Goal: Task Accomplishment & Management: Manage account settings

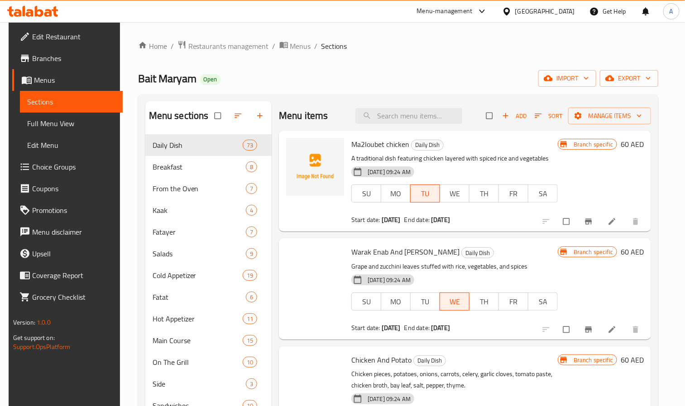
click at [535, 13] on div "United Arab Emirates" at bounding box center [545, 11] width 60 height 10
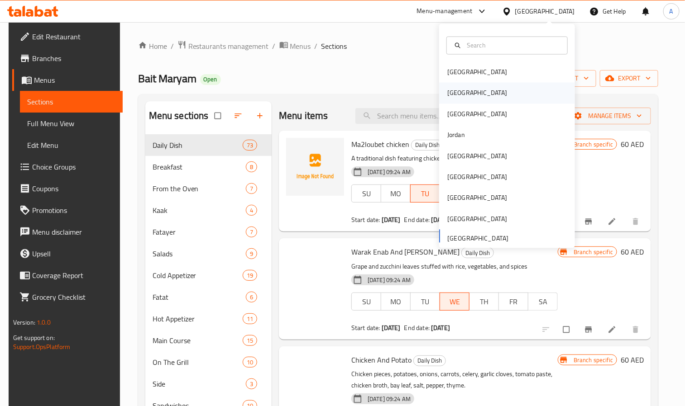
click at [474, 88] on div "[GEOGRAPHIC_DATA]" at bounding box center [507, 93] width 136 height 21
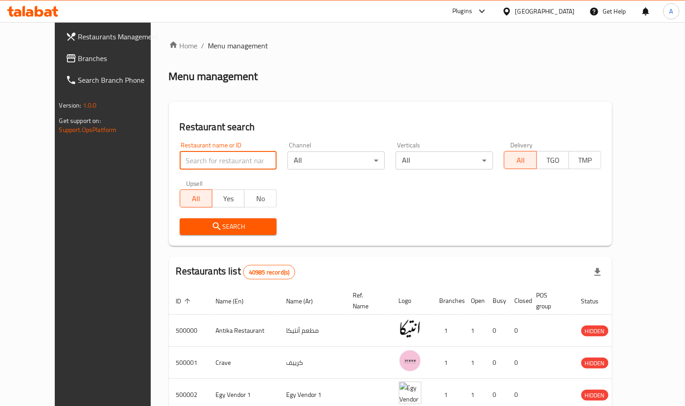
click at [180, 159] on input "search" at bounding box center [228, 161] width 97 height 18
paste input "684281"
type input "684281"
click button "Search" at bounding box center [228, 227] width 97 height 17
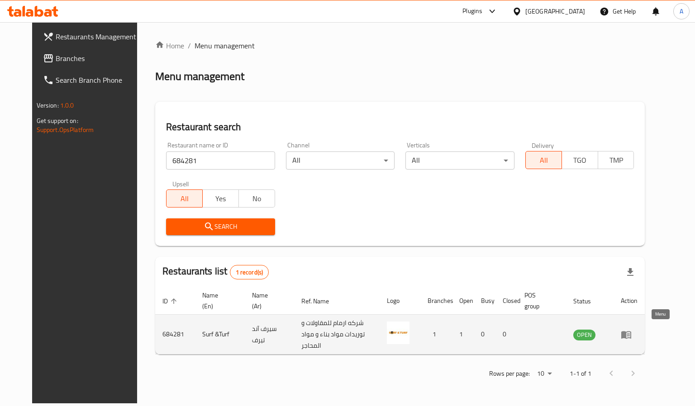
click at [632, 334] on icon "enhanced table" at bounding box center [626, 334] width 11 height 11
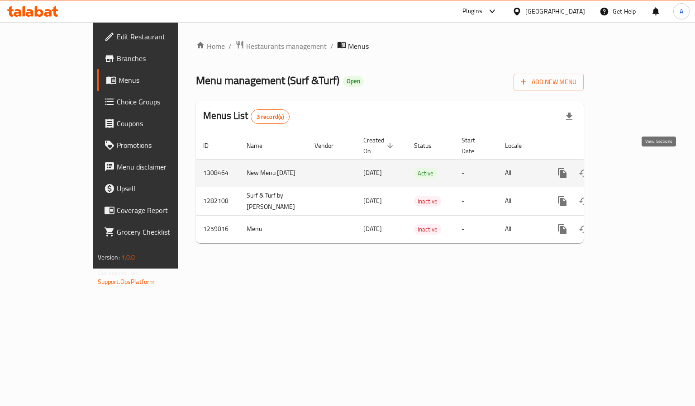
click at [633, 168] on icon "enhanced table" at bounding box center [627, 173] width 11 height 11
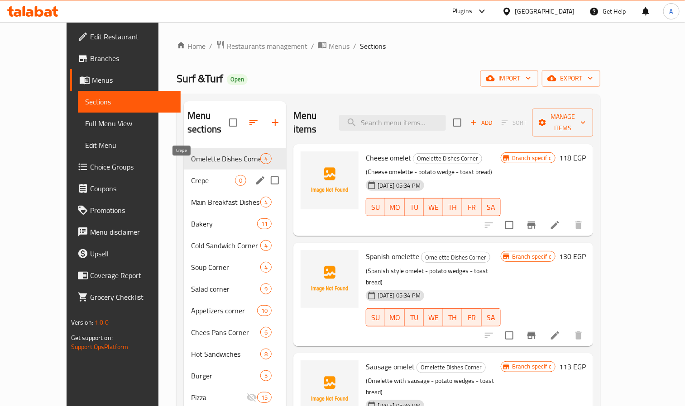
click at [191, 175] on span "Crepe" at bounding box center [213, 180] width 44 height 11
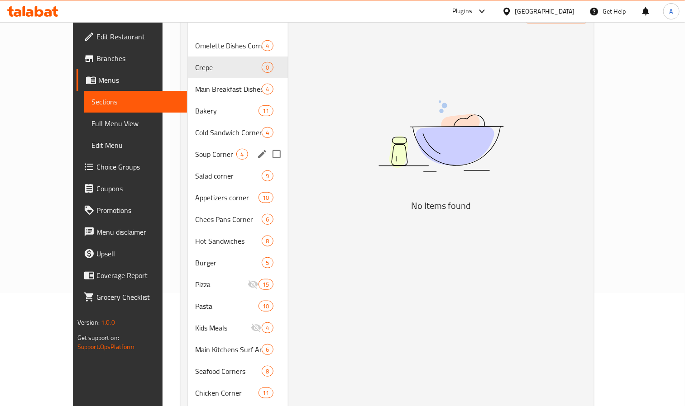
scroll to position [136, 0]
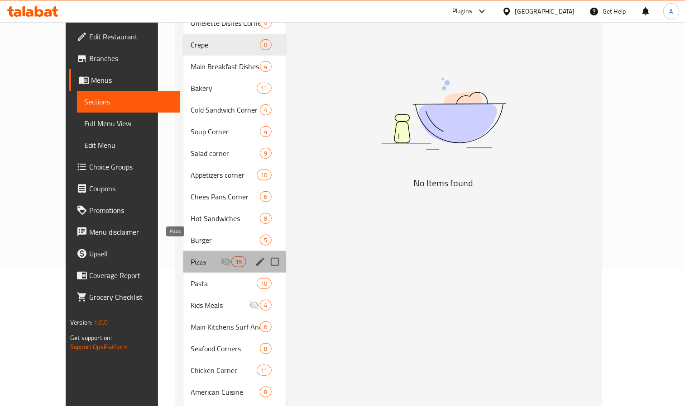
click at [190, 257] on span "Pizza" at bounding box center [205, 262] width 30 height 11
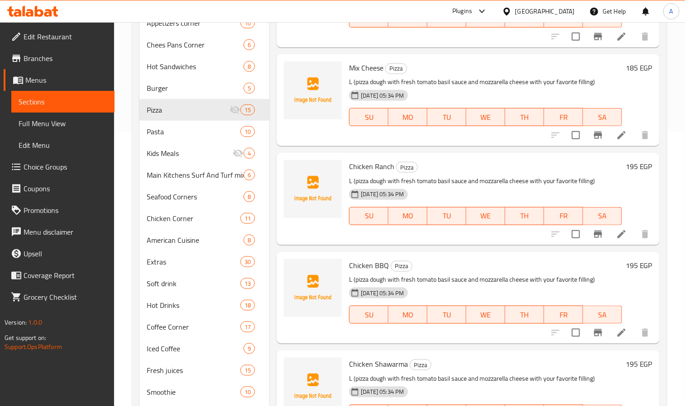
scroll to position [87, 0]
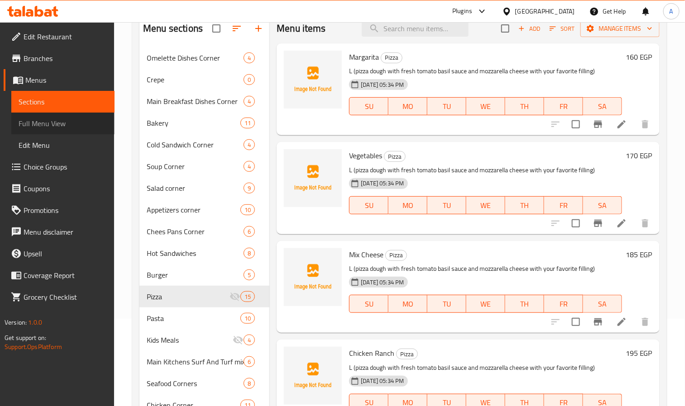
click at [62, 127] on span "Full Menu View" at bounding box center [63, 123] width 89 height 11
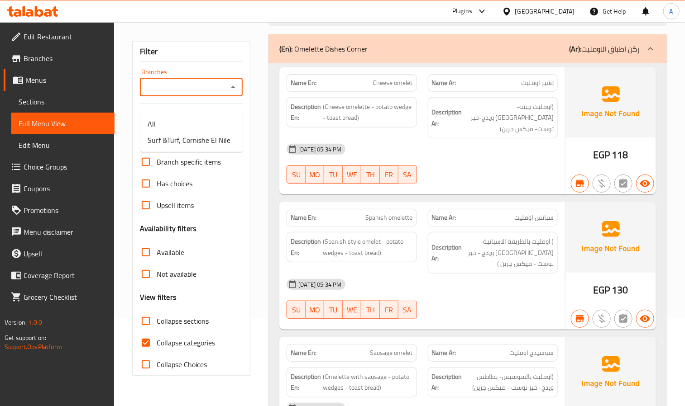
click at [161, 94] on input "Branches" at bounding box center [184, 87] width 82 height 13
click at [157, 144] on span "Surf &Turf, Cornishe El Nile" at bounding box center [189, 140] width 83 height 11
type input "Surf &Turf, Cornishe El Nile"
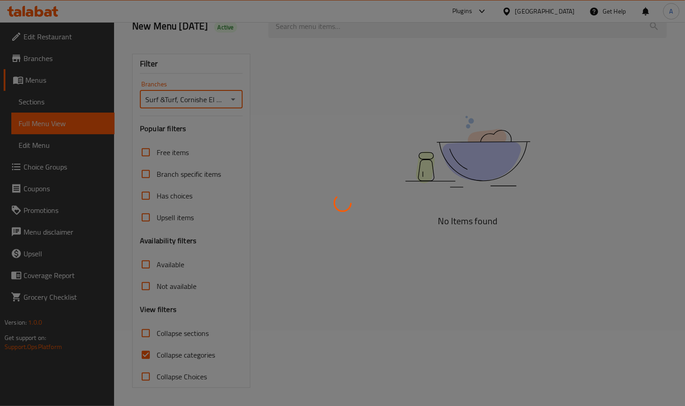
click at [143, 352] on div at bounding box center [342, 203] width 685 height 406
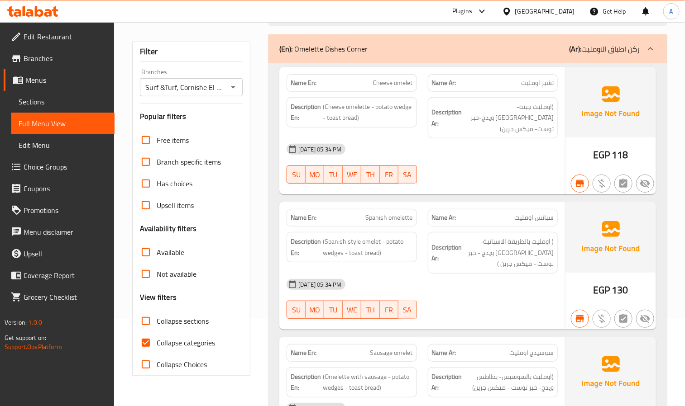
click at [144, 354] on input "Collapse categories" at bounding box center [146, 343] width 22 height 22
checkbox input "false"
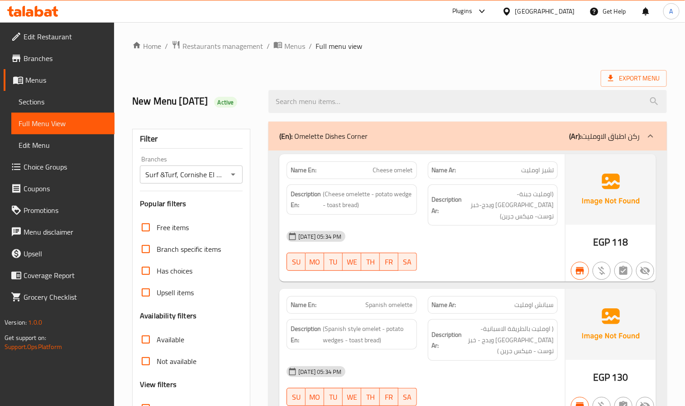
click at [626, 78] on span "Export Menu" at bounding box center [634, 78] width 52 height 11
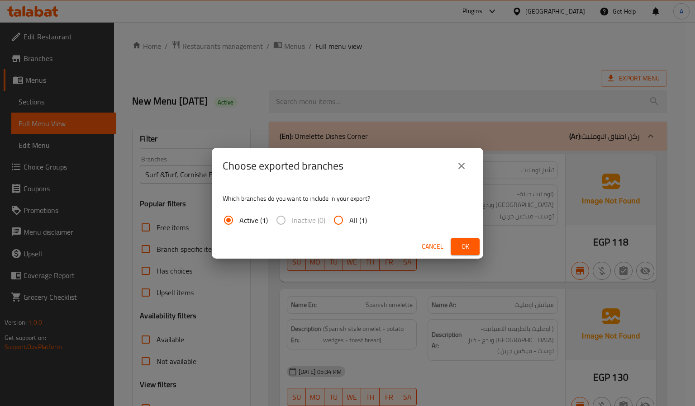
click at [342, 217] on input "All (1)" at bounding box center [339, 221] width 22 height 22
radio input "true"
click at [466, 244] on span "Ok" at bounding box center [465, 246] width 14 height 11
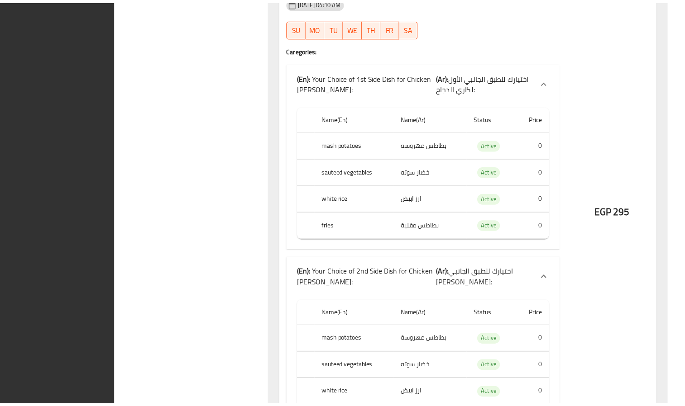
scroll to position [56587, 0]
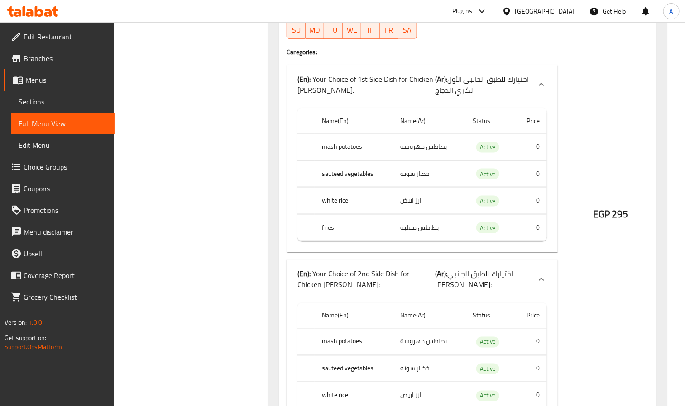
click at [59, 100] on span "Sections" at bounding box center [63, 101] width 89 height 11
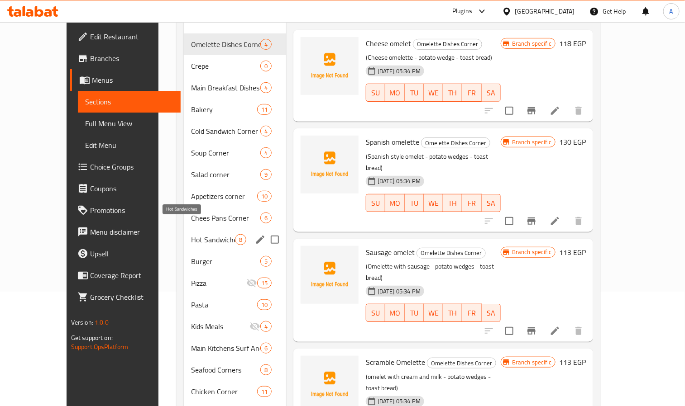
scroll to position [136, 0]
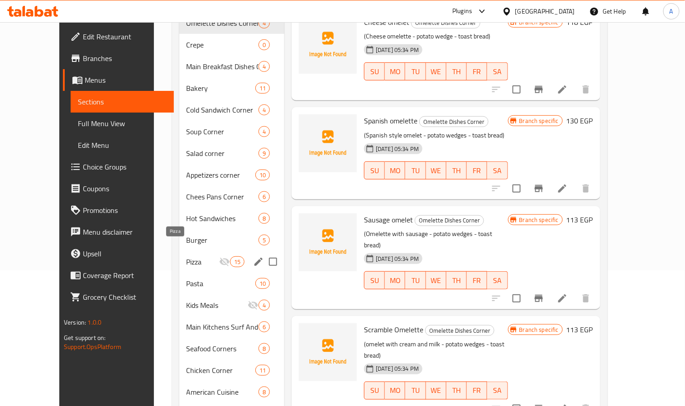
click at [186, 257] on span "Pizza" at bounding box center [202, 262] width 33 height 11
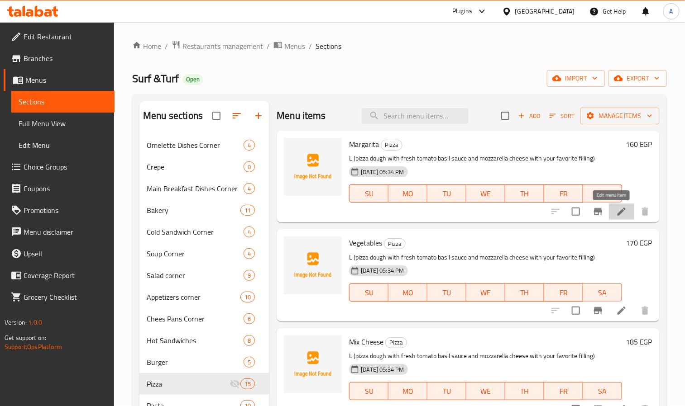
click at [616, 214] on icon at bounding box center [621, 211] width 11 height 11
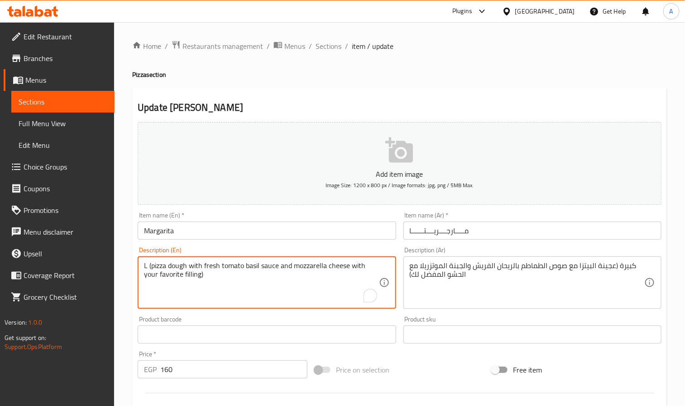
click at [245, 266] on textarea "L (pizza dough with fresh tomato basil sauce and mozzarella cheese with your fa…" at bounding box center [261, 283] width 234 height 43
paste textarea "Classic pizza topped with fresh tomato sauce and mozzarella cheese"
click at [257, 267] on textarea "Classic pizza topped with fresh tomato sauce and mozzarella cheese" at bounding box center [261, 283] width 234 height 43
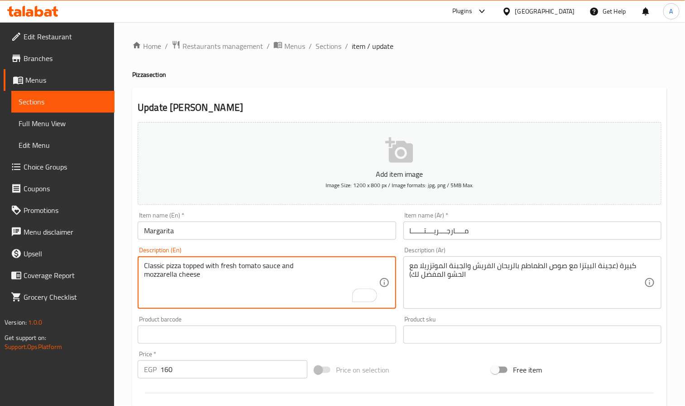
click at [257, 267] on textarea "Classic pizza topped with fresh tomato sauce and mozzarella cheese" at bounding box center [261, 283] width 234 height 43
click at [213, 276] on textarea "Classic pizza topped with fresh tomato sauce and mozzarella cheese" at bounding box center [261, 283] width 234 height 43
click at [306, 265] on textarea "Classic pizza topped with fresh tomato sauce and" at bounding box center [261, 283] width 234 height 43
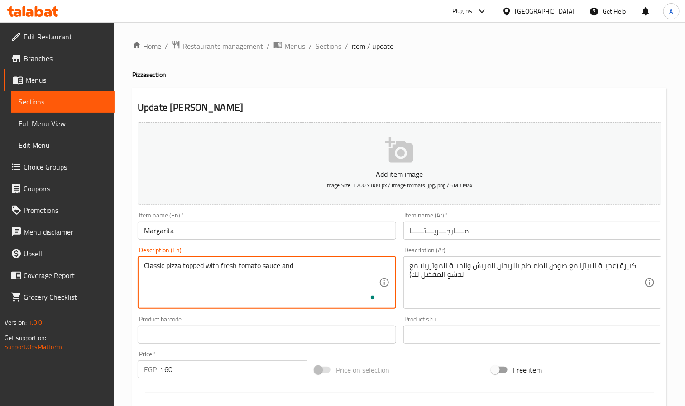
paste textarea "mozzarella cheese"
click at [284, 265] on textarea "Classic pizza topped with fresh tomato sauce and mozzarella cheese" at bounding box center [261, 283] width 234 height 43
type textarea "Classic pizza topped with fresh tomato sauce and mozzarella cheese"
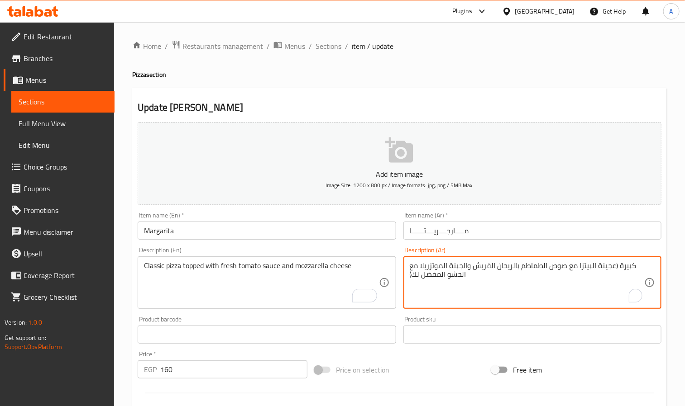
click at [466, 270] on textarea "كبيرة (عجينة البيتزا مع صوص الطماطم بالريحان الفريش والجبنة الموتزريلا مع الحشو…" at bounding box center [527, 283] width 234 height 43
paste textarea "بيتزا كلاسيكية مغطاة بصلصة الطماطم الطازجة وجبنة الموزاريلا"
type textarea "بيتزا كلاسيكية مغطاة بصلصة الطماطم الطازجة وجبنة الموزاريلا"
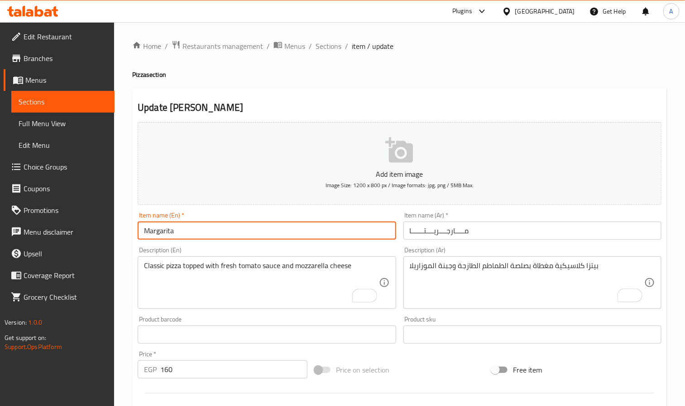
click at [286, 228] on input "Margarita" at bounding box center [267, 231] width 258 height 18
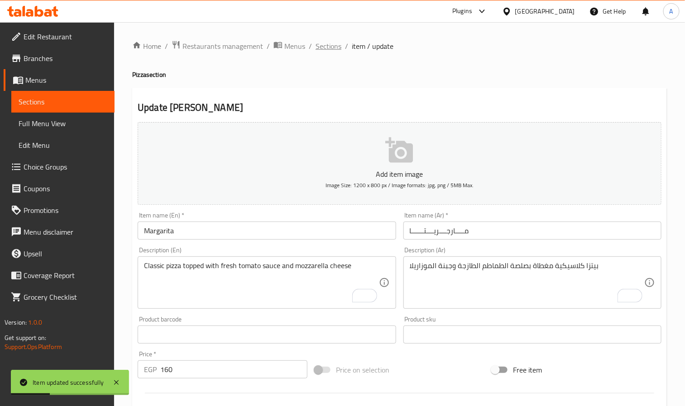
click at [334, 46] on span "Sections" at bounding box center [328, 46] width 26 height 11
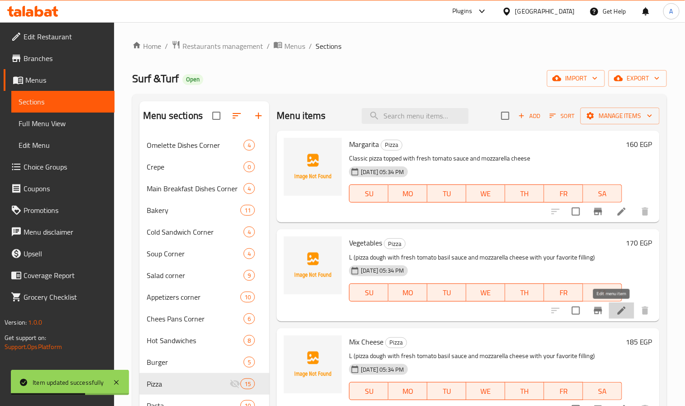
click at [616, 308] on icon at bounding box center [621, 310] width 11 height 11
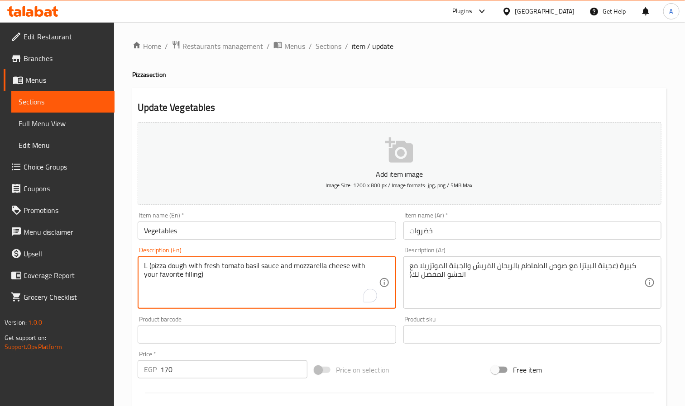
click at [246, 271] on textarea "L (pizza dough with fresh tomato basil sauce and mozzarella cheese with your fa…" at bounding box center [261, 283] width 234 height 43
paste textarea "A colorful mix of fresh seasonal veggies on a cheesy base"
click at [174, 280] on textarea "A colorful mix of fresh seasonal veggies on a cheesy base" at bounding box center [261, 283] width 234 height 43
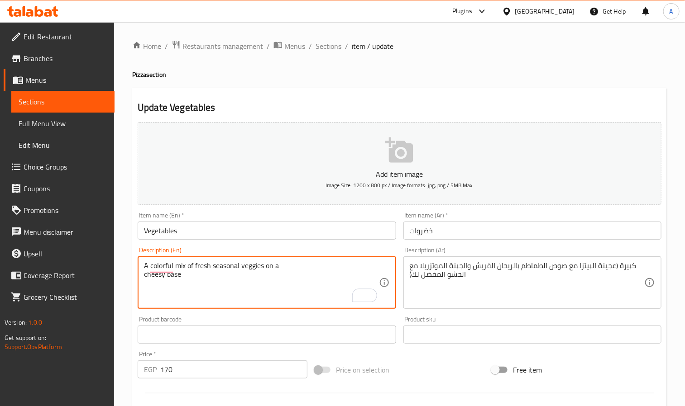
click at [174, 280] on textarea "A colorful mix of fresh seasonal veggies on a cheesy base" at bounding box center [261, 283] width 234 height 43
click at [303, 265] on textarea "A colorful mix of fresh seasonal veggies on a" at bounding box center [261, 283] width 234 height 43
paste textarea "cheesy base"
click at [295, 263] on textarea "A colorful mix of fresh seasonal veggies on a cheesy base" at bounding box center [261, 283] width 234 height 43
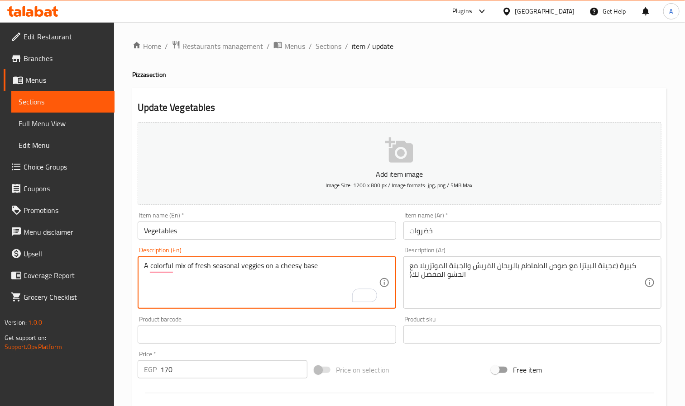
click at [295, 263] on textarea "A colorful mix of fresh seasonal veggies on a cheesy base" at bounding box center [261, 283] width 234 height 43
type textarea "A colorful mix of fresh seasonal veggies on a cheesy base"
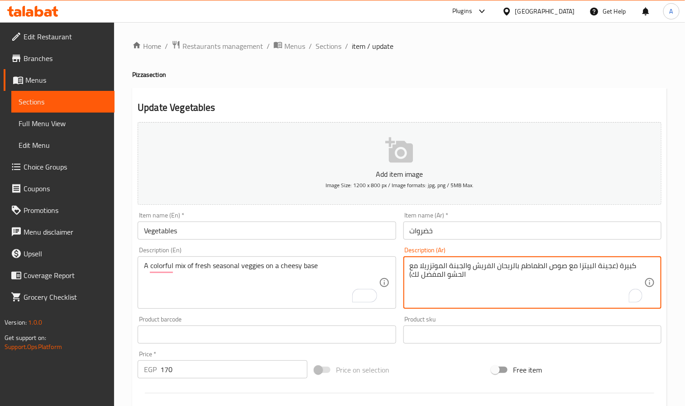
click at [478, 271] on textarea "كبيرة (عجينة البيتزا مع صوص الطماطم بالريحان الفريش والجبنة الموتزريلا مع الحشو…" at bounding box center [527, 283] width 234 height 43
paste textarea "زيج ملون من الخضروات الموسمية الطازجة على قاعدة جبن"
type textarea "مزيج ملون من الخضروات الموسمية الطازجة على قاعدة جبن"
click at [330, 232] on input "Vegetables" at bounding box center [267, 231] width 258 height 18
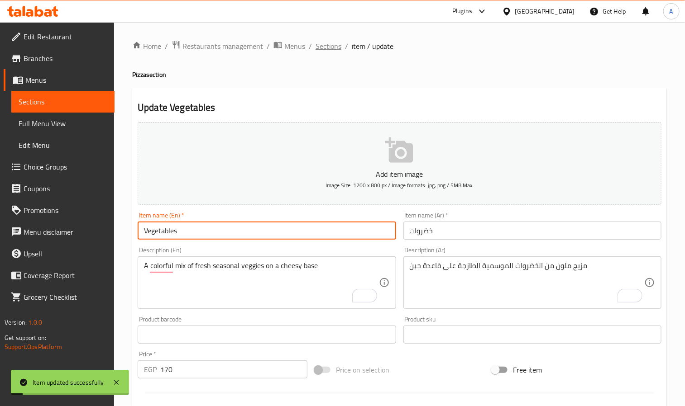
click at [331, 47] on span "Sections" at bounding box center [328, 46] width 26 height 11
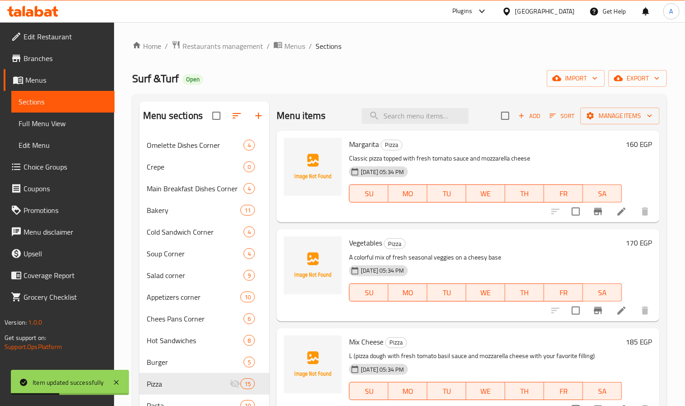
scroll to position [68, 0]
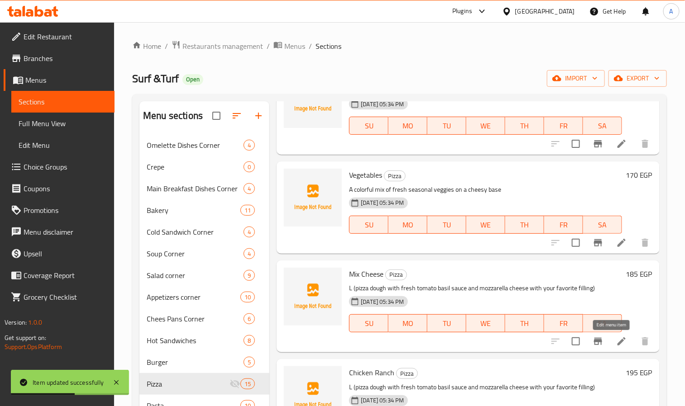
click at [616, 337] on icon at bounding box center [621, 341] width 11 height 11
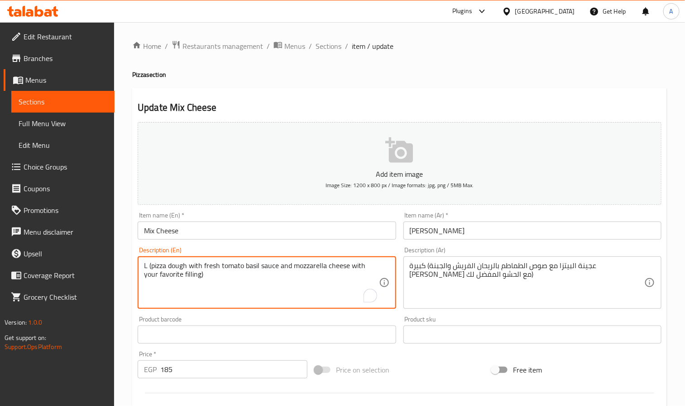
click at [190, 284] on textarea "L (pizza dough with fresh tomato basil sauce and mozzarella cheese with your fa…" at bounding box center [261, 283] width 234 height 43
paste textarea "Rich blend of assorted cheeses for true cheese lovers"
type textarea "Rich blend of assorted cheeses for true cheese lovers"
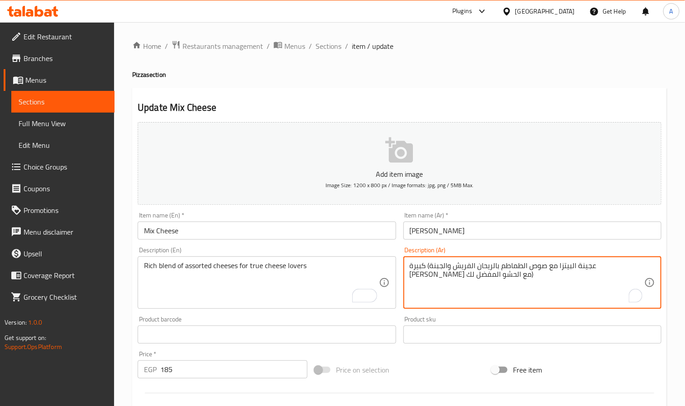
click at [500, 270] on textarea "كبيرة (عجينة البيتزا مع صوص الطماطم بالريحان الفريش والجبنة الموتزريلا مع الحشو…" at bounding box center [527, 283] width 234 height 43
paste textarea "زيج غني من أنواع الجبن المتنوعة لمحبي الجبن الحقيقيين"
type textarea "مزيج غني من أنواع الجبن المتنوعة لمحبي الجبن الحقيقيين"
click at [299, 239] on input "Mix Cheese" at bounding box center [267, 231] width 258 height 18
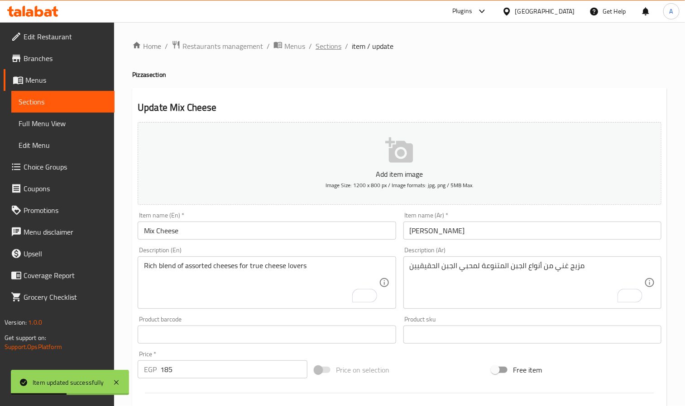
click at [336, 41] on span "Sections" at bounding box center [328, 46] width 26 height 11
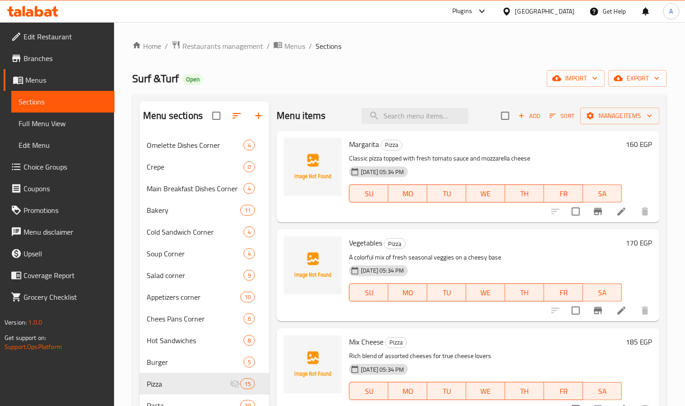
click at [457, 274] on div "27-08-2025 05:34 PM SU MO TU WE TH FR SA" at bounding box center [485, 286] width 280 height 49
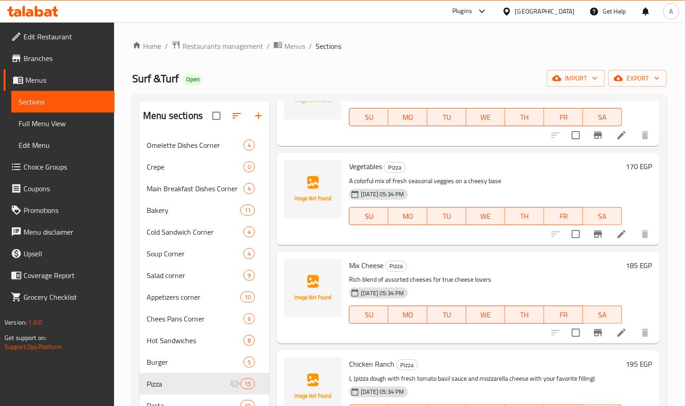
scroll to position [271, 0]
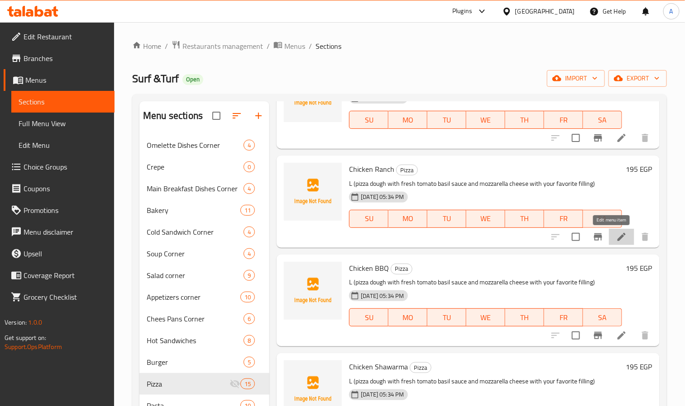
click at [617, 237] on icon at bounding box center [621, 237] width 8 height 8
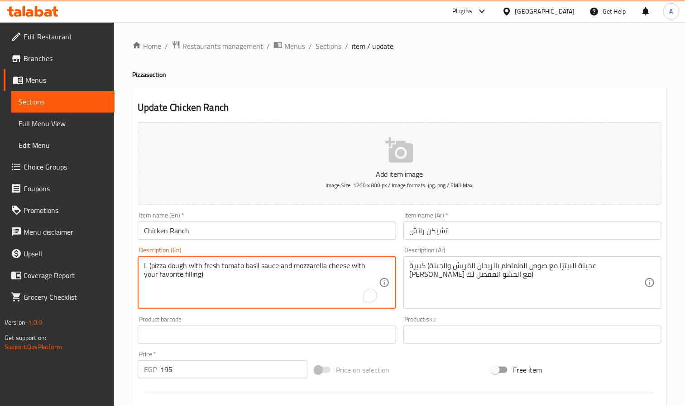
click at [189, 274] on textarea "L (pizza dough with fresh tomato basil sauce and mozzarella cheese with your fa…" at bounding box center [261, 283] width 234 height 43
paste textarea "Grilled chicken with creamy ranch sauce and mozzarella"
type textarea "Grilled chicken with creamy ranch sauce and mozzarella"
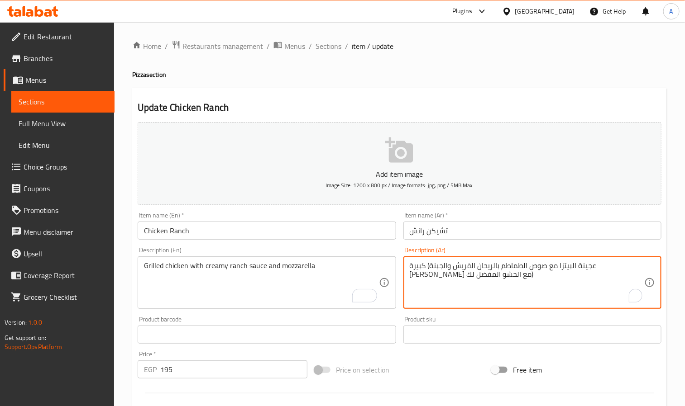
click at [444, 276] on textarea "كبيرة (عجينة البيتزا مع صوص الطماطم بالريحان الفريش والجبنة الموتزريلا مع الحشو…" at bounding box center [527, 283] width 234 height 43
paste textarea "دجاج مشوي مع صلصة الرانش الكريمية وجبنة الموزاريلا"
type textarea "دجاج مشوي مع صلصة الرانش الكريمية وجبنة الموزاريلا"
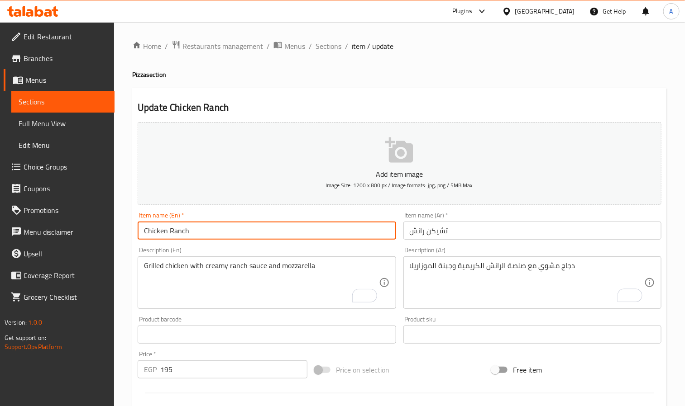
click at [326, 231] on input "Chicken Ranch" at bounding box center [267, 231] width 258 height 18
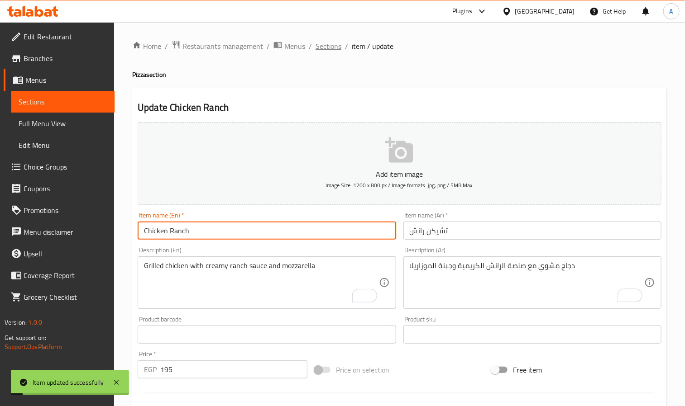
click at [324, 41] on span "Sections" at bounding box center [328, 46] width 26 height 11
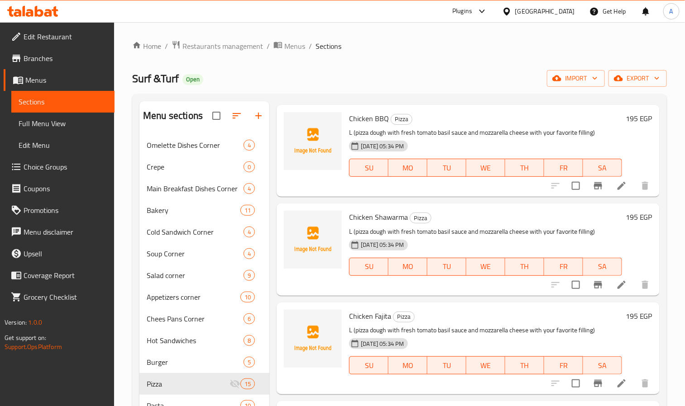
scroll to position [407, 0]
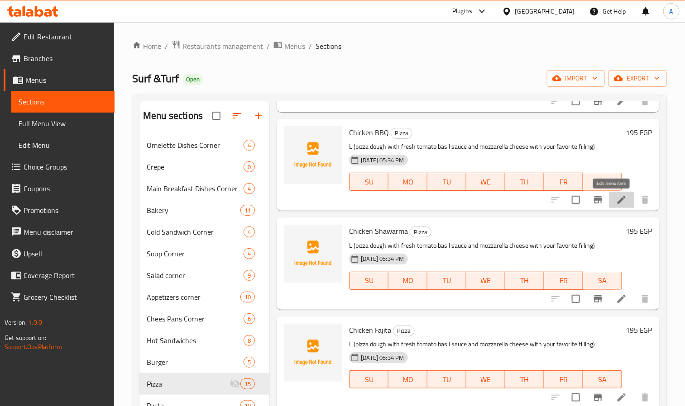
click at [616, 200] on icon at bounding box center [621, 200] width 11 height 11
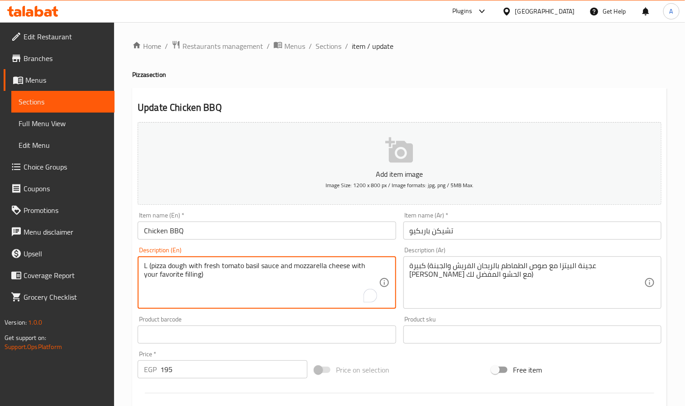
click at [206, 283] on textarea "L (pizza dough with fresh tomato basil sauce and mozzarella cheese with your fa…" at bounding box center [261, 283] width 234 height 43
click at [206, 282] on textarea "L (pizza dough with fresh tomato basil sauce and mozzarella cheese with your fa…" at bounding box center [261, 283] width 234 height 43
paste textarea "Grilled chicken topped with smoky bbq sauce and cheese"
type textarea "Grilled chicken topped with smoky bbq sauce and cheese"
click at [476, 261] on div "كبيرة (عجينة البيتزا مع صوص الطماطم بالريحان الفريش والجبنة الموتزريلا مع الحشو…" at bounding box center [532, 283] width 258 height 52
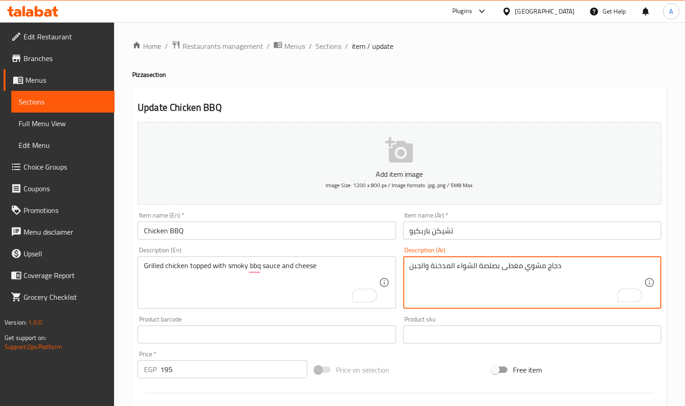
click at [494, 264] on textarea "دجاج مشوي مغطى بصلصة الشواء المدخنة والجبن" at bounding box center [527, 283] width 234 height 43
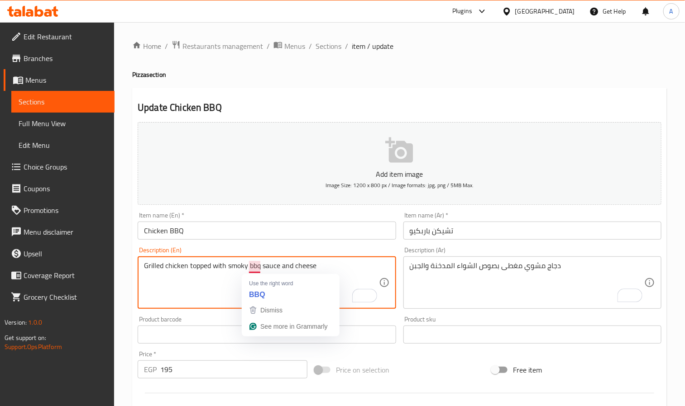
click at [256, 265] on textarea "Grilled chicken topped with smoky bbq sauce and cheese" at bounding box center [261, 283] width 234 height 43
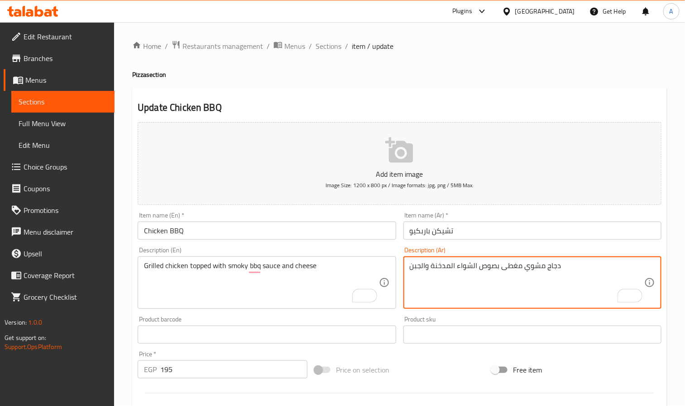
drag, startPoint x: 457, startPoint y: 268, endPoint x: 476, endPoint y: 268, distance: 19.9
click at [462, 266] on textarea "دجاج مشوي مغطى بصوص الشواء المدخنة والجبن" at bounding box center [527, 283] width 234 height 43
drag, startPoint x: 456, startPoint y: 266, endPoint x: 470, endPoint y: 266, distance: 14.0
click at [470, 266] on textarea "دجاج مشوي مغطى بصوص الشواء المدخنة والجبن" at bounding box center [527, 283] width 234 height 43
paste textarea "اربيكيو"
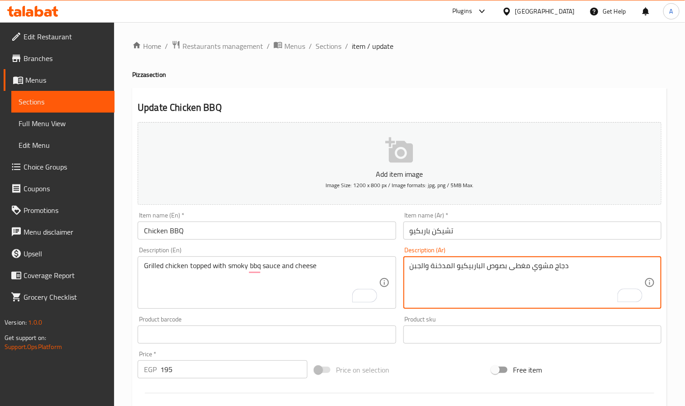
type textarea "دجاج مشوي مغطى بصوص الباربيكيو المدخنة والجبن"
click at [286, 235] on input "Chicken BBQ" at bounding box center [267, 231] width 258 height 18
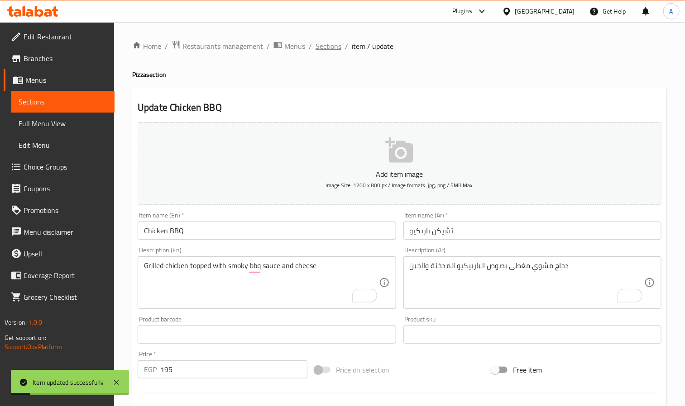
click at [327, 46] on span "Sections" at bounding box center [328, 46] width 26 height 11
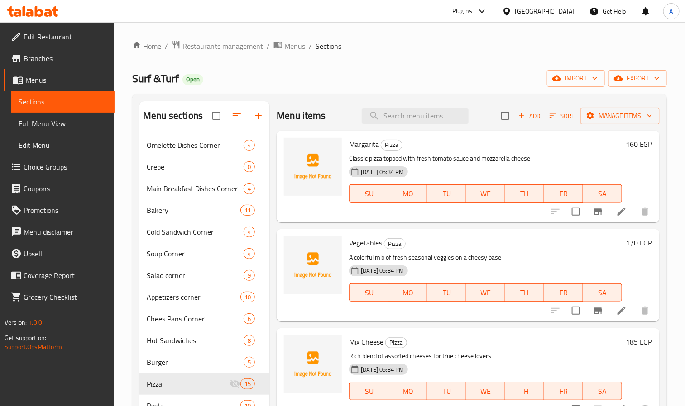
click at [463, 243] on h6 "Vegetables Pizza" at bounding box center [485, 243] width 273 height 13
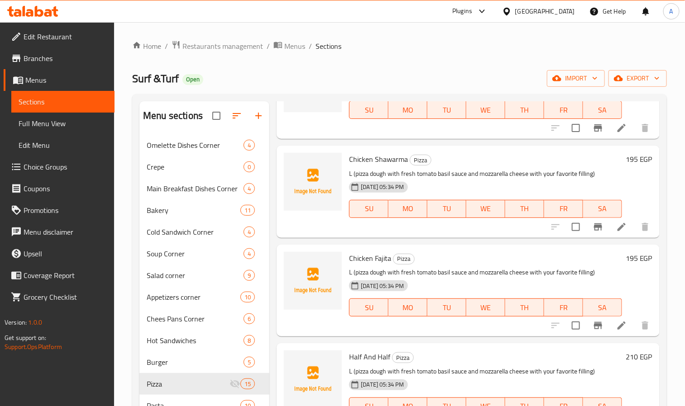
scroll to position [543, 0]
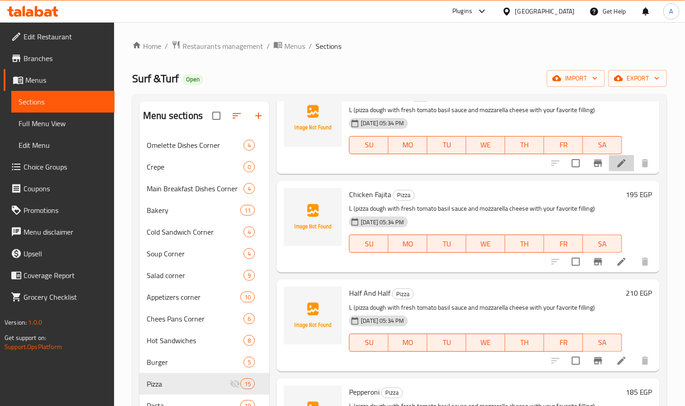
click at [609, 169] on li at bounding box center [621, 163] width 25 height 16
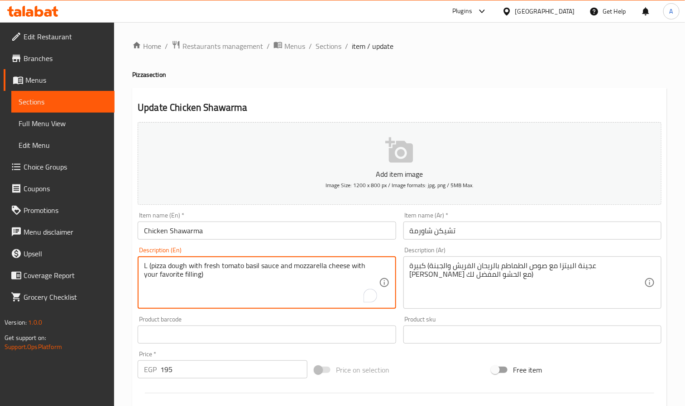
click at [252, 261] on div "L (pizza dough with fresh tomato basil sauce and mozzarella cheese with your fa…" at bounding box center [267, 283] width 258 height 52
click at [246, 267] on textarea "L (pizza dough with fresh tomato basil sauce and mozzarella cheese with your fa…" at bounding box center [261, 283] width 234 height 43
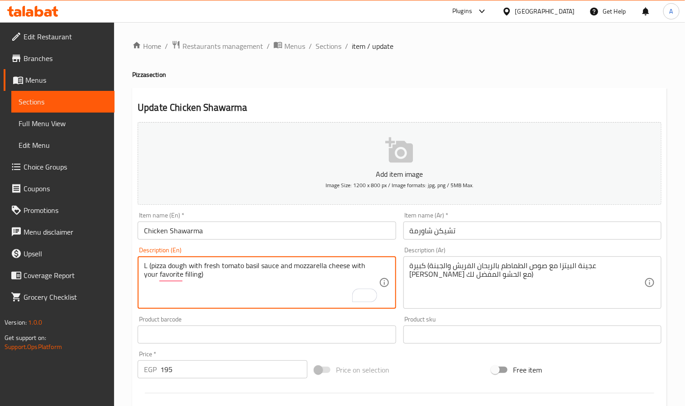
click at [246, 267] on textarea "L (pizza dough with fresh tomato basil sauce and mozzarella cheese with your fa…" at bounding box center [261, 283] width 234 height 43
paste textarea "Savory shawarma-style chicken with special spices"
type textarea "Savory shawarma-style chicken with special spices"
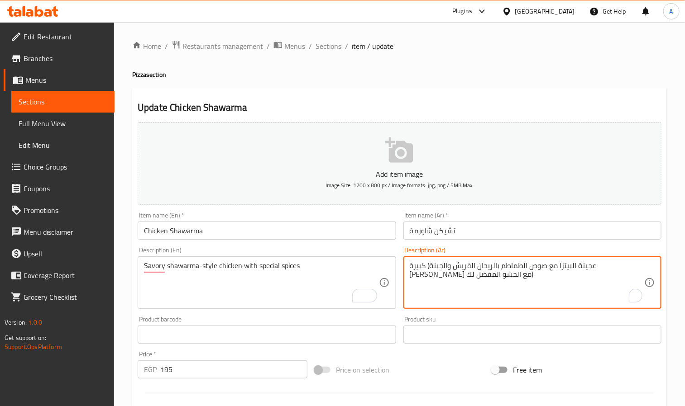
click at [508, 265] on textarea "كبيرة (عجينة البيتزا مع صوص الطماطم بالريحان الفريش والجبنة الموتزريلا مع الحشو…" at bounding box center [527, 283] width 234 height 43
paste textarea "دجاج لذيذ على طريقة الشاورما مع توابل خاصة"
type textarea "دجاج لذيذ على طريقة الشاورما مع توابل خاصة"
click at [327, 229] on input "Chicken Shawarma" at bounding box center [267, 231] width 258 height 18
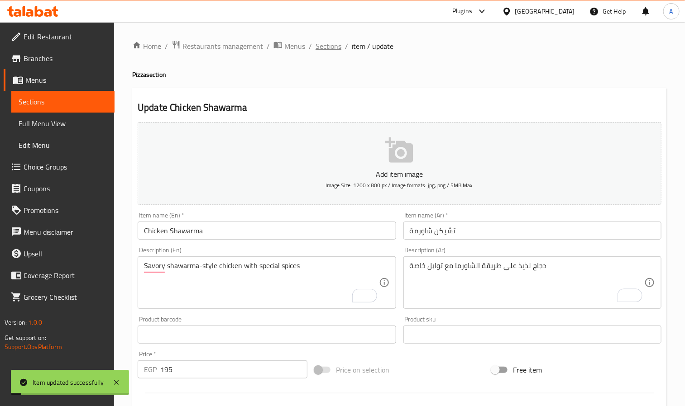
click at [324, 47] on span "Sections" at bounding box center [328, 46] width 26 height 11
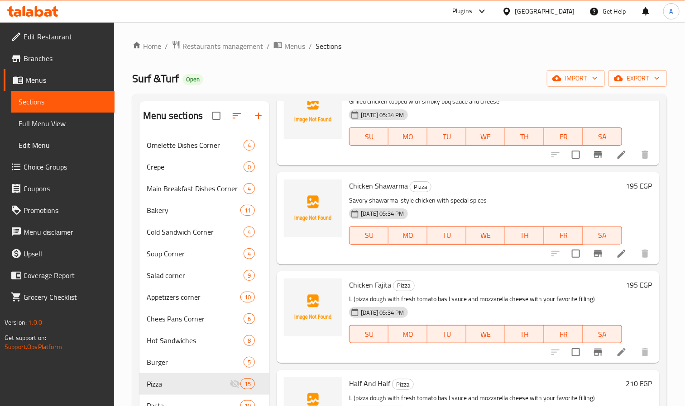
scroll to position [475, 0]
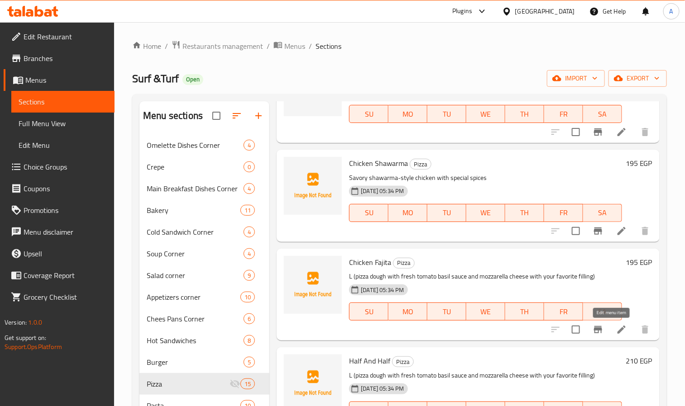
click at [616, 332] on icon at bounding box center [621, 329] width 11 height 11
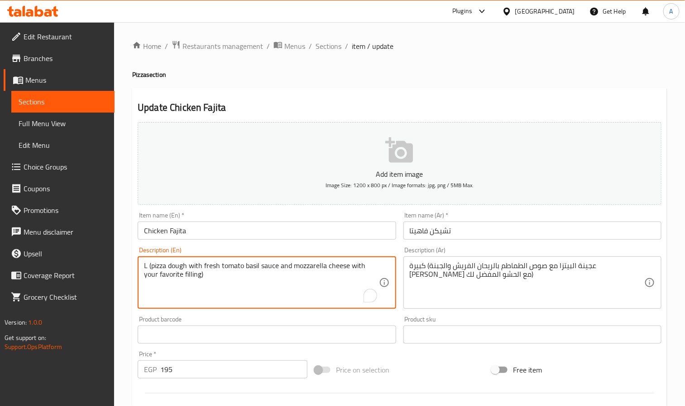
click at [300, 288] on textarea "L (pizza dough with fresh tomato basil sauce and mozzarella cheese with your fa…" at bounding box center [261, 283] width 234 height 43
paste textarea "Spiced chicken with peppers and onions fajita style"
type textarea "Spiced chicken with peppers and onions fajita style"
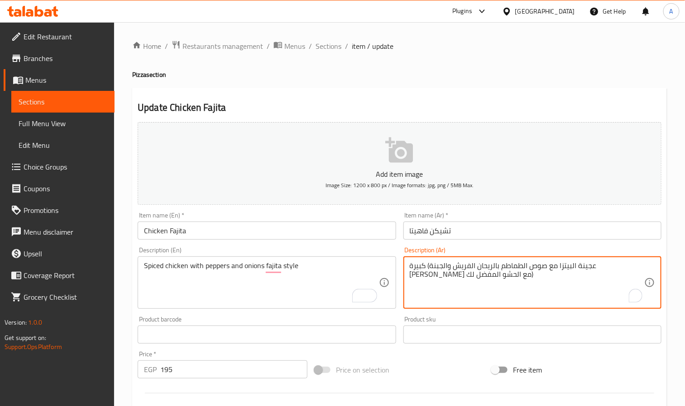
click at [459, 270] on textarea "كبيرة (عجينة البيتزا مع صوص الطماطم بالريحان الفريش والجبنة الموتزريلا مع الحشو…" at bounding box center [527, 283] width 234 height 43
paste textarea "دجاج متبل بالفلفل والبصل على طريقة الفاهيتا"
type textarea "دجاج متبل بالفلفل والبصل على طريقة الفاهيتا"
click at [328, 228] on input "Chicken Fajita" at bounding box center [267, 231] width 258 height 18
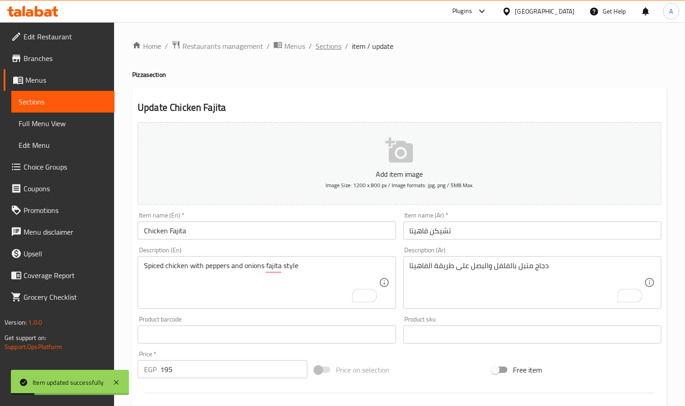
click at [333, 45] on span "Sections" at bounding box center [328, 46] width 26 height 11
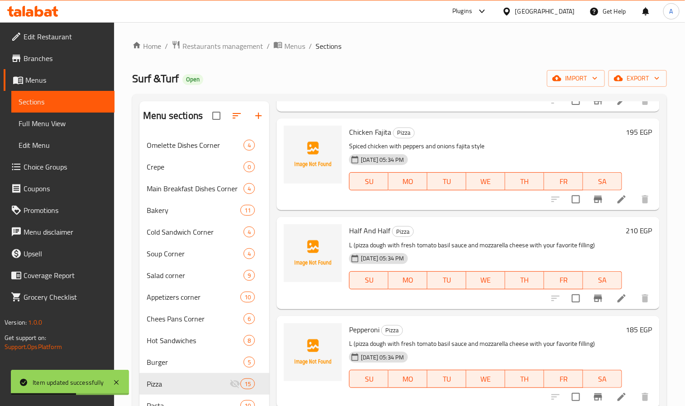
scroll to position [611, 0]
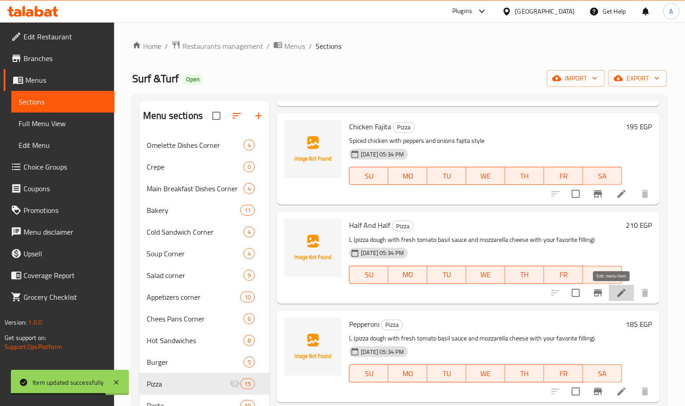
click at [617, 294] on icon at bounding box center [621, 293] width 8 height 8
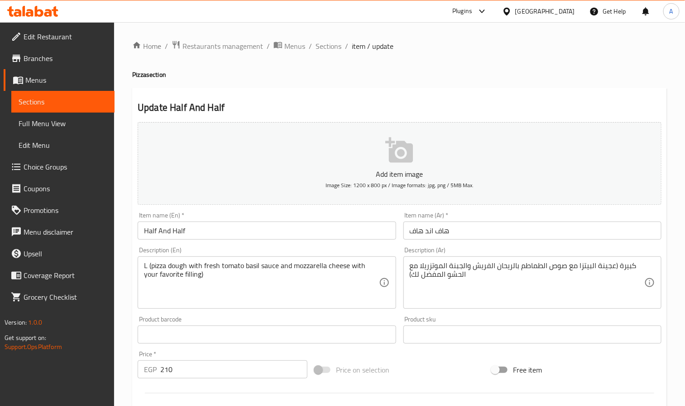
click at [210, 258] on div "L (pizza dough with fresh tomato basil sauce and mozzarella cheese with your fa…" at bounding box center [267, 283] width 258 height 52
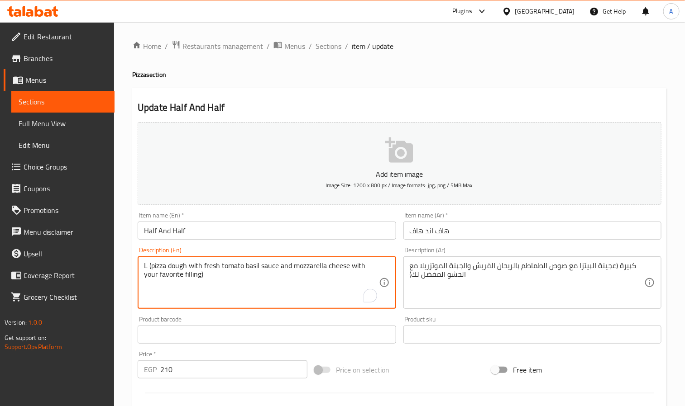
click at [202, 267] on textarea "L (pizza dough with fresh tomato basil sauce and mozzarella cheese with your fa…" at bounding box center [261, 283] width 234 height 43
paste textarea "Two delicious pizza flavors combined in one except seafood stuff"
type textarea "Two delicious pizza flavors combined in one except seafood stuff"
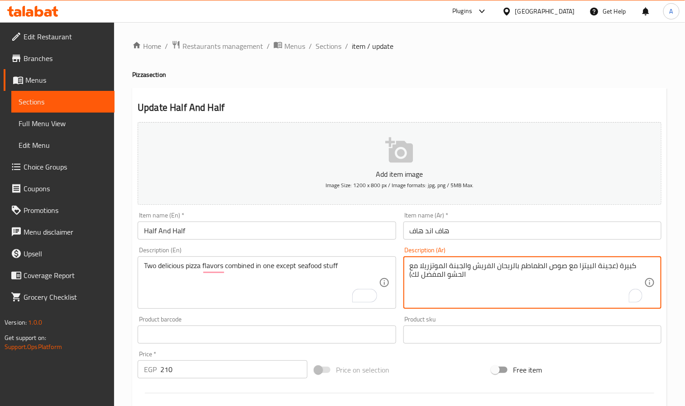
click at [506, 269] on textarea "كبيرة (عجينة البيتزا مع صوص الطماطم بالريحان الفريش والجبنة الموتزريلا مع الحشو…" at bounding box center [527, 283] width 234 height 43
paste textarea "كهتين لذيذتين من البيتزا مجتمعتين في واحدة باستثناء المأكولات البحرية"
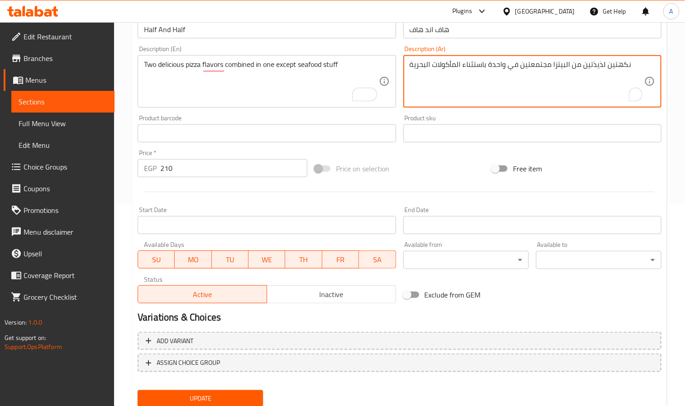
scroll to position [232, 0]
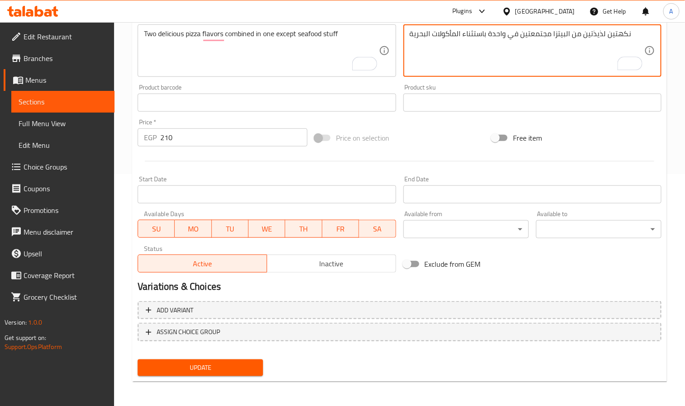
type textarea "نكهتين لذيذتين من البيتزا مجتمعتين في واحدة باستثناء المأكولات البحرية"
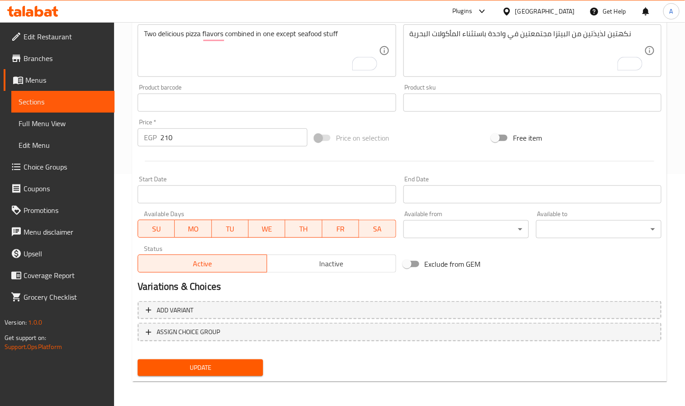
click at [229, 375] on button "Update" at bounding box center [200, 368] width 125 height 17
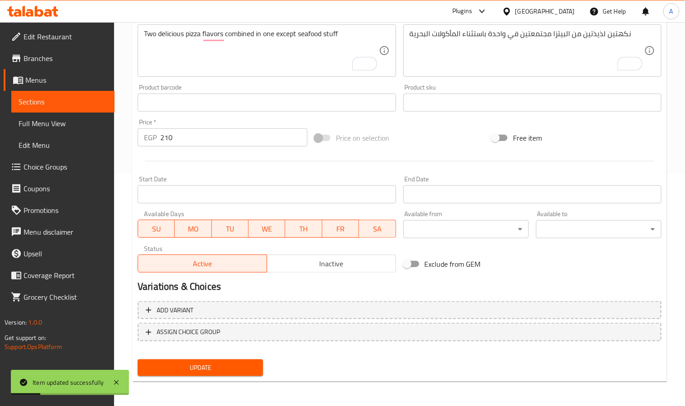
click at [52, 169] on span "Choice Groups" at bounding box center [66, 167] width 84 height 11
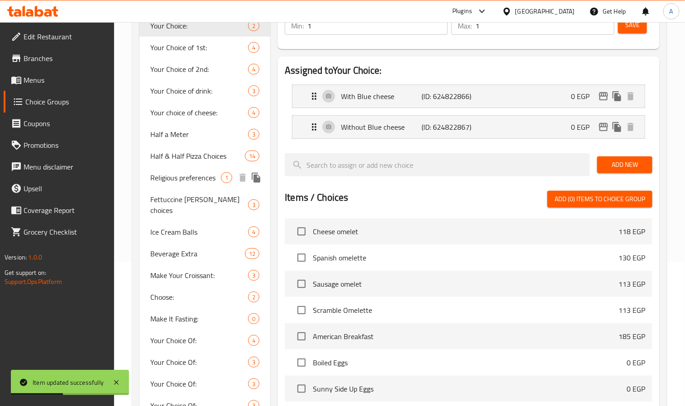
scroll to position [29, 0]
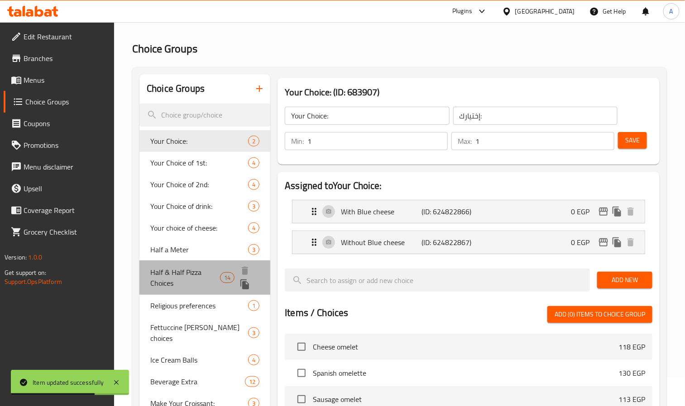
click at [183, 271] on span "Half & Half Pizza Choices" at bounding box center [185, 278] width 70 height 22
type input "Half & Half Pizza Choices"
type input "اختيارات بيتزا هاف اند هاف"
type input "2"
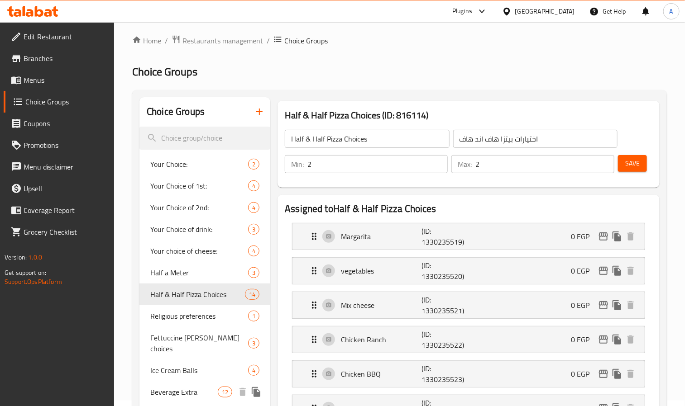
scroll to position [0, 0]
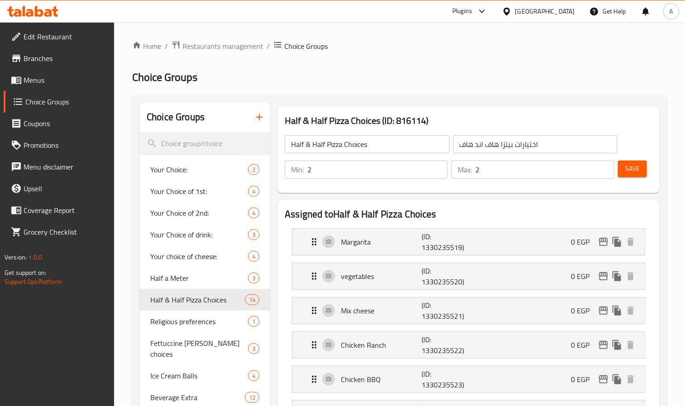
click at [258, 114] on icon "button" at bounding box center [259, 117] width 11 height 11
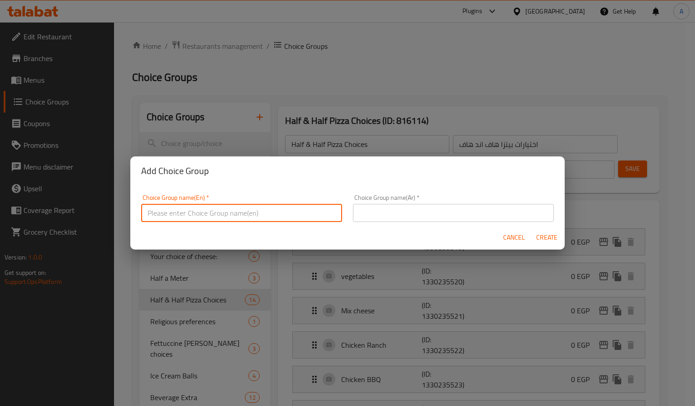
click at [233, 213] on input "text" at bounding box center [241, 213] width 201 height 18
type input "Half And Half Pizza"
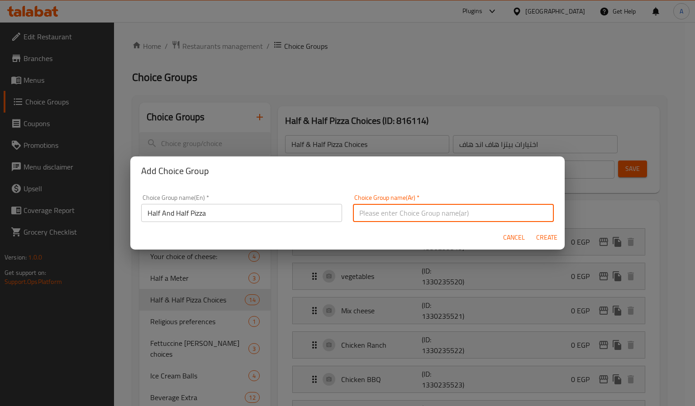
click at [483, 211] on input "text" at bounding box center [453, 213] width 201 height 18
paste input "بيتزا نصف ونصف"
type input "بيتزا نصف ونصف"
click at [551, 238] on span "Create" at bounding box center [547, 237] width 22 height 11
type input "Half And Half Pizza"
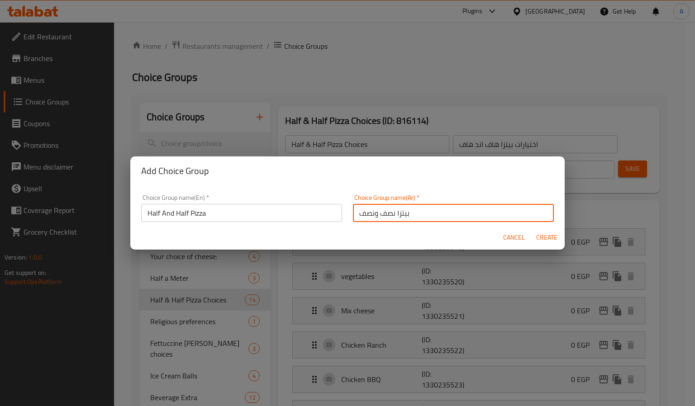
type input "بيتزا نصف ونصف"
type input "0"
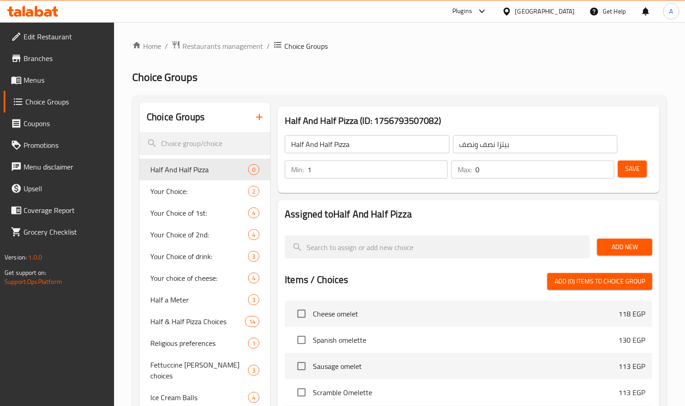
click at [436, 165] on input "1" at bounding box center [377, 170] width 140 height 18
type input "2"
click at [436, 165] on input "2" at bounding box center [377, 170] width 140 height 18
click at [604, 168] on input "1" at bounding box center [544, 170] width 139 height 18
type input "2"
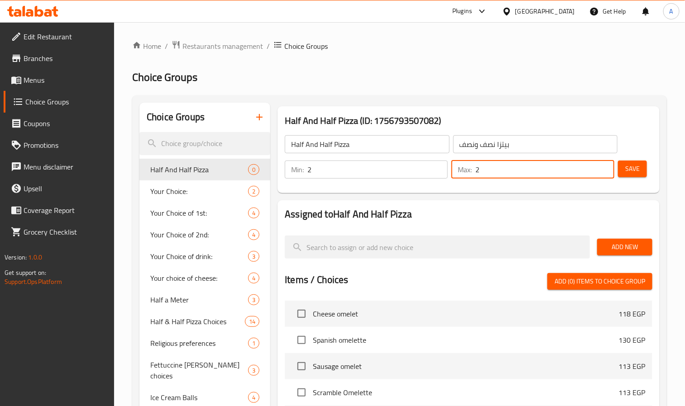
click at [604, 168] on input "2" at bounding box center [544, 170] width 139 height 18
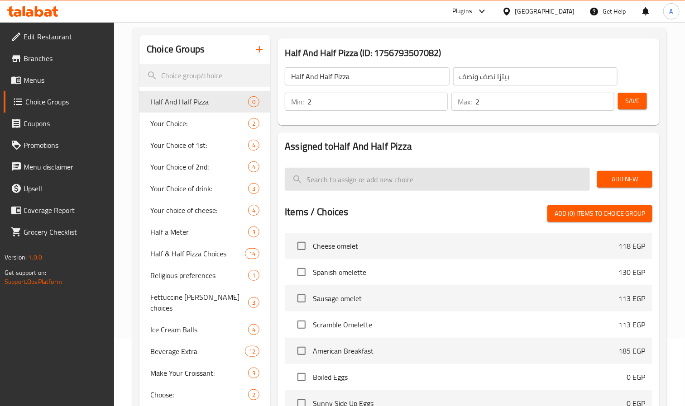
click at [516, 183] on input "search" at bounding box center [437, 179] width 305 height 23
paste input ""Margarita ""
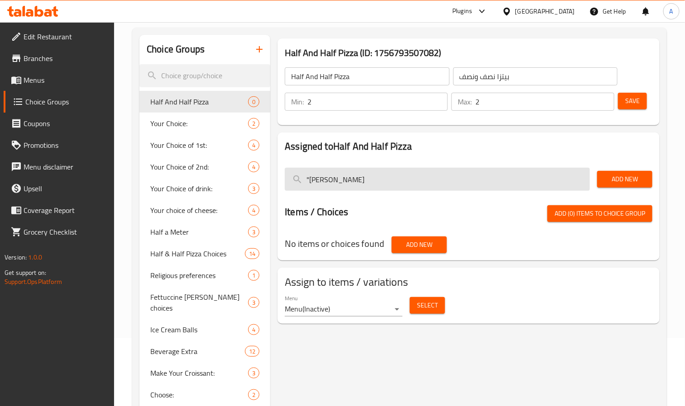
drag, startPoint x: 310, startPoint y: 179, endPoint x: 303, endPoint y: 180, distance: 6.8
click at [303, 180] on input ""Margarita" at bounding box center [437, 179] width 305 height 23
click at [428, 182] on input "Margarita" at bounding box center [437, 179] width 305 height 23
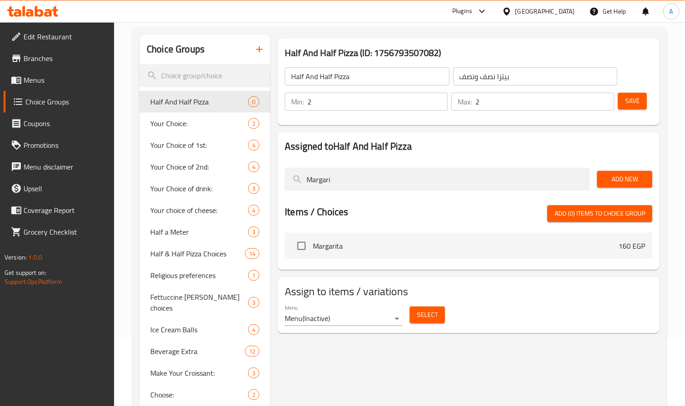
type input "Margari"
click at [609, 184] on span "Add New" at bounding box center [624, 179] width 41 height 11
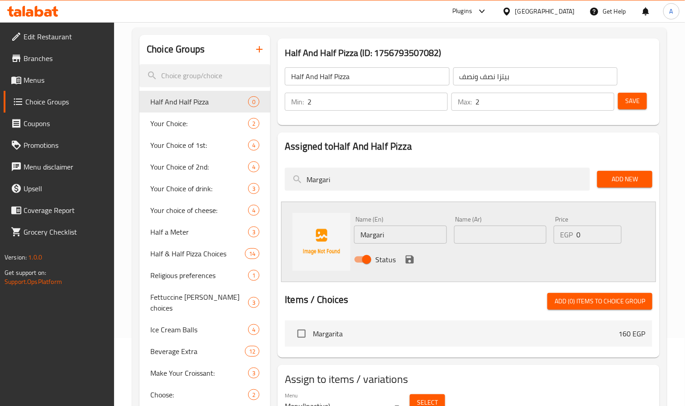
click at [436, 235] on input "Margari" at bounding box center [400, 235] width 92 height 18
paste input ""Margarita ""
drag, startPoint x: 362, startPoint y: 238, endPoint x: 354, endPoint y: 238, distance: 8.2
click at [354, 238] on input ""Margarita" at bounding box center [400, 235] width 92 height 18
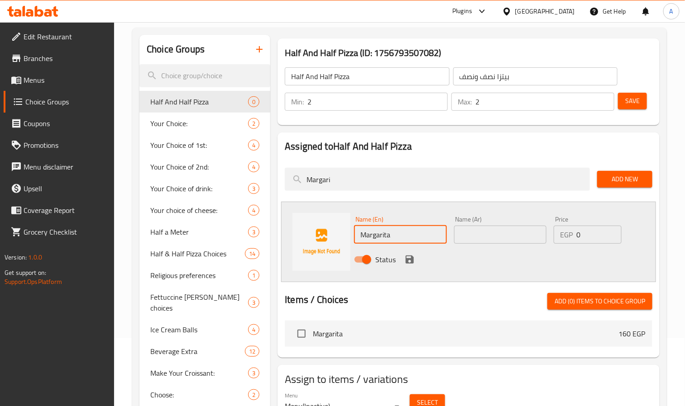
click at [410, 236] on input "Margarita" at bounding box center [400, 235] width 92 height 18
click at [404, 234] on input "Margarita" at bounding box center [400, 235] width 92 height 18
type input "Margarita"
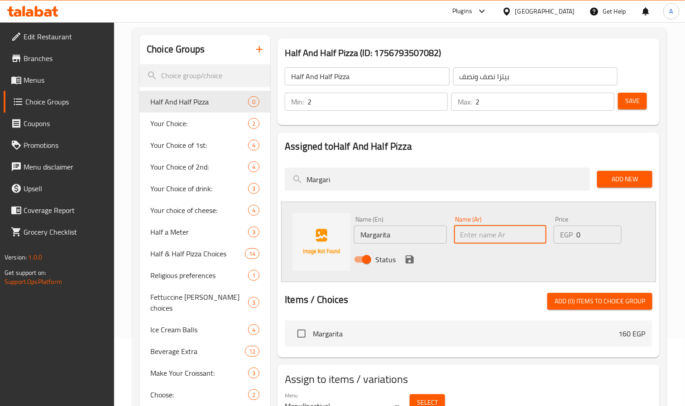
click at [512, 241] on input "text" at bounding box center [500, 235] width 92 height 18
paste input "مارجريتا"
type input "مارجريتا"
click at [412, 257] on icon "save" at bounding box center [409, 260] width 8 height 8
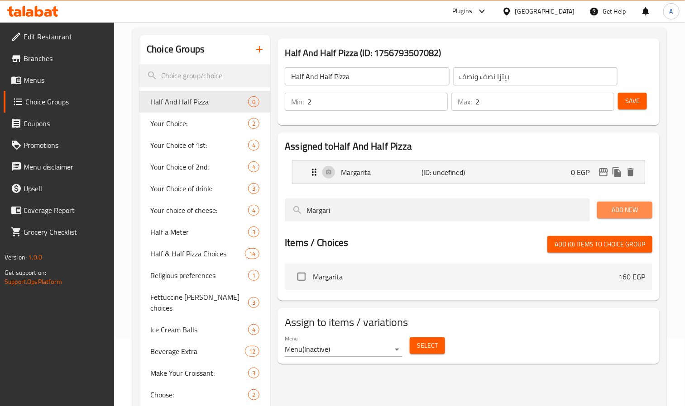
click at [607, 215] on span "Add New" at bounding box center [624, 210] width 41 height 11
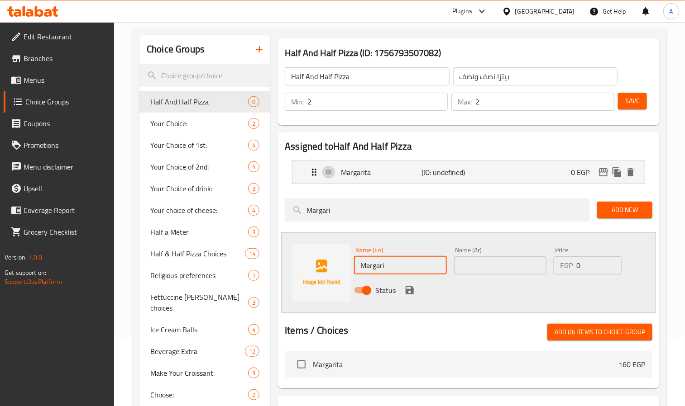
click at [376, 258] on input "Margari" at bounding box center [400, 266] width 92 height 18
paste input ""vegetables ""
click at [364, 265] on input ""vegetables" at bounding box center [400, 266] width 92 height 18
click at [379, 265] on input "vegetables" at bounding box center [400, 266] width 92 height 18
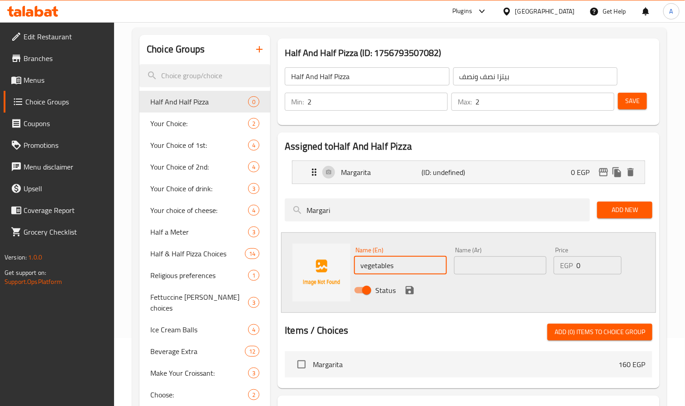
type input "Vegetables"
click at [412, 268] on input "Vegetables" at bounding box center [400, 266] width 92 height 18
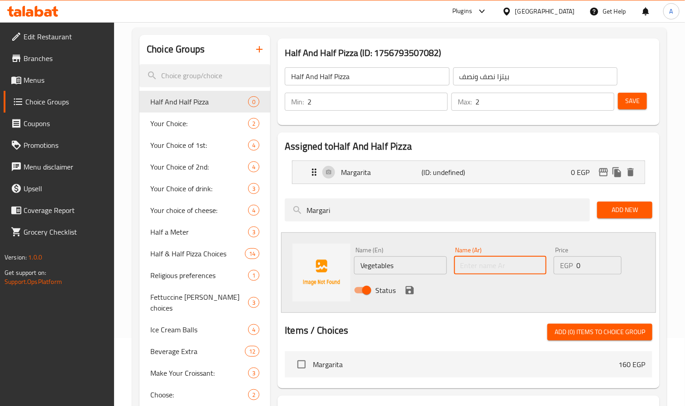
click at [520, 267] on input "text" at bounding box center [500, 266] width 92 height 18
paste input "خضروات"
type input "خضروات"
click at [407, 290] on icon "save" at bounding box center [409, 290] width 8 height 8
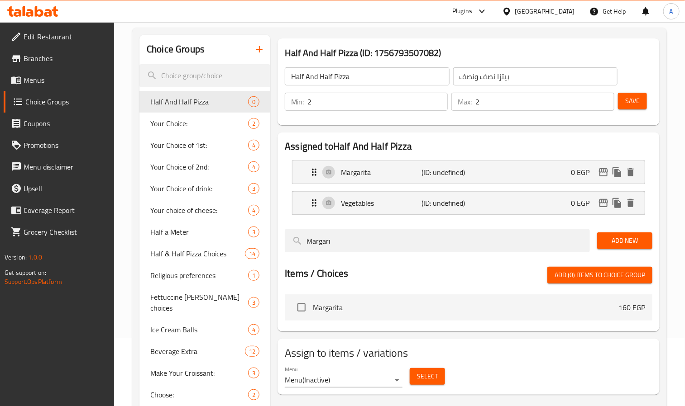
click at [622, 246] on span "Add New" at bounding box center [624, 240] width 41 height 11
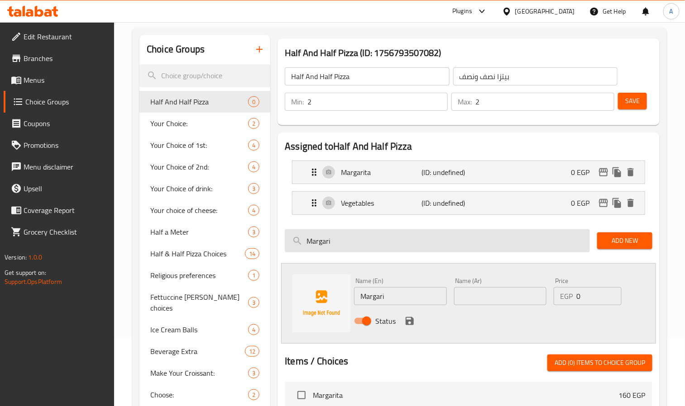
click at [380, 246] on input "Margari" at bounding box center [437, 240] width 305 height 23
click at [372, 250] on input "search" at bounding box center [437, 240] width 305 height 23
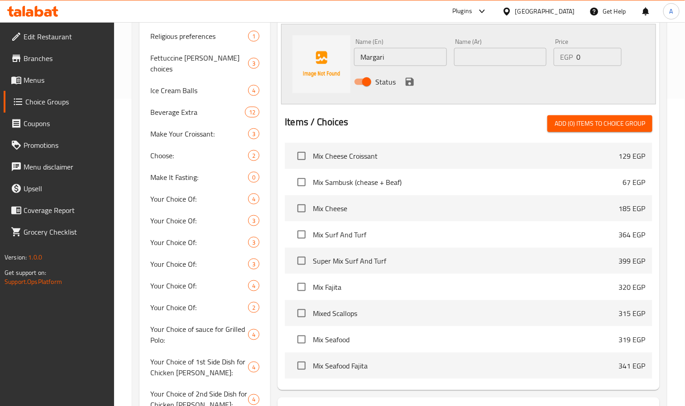
scroll to position [339, 0]
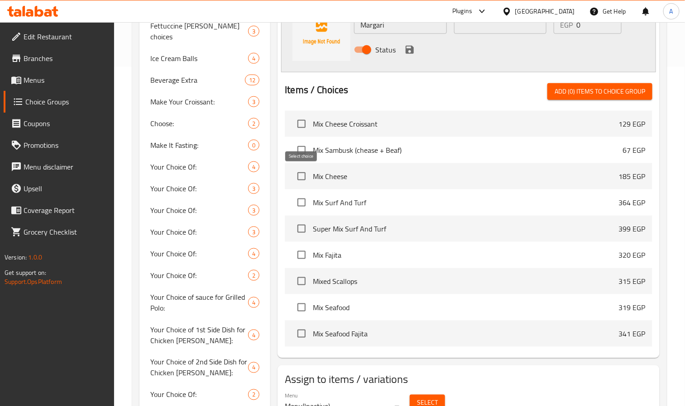
type input "mix"
click at [298, 179] on input "checkbox" at bounding box center [301, 176] width 19 height 19
checkbox input "true"
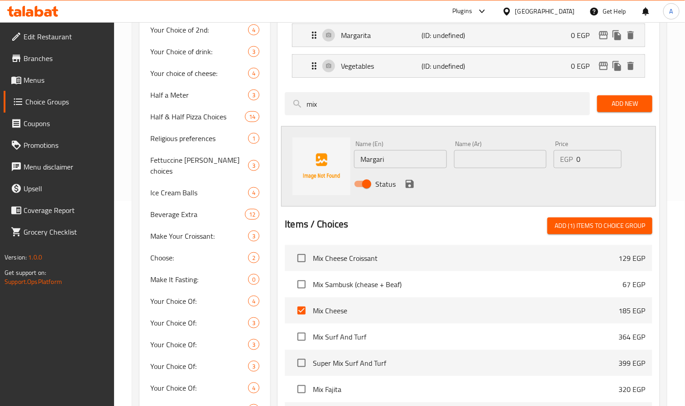
scroll to position [204, 0]
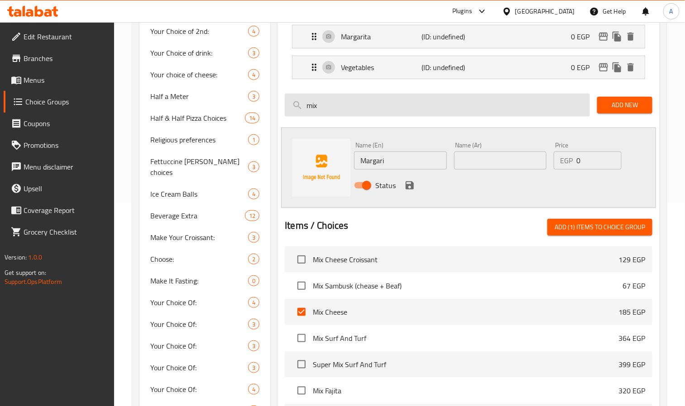
click at [357, 109] on input "mix" at bounding box center [437, 105] width 305 height 23
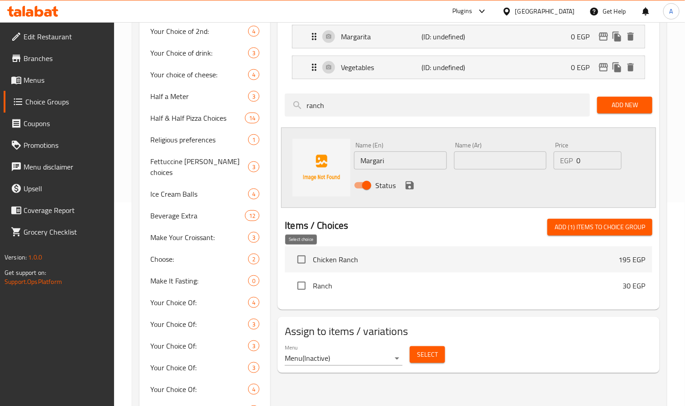
type input "ranch"
click at [304, 256] on input "checkbox" at bounding box center [301, 259] width 19 height 19
checkbox input "true"
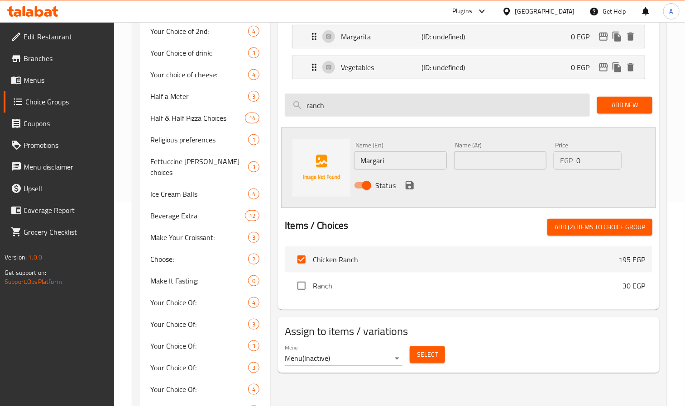
click at [341, 108] on input "ranch" at bounding box center [437, 105] width 305 height 23
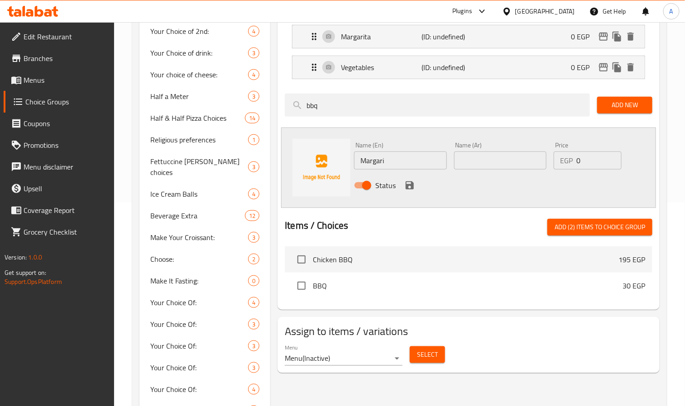
type input "bbq"
click at [297, 264] on input "checkbox" at bounding box center [301, 259] width 19 height 19
checkbox input "true"
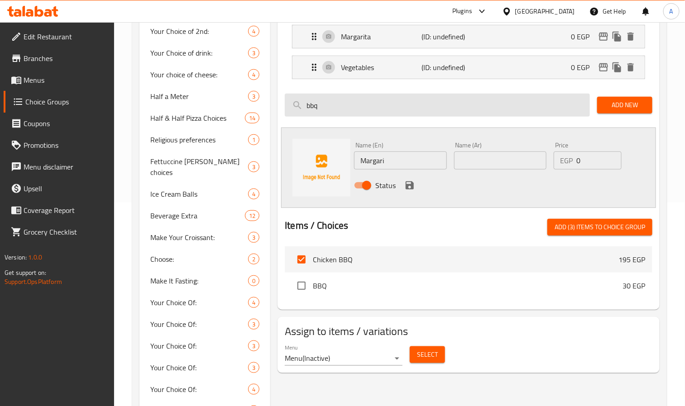
click at [371, 107] on input "bbq" at bounding box center [437, 105] width 305 height 23
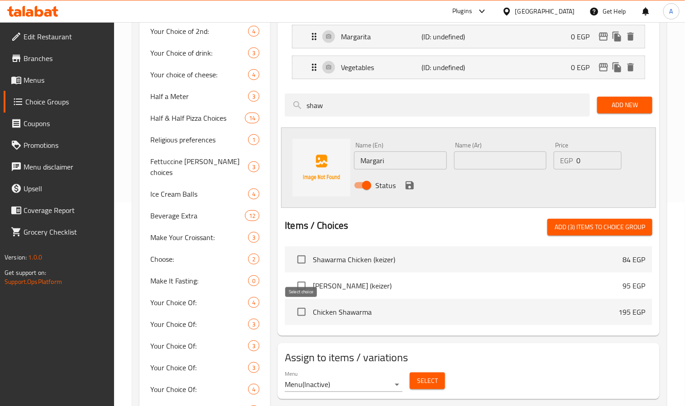
type input "shaw"
click at [299, 314] on input "checkbox" at bounding box center [301, 312] width 19 height 19
checkbox input "true"
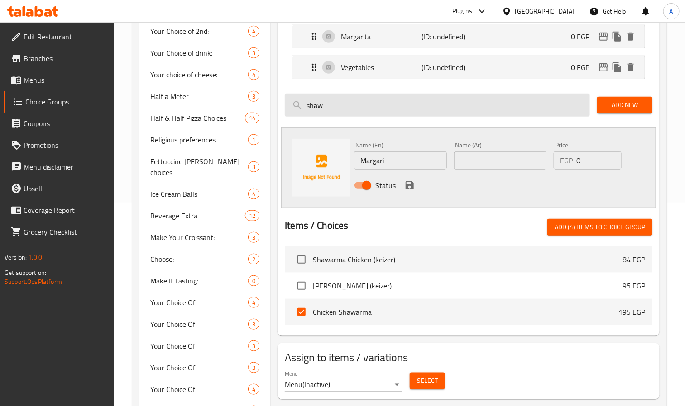
click at [324, 100] on input "shaw" at bounding box center [437, 105] width 305 height 23
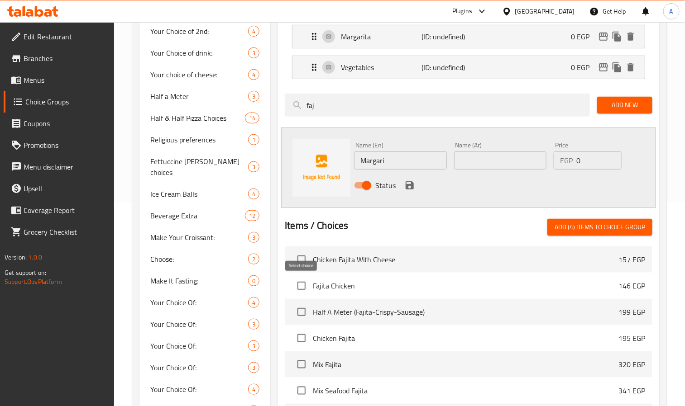
type input "faj"
click at [300, 280] on input "checkbox" at bounding box center [301, 285] width 19 height 19
checkbox input "true"
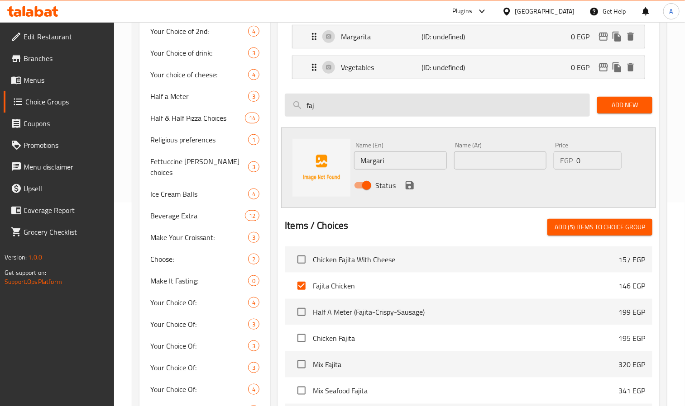
click at [380, 107] on input "faj" at bounding box center [437, 105] width 305 height 23
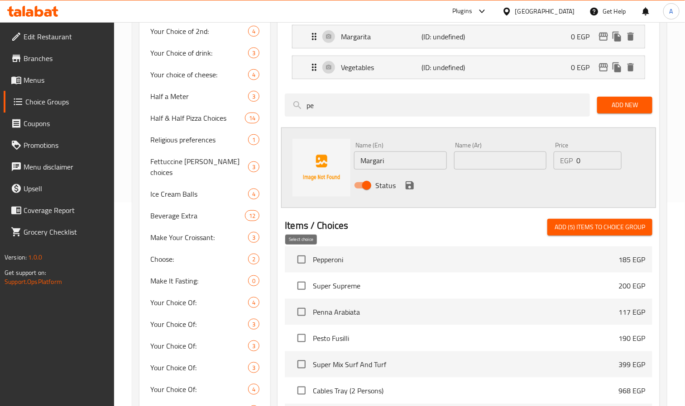
type input "pe"
click at [299, 258] on input "checkbox" at bounding box center [301, 259] width 19 height 19
checkbox input "true"
click at [303, 284] on input "checkbox" at bounding box center [301, 285] width 19 height 19
checkbox input "true"
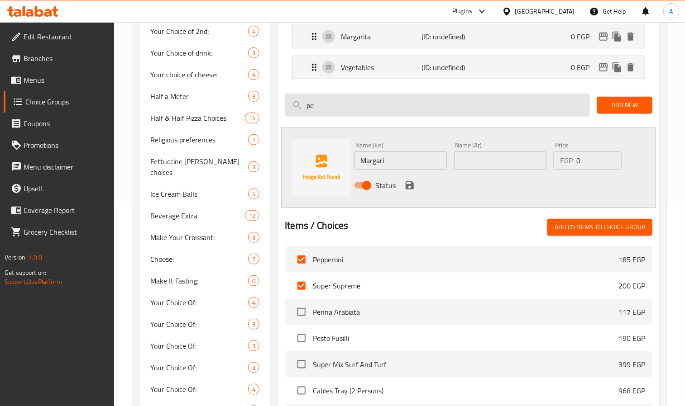
click at [365, 110] on input "pe" at bounding box center [437, 105] width 305 height 23
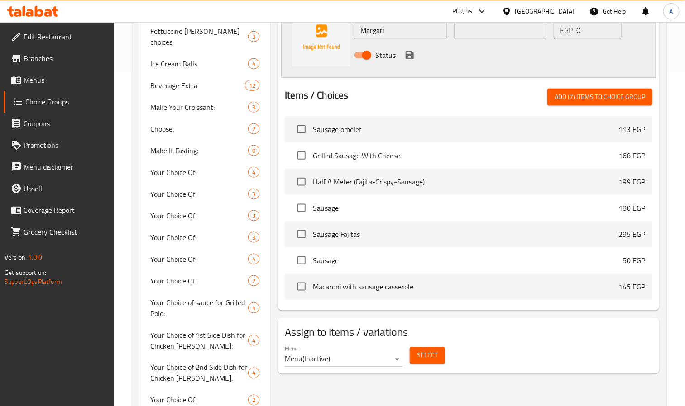
scroll to position [339, 0]
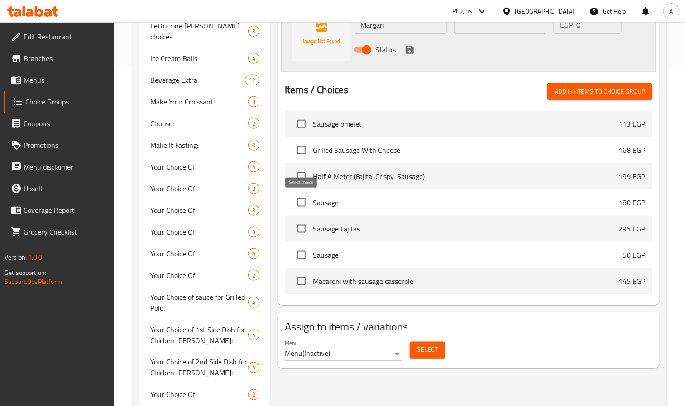
type input "saus"
click at [300, 202] on input "checkbox" at bounding box center [301, 202] width 19 height 19
checkbox input "true"
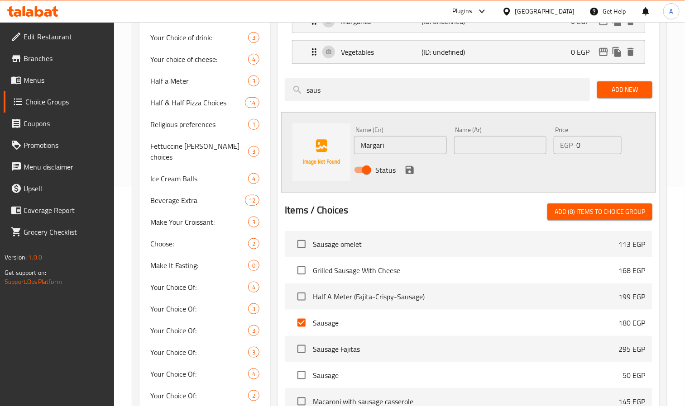
scroll to position [204, 0]
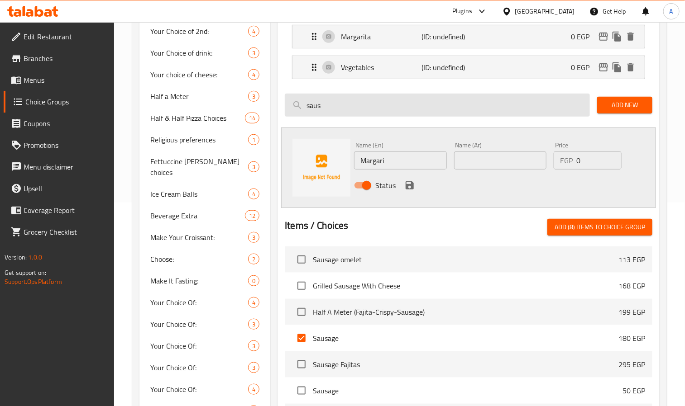
click at [376, 97] on input "saus" at bounding box center [437, 105] width 305 height 23
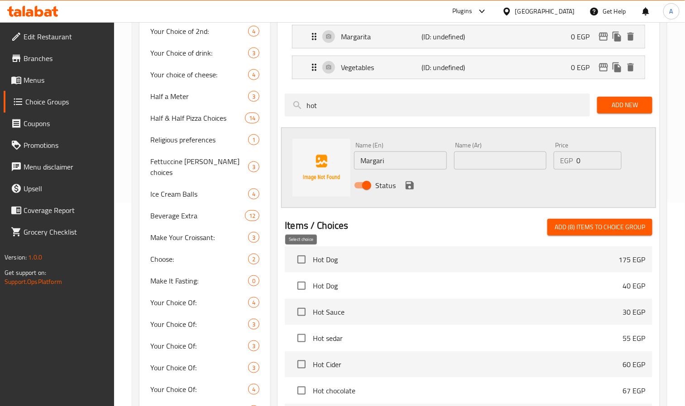
type input "hot"
click at [303, 265] on input "checkbox" at bounding box center [301, 259] width 19 height 19
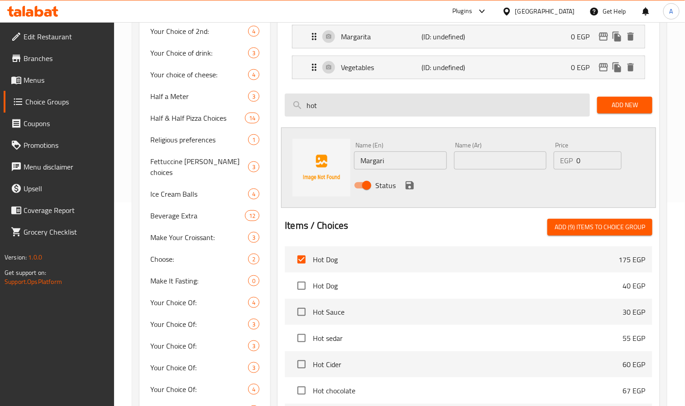
click at [351, 113] on input "hot" at bounding box center [437, 105] width 305 height 23
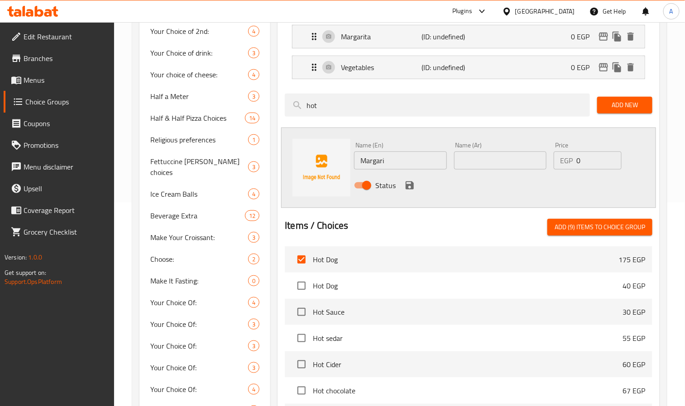
click at [571, 229] on span "Add (9) items to choice group" at bounding box center [599, 227] width 90 height 11
checkbox input "false"
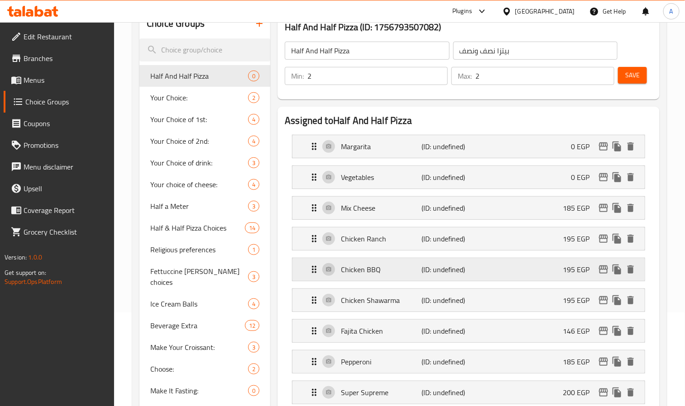
scroll to position [68, 0]
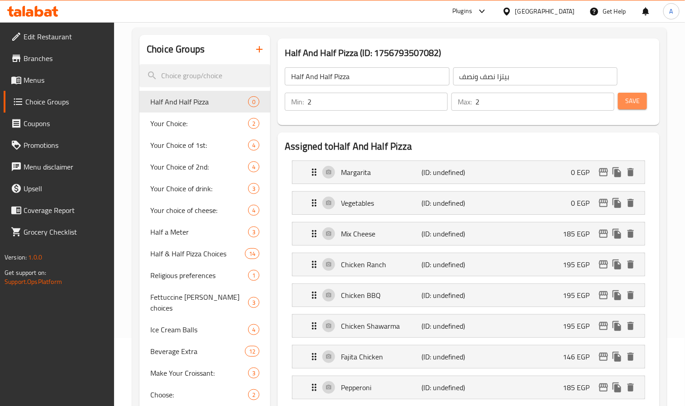
click at [638, 99] on span "Save" at bounding box center [632, 100] width 14 height 11
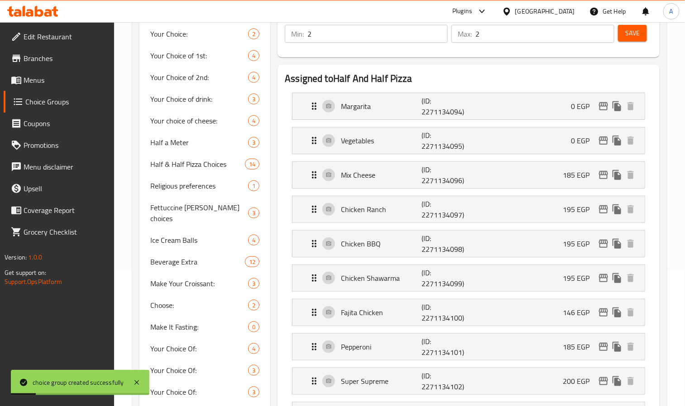
scroll to position [204, 0]
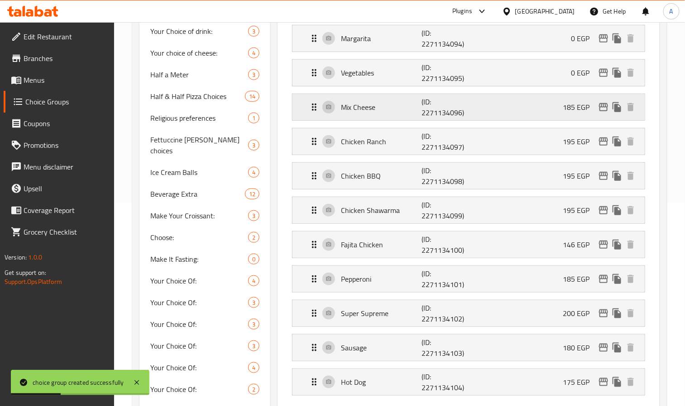
click at [520, 103] on div "Mix Cheese (ID: 2271134096) 185 EGP" at bounding box center [471, 107] width 325 height 26
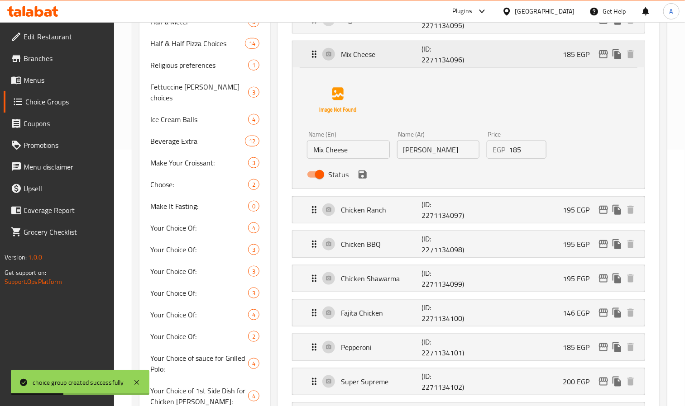
scroll to position [271, 0]
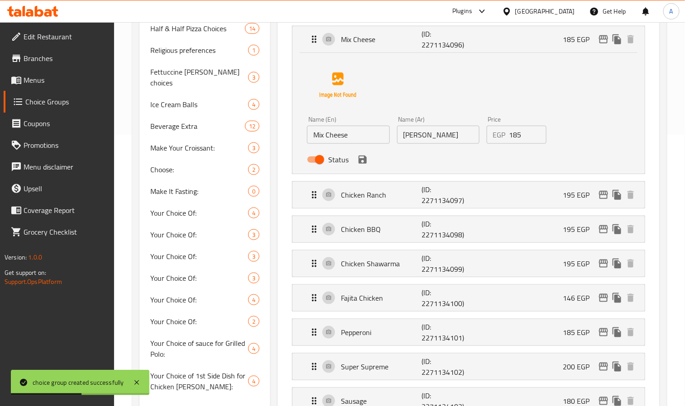
click at [523, 137] on input "185" at bounding box center [528, 135] width 38 height 18
click at [363, 161] on icon "save" at bounding box center [362, 160] width 8 height 8
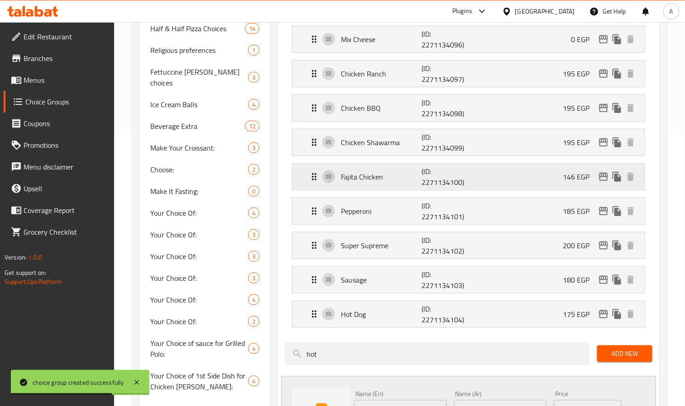
type input "0"
click at [482, 75] on div "Chicken Ranch (ID: 2271134097) 195 EGP" at bounding box center [471, 74] width 325 height 26
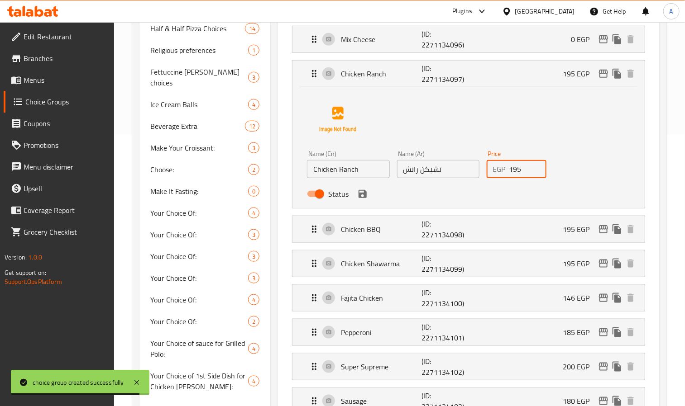
click at [514, 167] on input "195" at bounding box center [528, 169] width 38 height 18
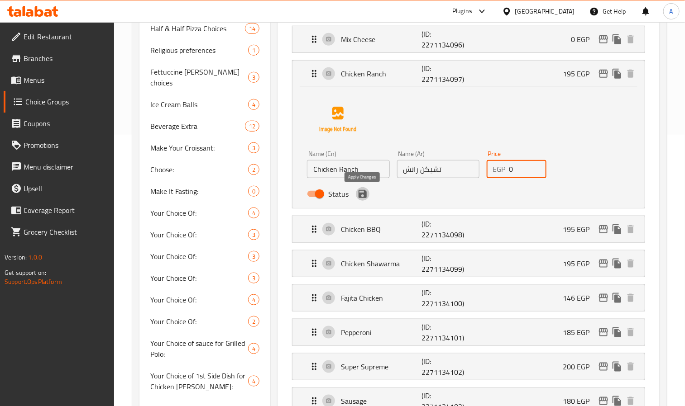
click at [362, 195] on icon "save" at bounding box center [362, 194] width 8 height 8
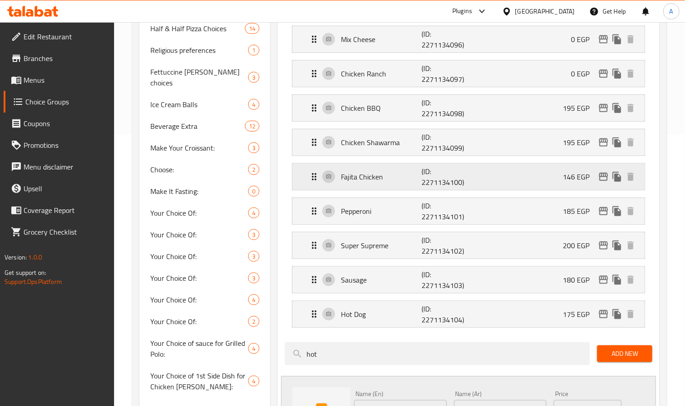
type input "0"
click at [484, 110] on div "Chicken BBQ (ID: 2271134098) 195 EGP" at bounding box center [471, 108] width 325 height 26
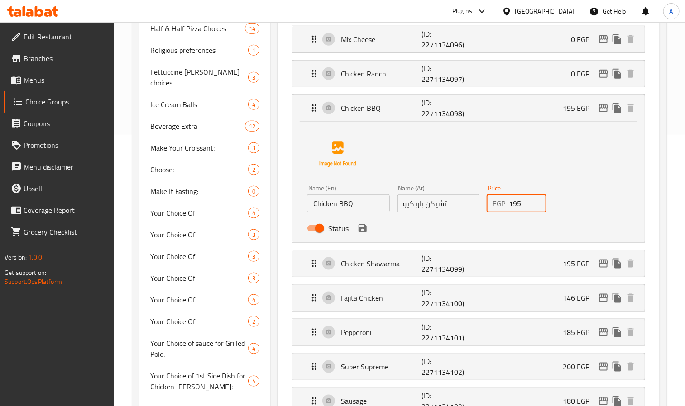
click at [510, 206] on input "195" at bounding box center [528, 204] width 38 height 18
click at [362, 227] on icon "save" at bounding box center [362, 228] width 11 height 11
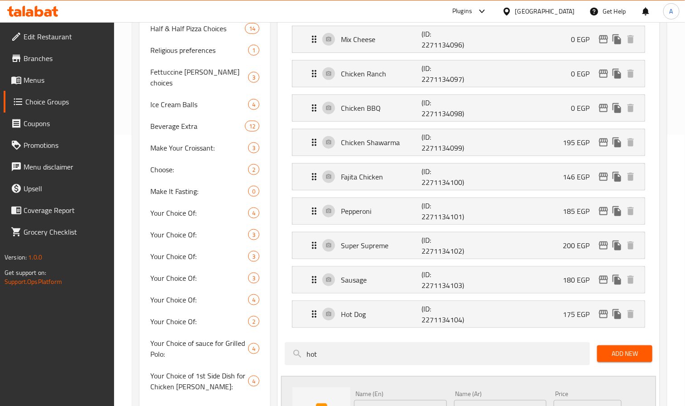
type input "0"
click at [504, 154] on div "Chicken Shawarma (ID: 2271134099) 195 EGP" at bounding box center [471, 142] width 325 height 26
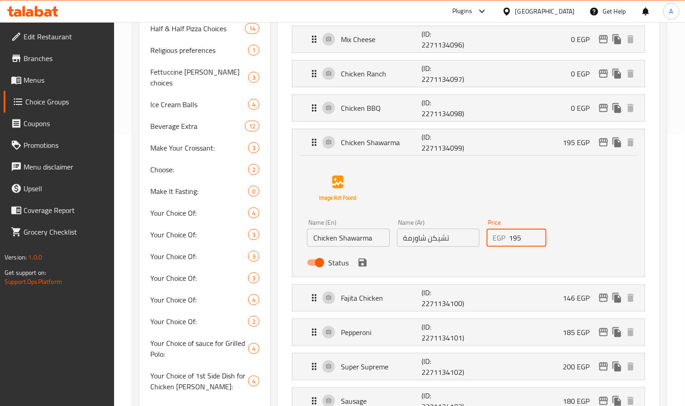
click at [513, 236] on input "195" at bounding box center [528, 238] width 38 height 18
click at [367, 268] on icon "save" at bounding box center [362, 262] width 11 height 11
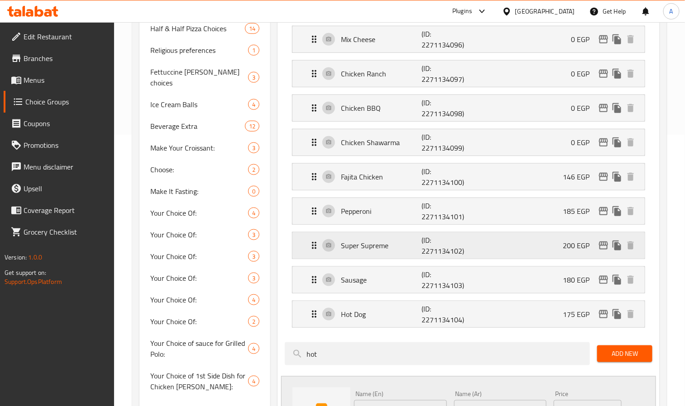
type input "0"
click at [501, 183] on div "Fajita Chicken (ID: 2271134100) 146 EGP" at bounding box center [471, 177] width 325 height 26
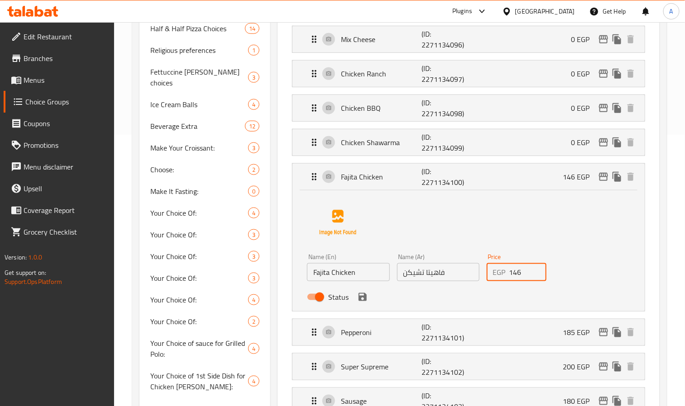
click at [514, 273] on input "146" at bounding box center [528, 272] width 38 height 18
click at [364, 301] on icon "save" at bounding box center [362, 297] width 8 height 8
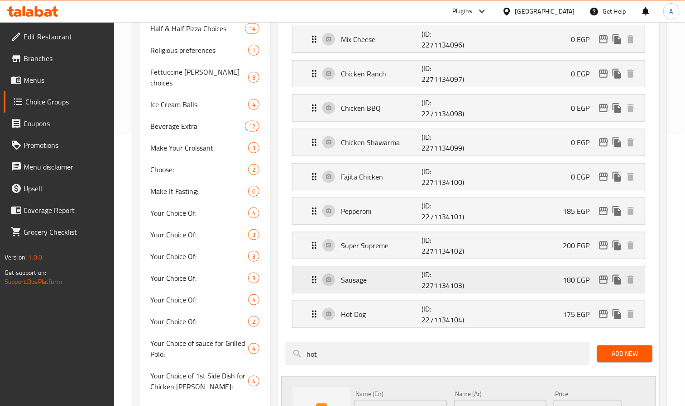
type input "0"
click at [519, 219] on div "Pepperoni (ID: 2271134101) 185 EGP" at bounding box center [471, 211] width 325 height 26
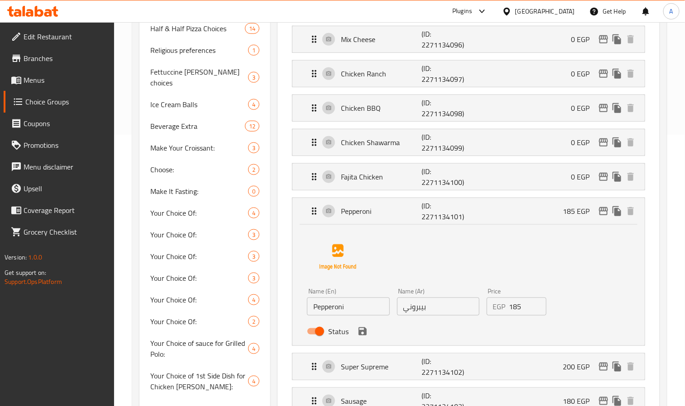
click at [512, 310] on input "185" at bounding box center [528, 307] width 38 height 18
click at [365, 329] on icon "save" at bounding box center [362, 331] width 11 height 11
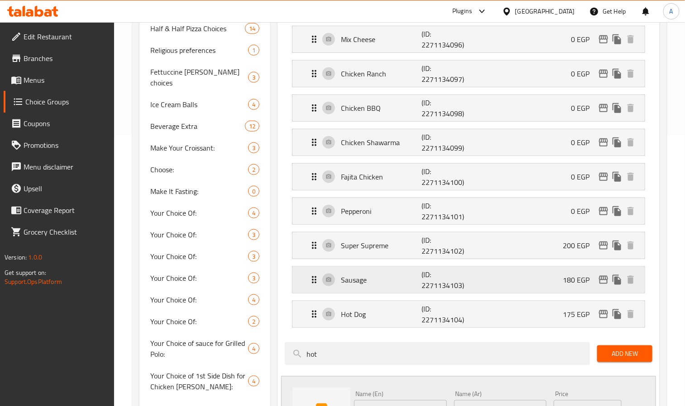
type input "0"
click at [496, 256] on div "Super Supreme (ID: 2271134102) 200 EGP" at bounding box center [471, 246] width 325 height 26
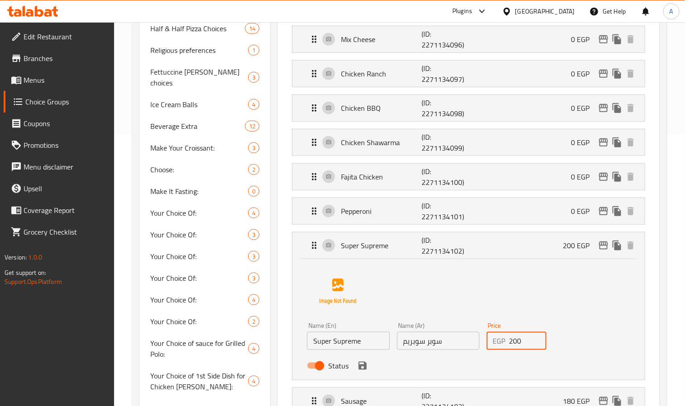
click at [516, 347] on input "200" at bounding box center [528, 341] width 38 height 18
click at [363, 371] on icon "save" at bounding box center [362, 366] width 11 height 11
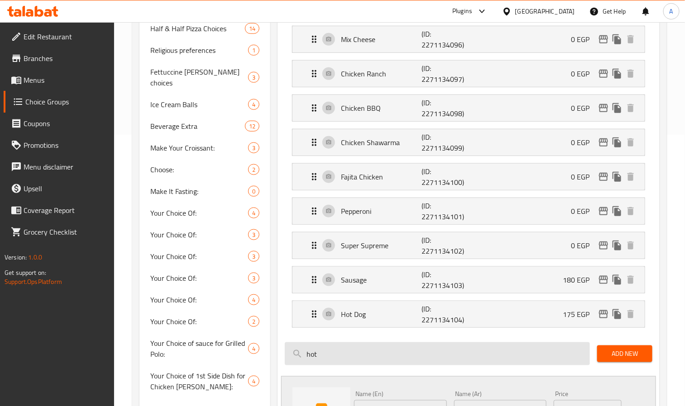
type input "0"
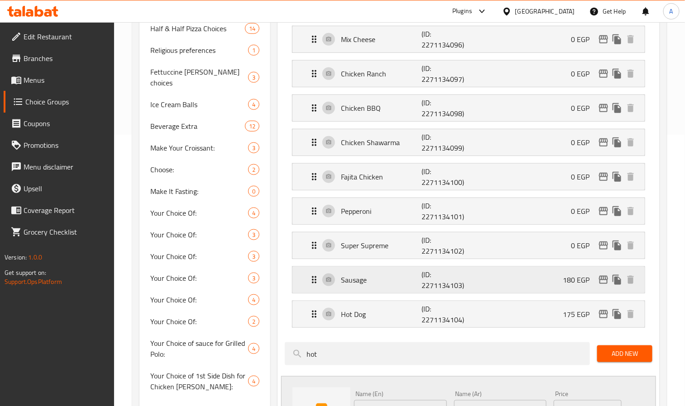
click at [487, 286] on div "Sausage (ID: 2271134103) 180 EGP" at bounding box center [471, 280] width 325 height 26
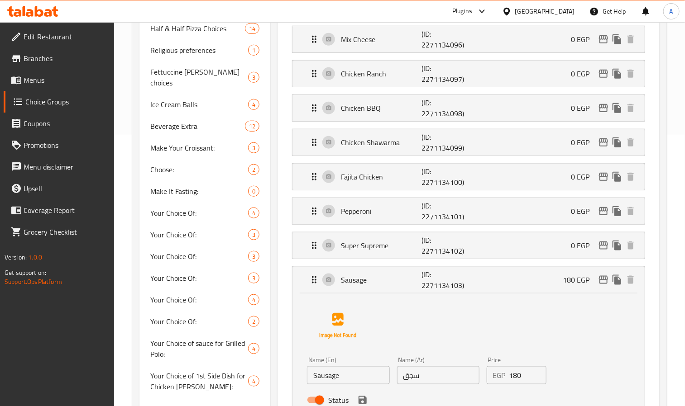
click at [514, 382] on input "180" at bounding box center [528, 376] width 38 height 18
click at [514, 382] on input "0" at bounding box center [528, 376] width 38 height 18
type input "0"
click at [667, 333] on div "Choice Groups Your Choice: 2 Your Choice of 1st: 4 Your Choice of 2nd: 4 Your C…" at bounding box center [399, 381] width 534 height 1114
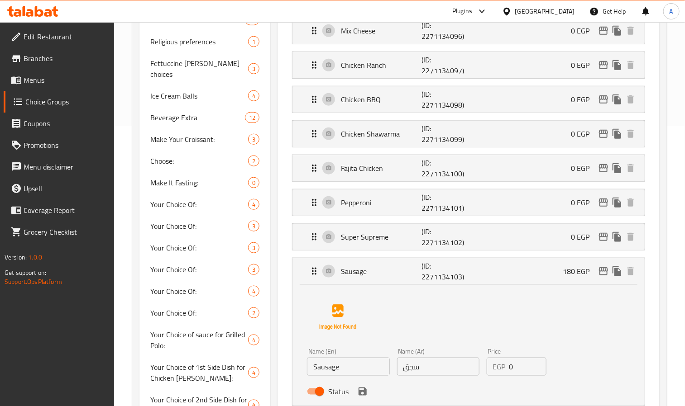
scroll to position [339, 0]
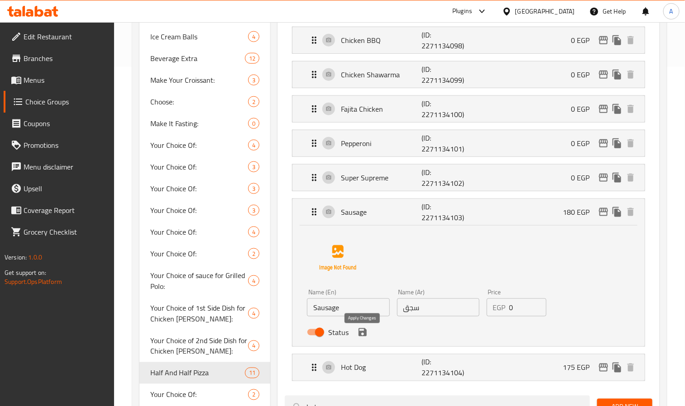
click at [362, 337] on icon "save" at bounding box center [362, 333] width 8 height 8
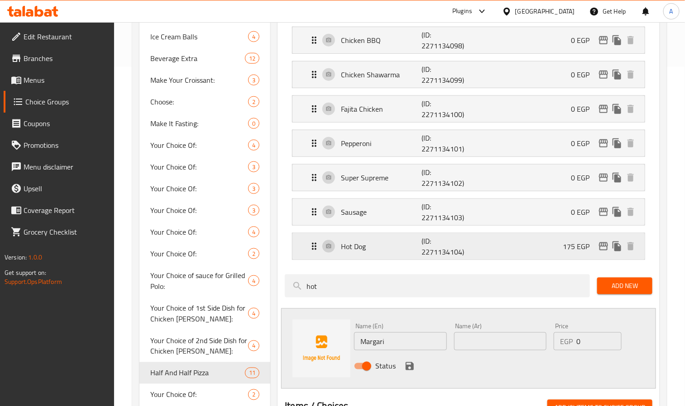
click at [548, 248] on div "Hot Dog (ID: 2271134104) 175 EGP" at bounding box center [471, 246] width 325 height 26
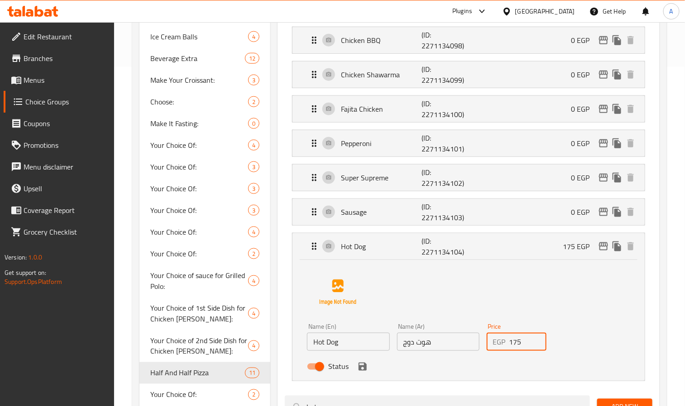
click at [517, 347] on input "175" at bounding box center [528, 342] width 38 height 18
click at [367, 371] on icon "save" at bounding box center [362, 367] width 11 height 11
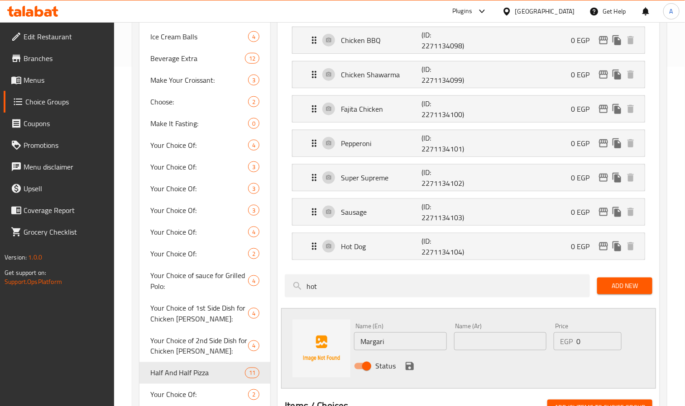
type input "0"
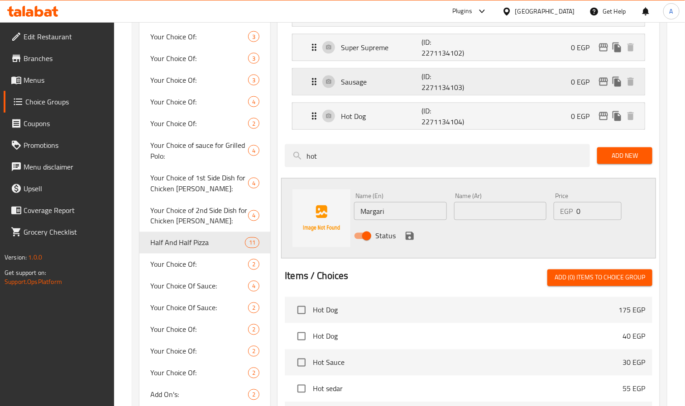
scroll to position [475, 0]
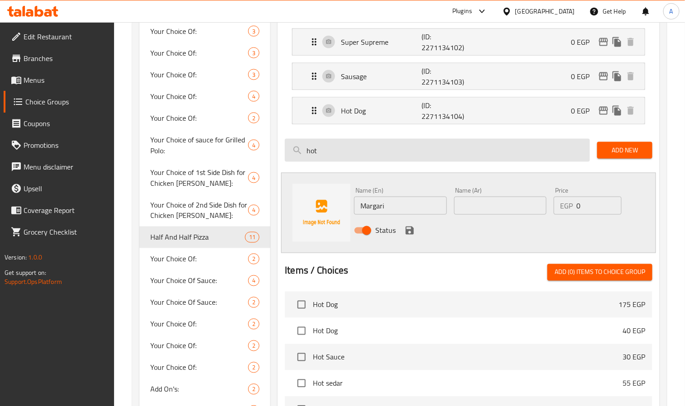
click at [372, 155] on input "hot" at bounding box center [437, 150] width 305 height 23
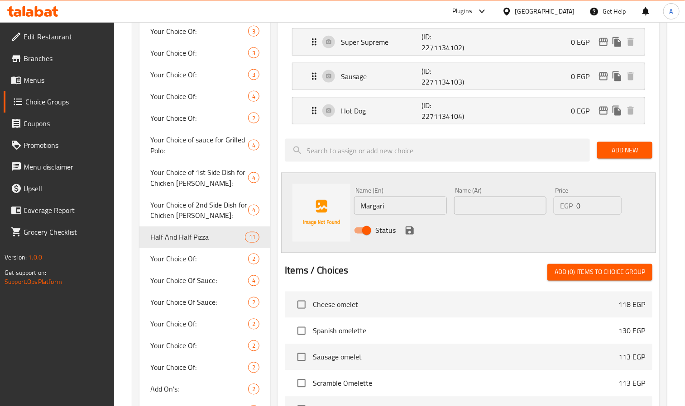
click at [485, 264] on div at bounding box center [468, 260] width 367 height 7
click at [516, 239] on div "Status" at bounding box center [499, 231] width 299 height 24
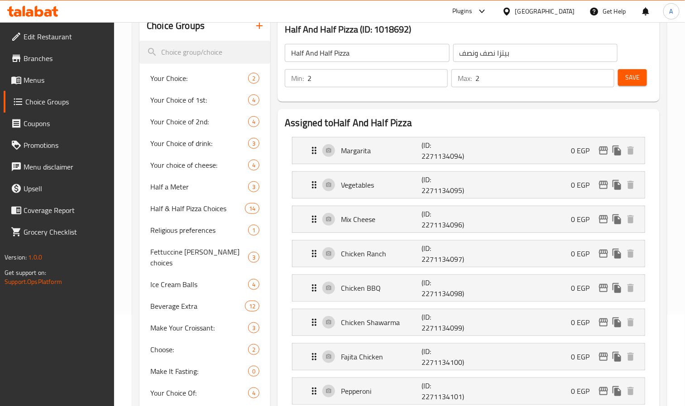
scroll to position [68, 0]
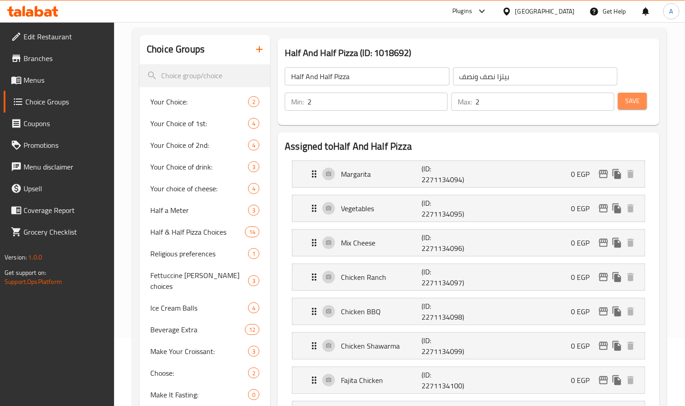
click at [634, 96] on span "Save" at bounding box center [632, 100] width 14 height 11
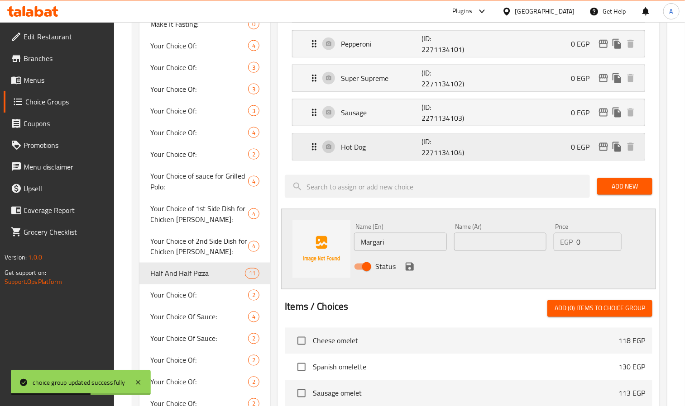
scroll to position [543, 0]
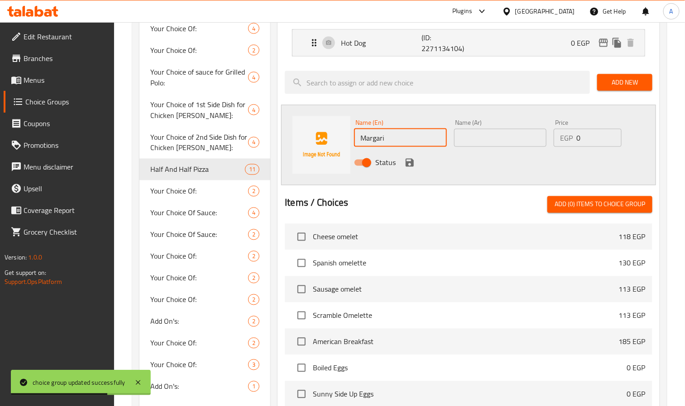
click at [410, 139] on input "Margari" at bounding box center [400, 138] width 92 height 18
click at [637, 83] on span "Add New" at bounding box center [624, 82] width 41 height 11
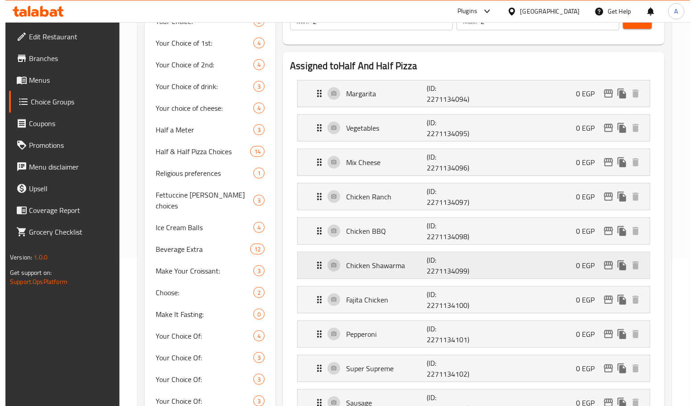
scroll to position [136, 0]
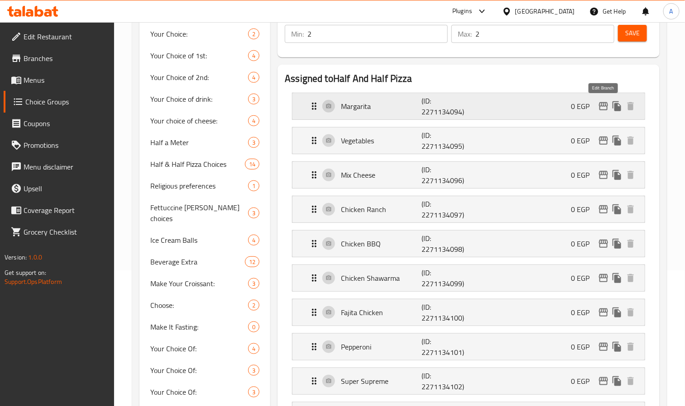
click at [600, 108] on icon "edit" at bounding box center [603, 106] width 9 height 8
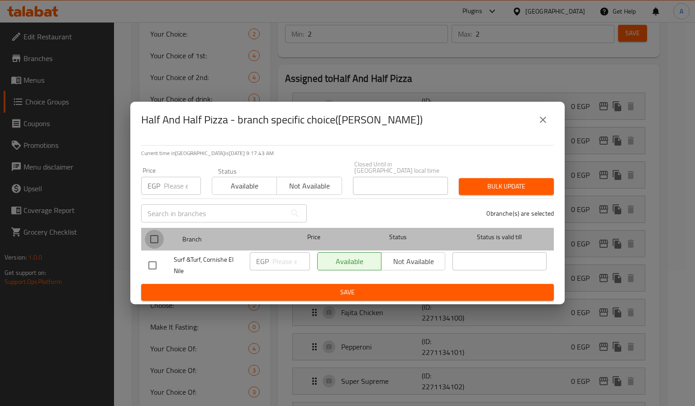
click at [159, 231] on input "checkbox" at bounding box center [154, 239] width 19 height 19
checkbox input "true"
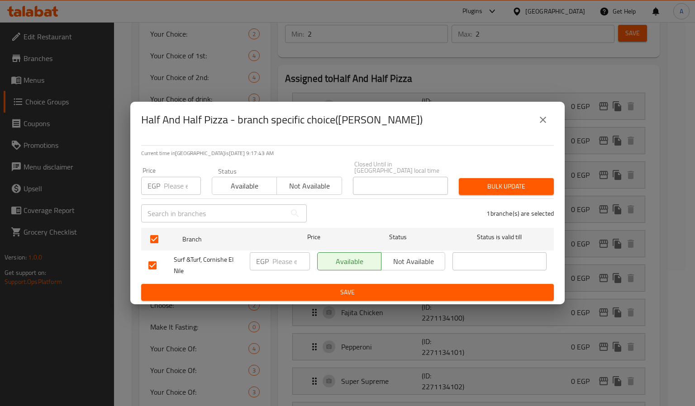
click at [165, 182] on input "number" at bounding box center [182, 186] width 37 height 18
drag, startPoint x: 173, startPoint y: 182, endPoint x: 159, endPoint y: 186, distance: 14.7
click at [159, 186] on div "EGP 0 Price" at bounding box center [171, 186] width 60 height 18
type input "0"
click at [508, 186] on span "Bulk update" at bounding box center [506, 186] width 81 height 11
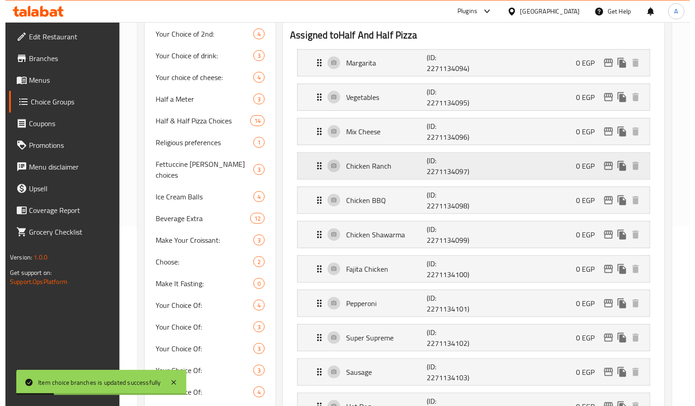
scroll to position [155, 0]
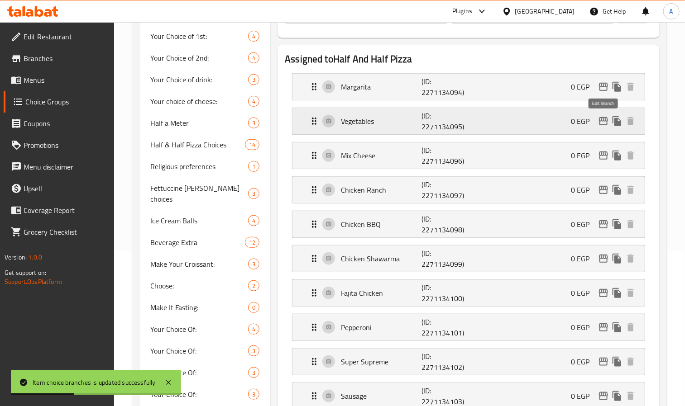
click at [605, 126] on icon "edit" at bounding box center [603, 121] width 11 height 11
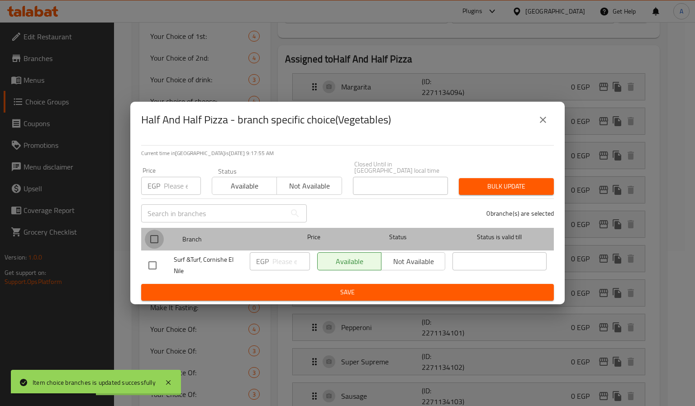
click at [157, 239] on input "checkbox" at bounding box center [154, 239] width 19 height 19
checkbox input "true"
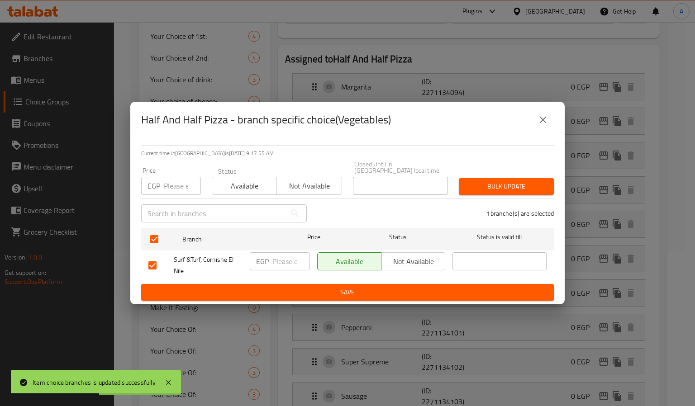
click at [174, 185] on input "number" at bounding box center [182, 186] width 37 height 18
paste input "0"
type input "0"
click at [467, 185] on span "Bulk update" at bounding box center [506, 186] width 81 height 11
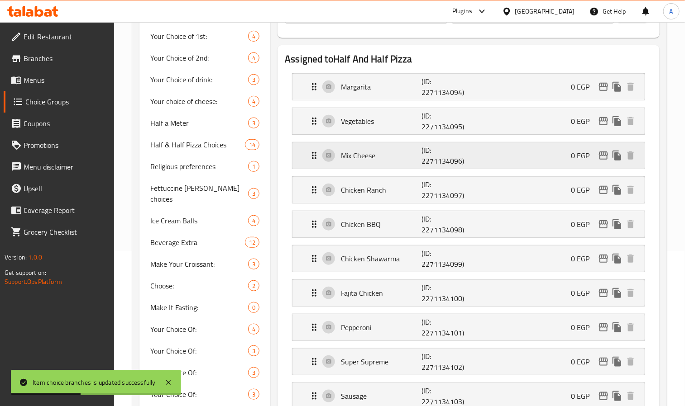
click at [606, 149] on div "0 EGP" at bounding box center [604, 156] width 67 height 14
click at [599, 158] on icon "edit" at bounding box center [603, 156] width 9 height 8
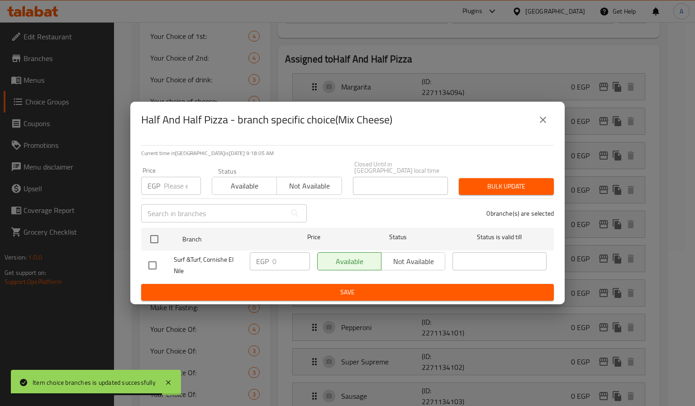
click at [542, 123] on icon "close" at bounding box center [543, 120] width 6 height 6
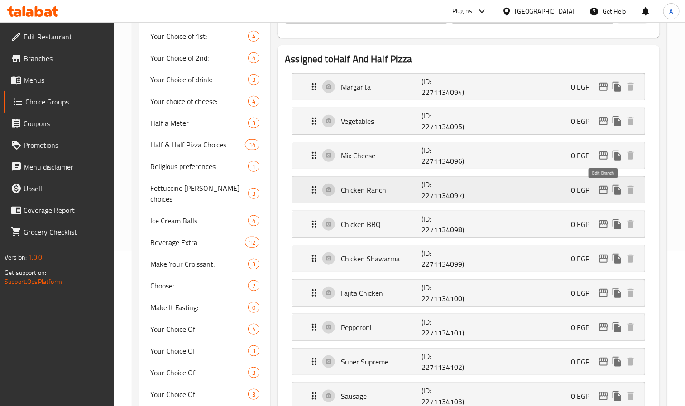
click at [600, 193] on icon "edit" at bounding box center [603, 190] width 9 height 8
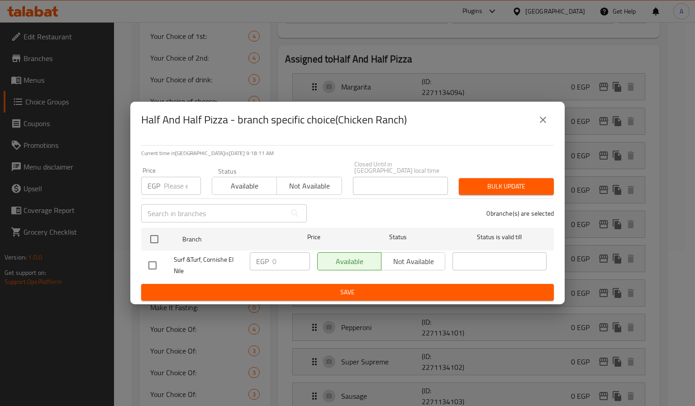
click at [545, 125] on icon "close" at bounding box center [543, 119] width 11 height 11
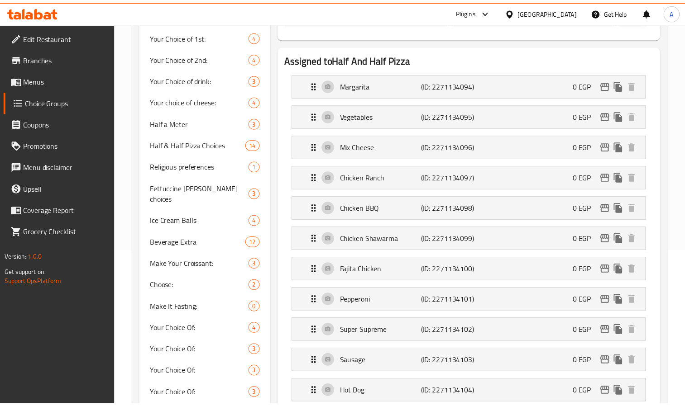
scroll to position [427, 0]
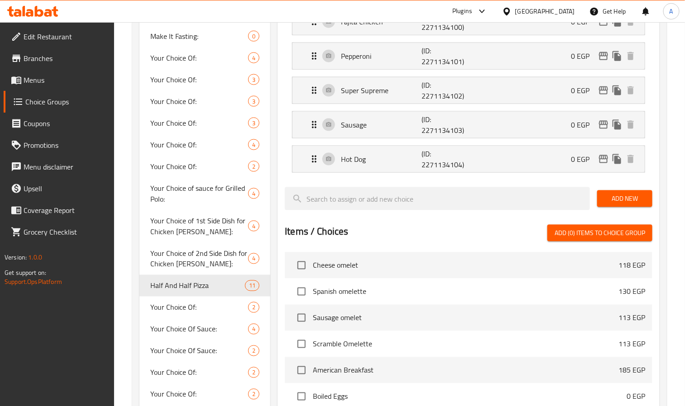
click at [675, 138] on div "Home / Restaurants management / Choice Groups Choice Groups Choice Groups Your …" at bounding box center [399, 93] width 571 height 997
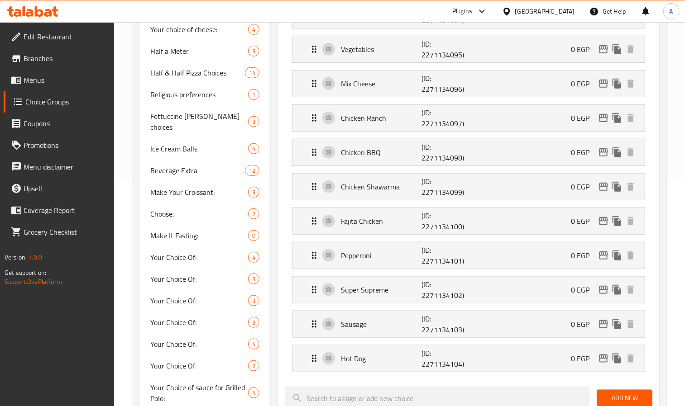
scroll to position [223, 0]
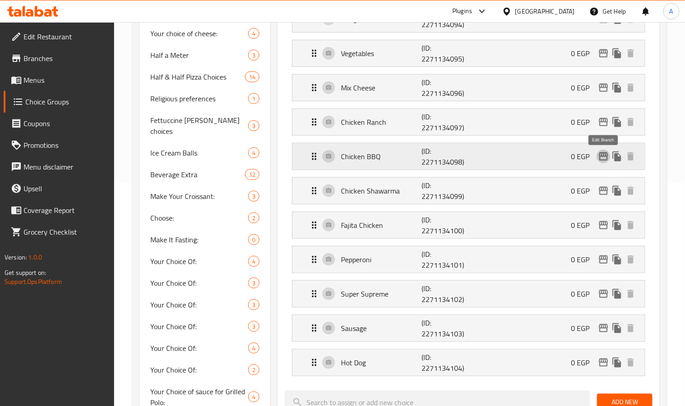
click at [604, 153] on icon "edit" at bounding box center [603, 156] width 11 height 11
click at [606, 152] on button "edit" at bounding box center [603, 157] width 14 height 14
click at [605, 189] on icon "edit" at bounding box center [603, 191] width 9 height 8
click at [601, 229] on icon "edit" at bounding box center [603, 225] width 11 height 11
click at [603, 261] on icon "edit" at bounding box center [603, 259] width 11 height 11
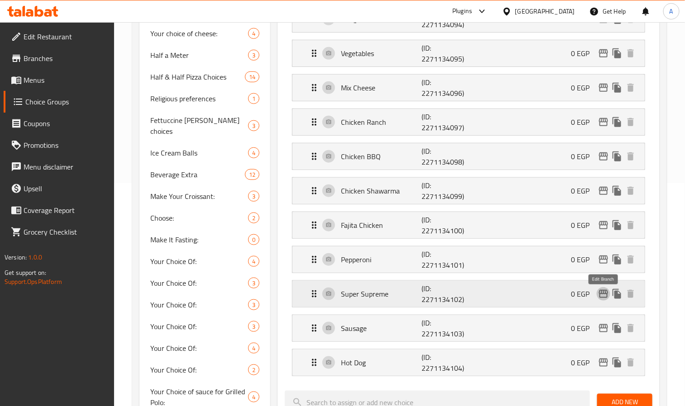
click at [598, 300] on icon "edit" at bounding box center [603, 294] width 11 height 11
click at [602, 334] on icon "edit" at bounding box center [603, 328] width 11 height 11
click at [605, 365] on icon "edit" at bounding box center [603, 363] width 9 height 8
click at [660, 300] on div "Assigned to Half And Half Pizza Margarita (ID: 2271134094) 0 EGP Name (En) Marg…" at bounding box center [468, 340] width 389 height 733
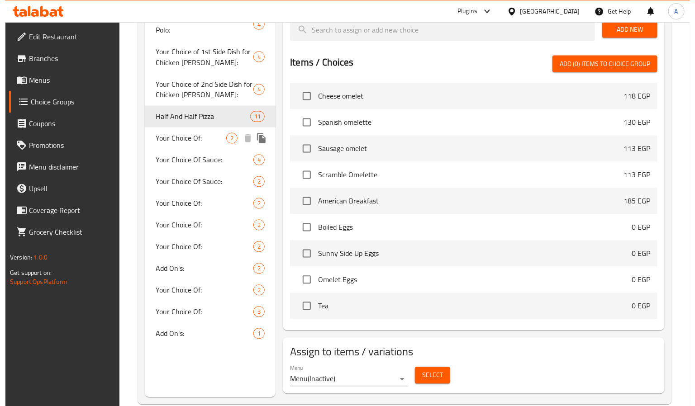
scroll to position [617, 0]
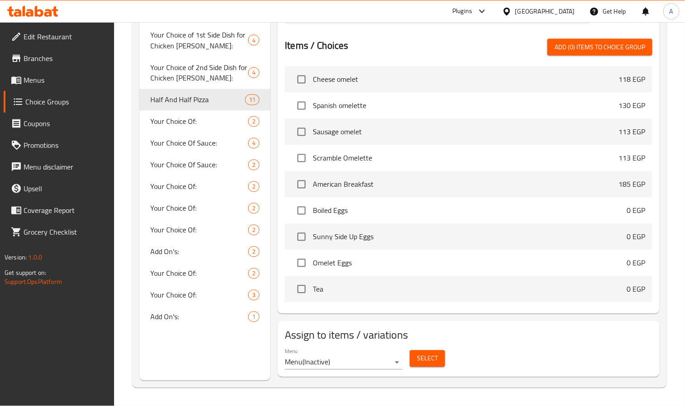
click at [375, 352] on div "Menu Menu ( Inactive )" at bounding box center [344, 359] width 118 height 22
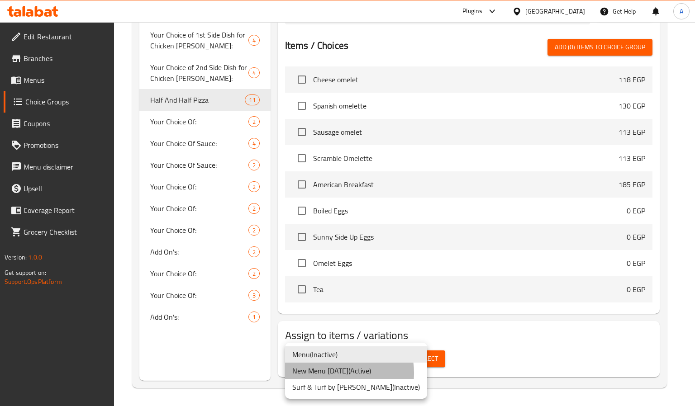
click at [333, 373] on li "New Menu 27 Aug 2025 ( Active )" at bounding box center [356, 371] width 142 height 16
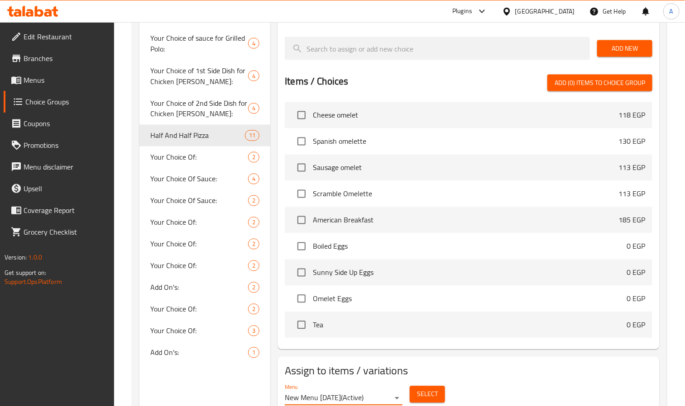
click at [425, 400] on span "Select" at bounding box center [427, 394] width 21 height 11
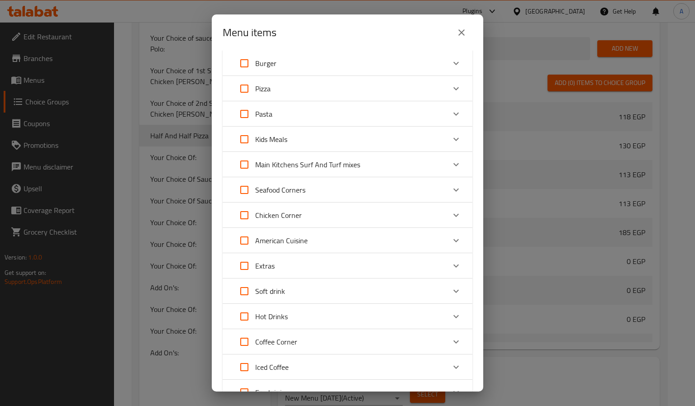
scroll to position [271, 0]
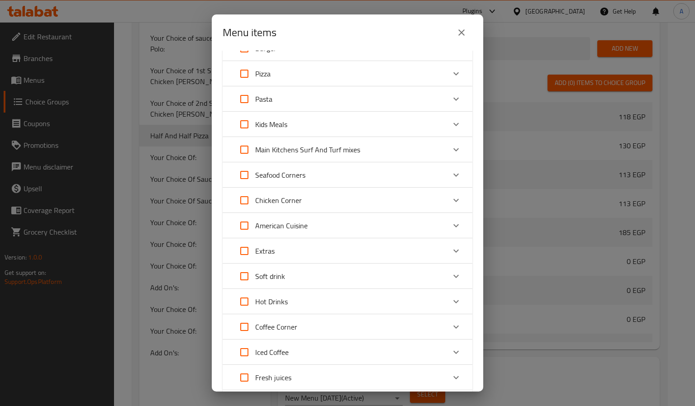
click at [271, 72] on div "Pizza" at bounding box center [339, 74] width 212 height 22
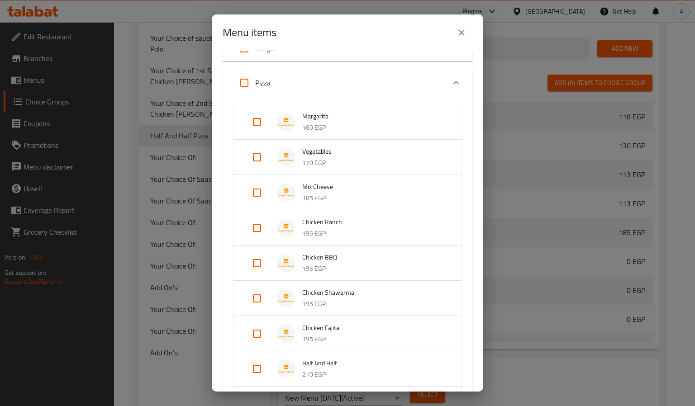
scroll to position [339, 0]
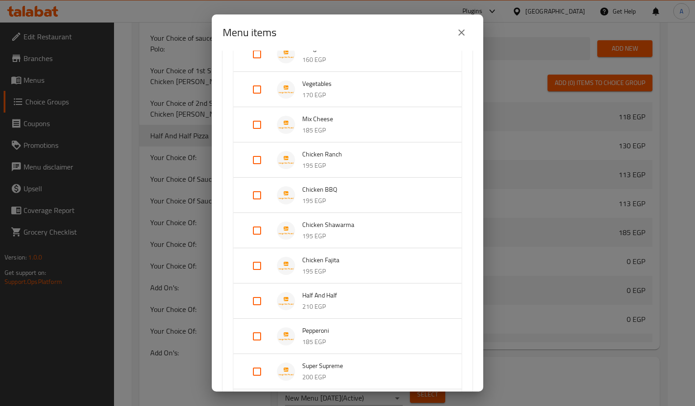
click at [252, 296] on input "Expand" at bounding box center [257, 301] width 22 height 22
checkbox input "true"
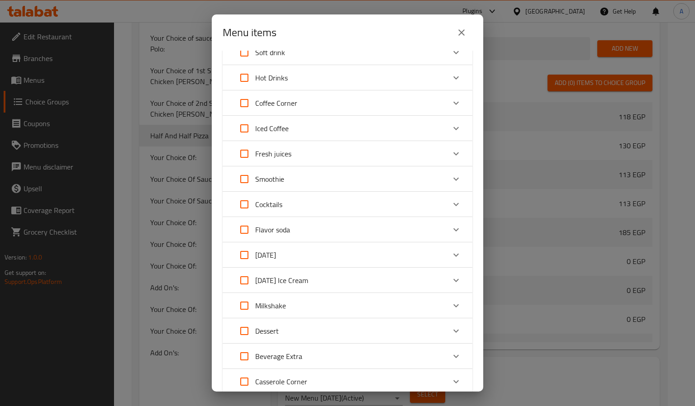
scroll to position [1168, 0]
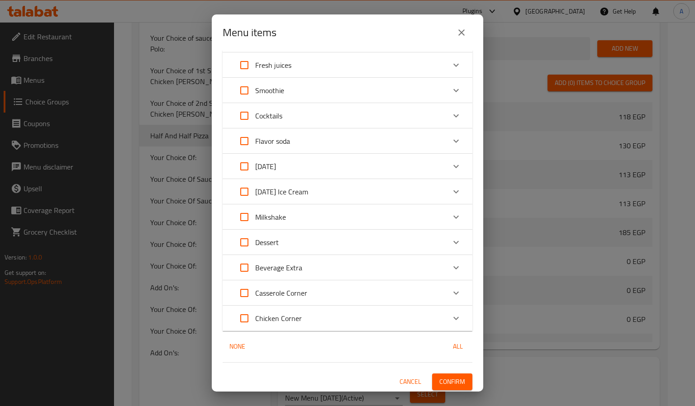
click at [444, 374] on button "Confirm" at bounding box center [452, 382] width 40 height 17
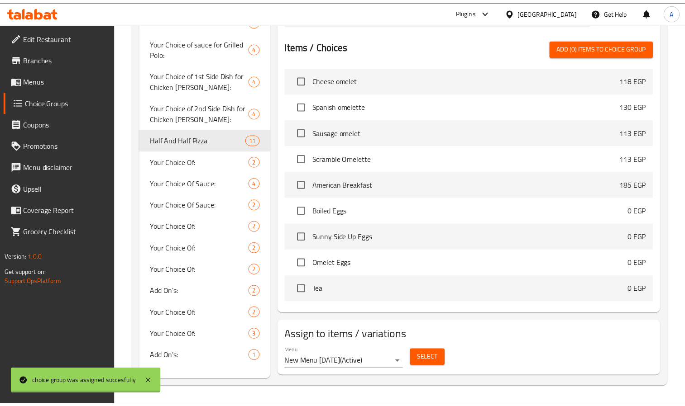
scroll to position [578, 0]
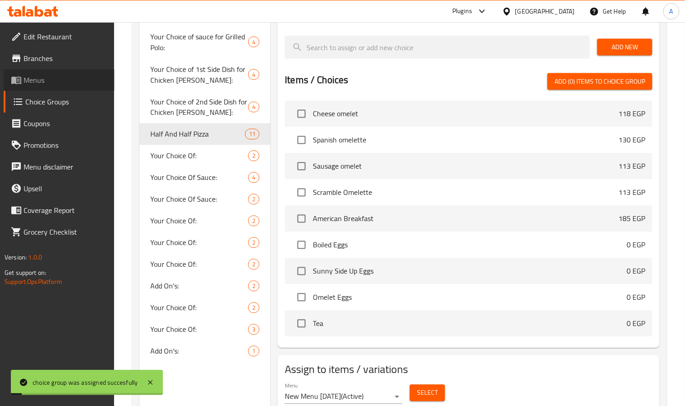
click at [62, 80] on span "Menus" at bounding box center [66, 80] width 84 height 11
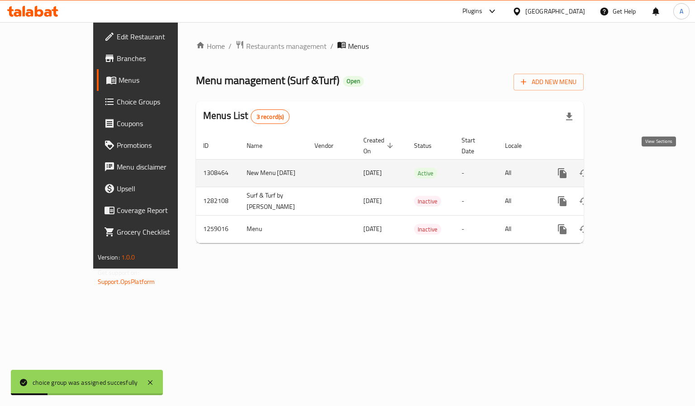
click at [633, 168] on icon "enhanced table" at bounding box center [627, 173] width 11 height 11
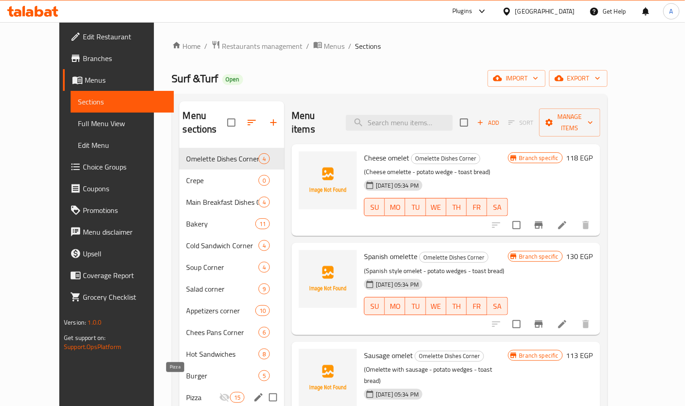
click at [186, 392] on span "Pizza" at bounding box center [202, 397] width 33 height 11
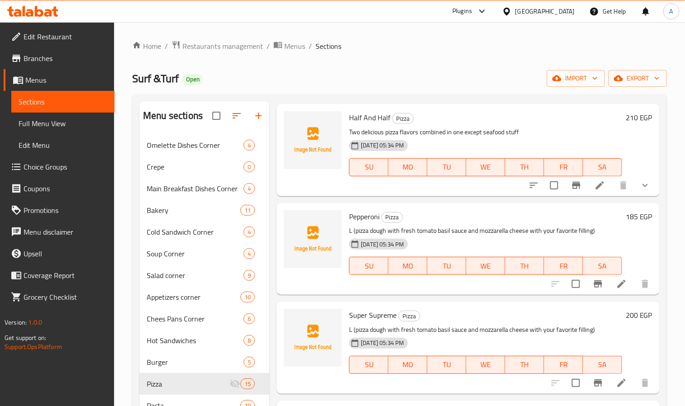
scroll to position [741, 0]
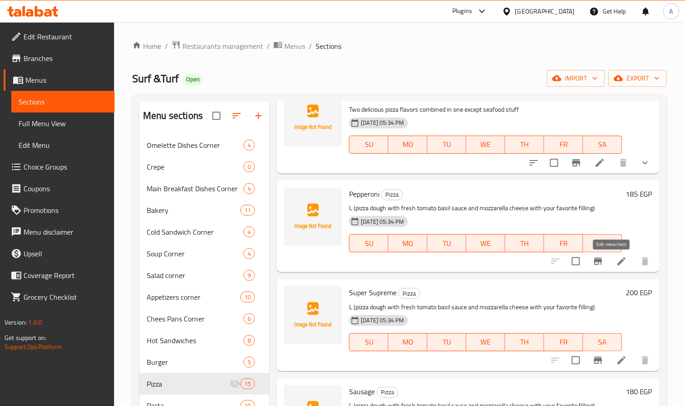
click at [616, 256] on icon at bounding box center [621, 261] width 11 height 11
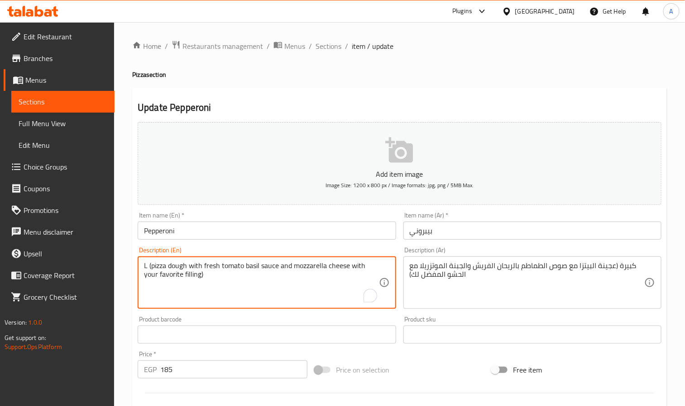
click at [196, 277] on textarea "L (pizza dough with fresh tomato basil sauce and mozzarella cheese with your fa…" at bounding box center [261, 283] width 234 height 43
paste textarea "oaded with classic pepperoni slices over melted cheese"
type textarea "Loaded with classic pepperoni slices over melted cheese"
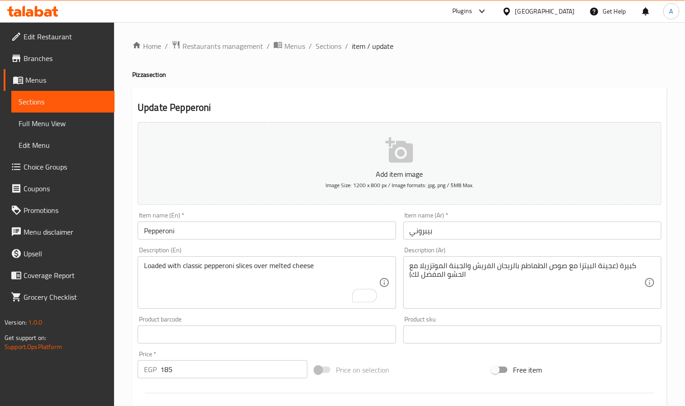
click at [457, 257] on div "كبيرة (عجينة البيتزا مع صوص الطماطم بالريحان الفريش والجبنة الموتزريلا مع الحشو…" at bounding box center [532, 283] width 258 height 52
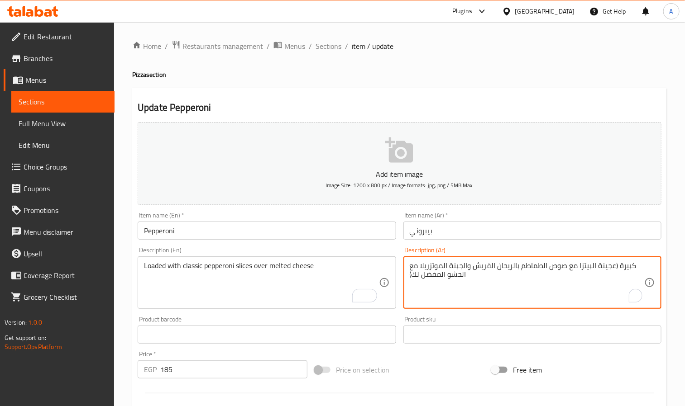
click at [457, 257] on div "كبيرة (عجينة البيتزا مع صوص الطماطم بالريحان الفريش والجبنة الموتزريلا مع الحشو…" at bounding box center [532, 283] width 258 height 52
click at [451, 264] on textarea "كبيرة (عجينة البيتزا مع صوص الطماطم بالريحان الفريش والجبنة الموتزريلا مع الحشو…" at bounding box center [527, 283] width 234 height 43
paste textarea "حملة بشرائح البيبروني الكلاسيكية فوق الجبن المذاب"
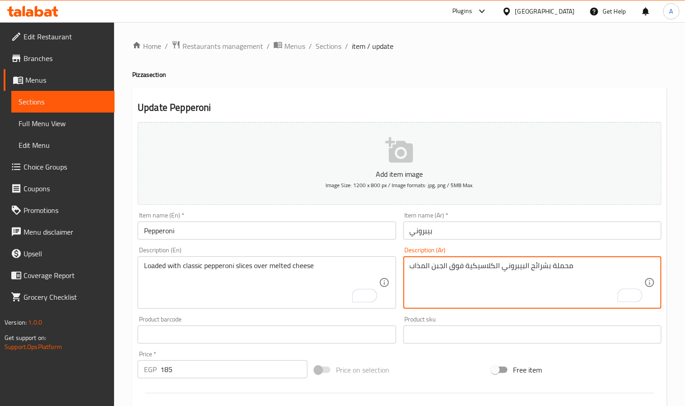
type textarea "محملة بشرائح البيبروني الكلاسيكية فوق الجبن المذاب"
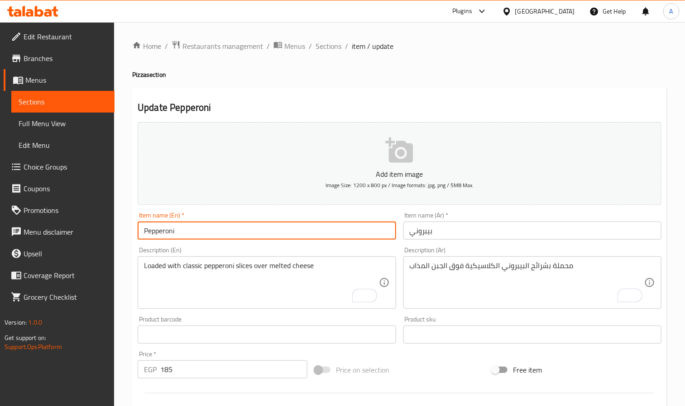
click at [339, 226] on input "Pepperoni" at bounding box center [267, 231] width 258 height 18
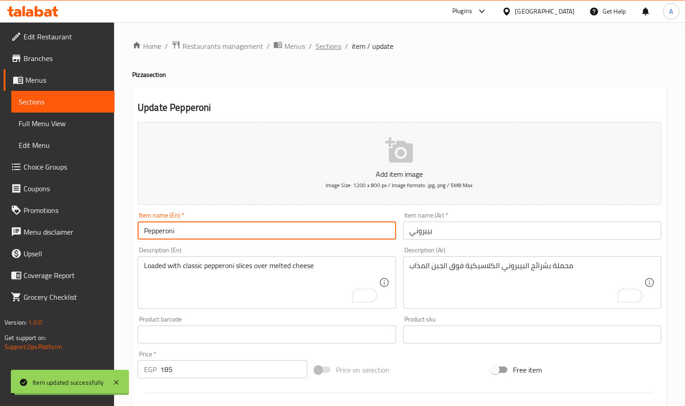
click at [338, 45] on span "Sections" at bounding box center [328, 46] width 26 height 11
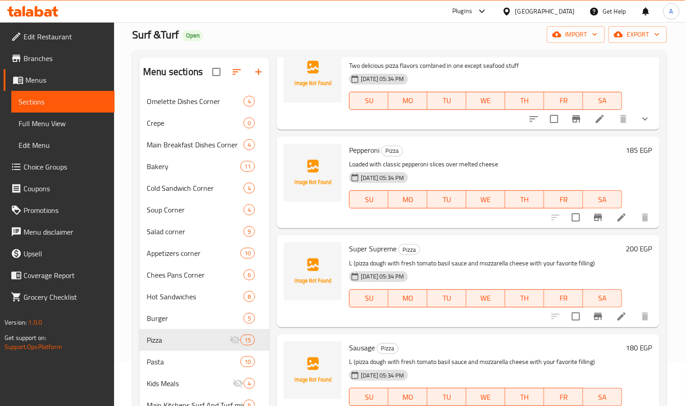
scroll to position [68, 0]
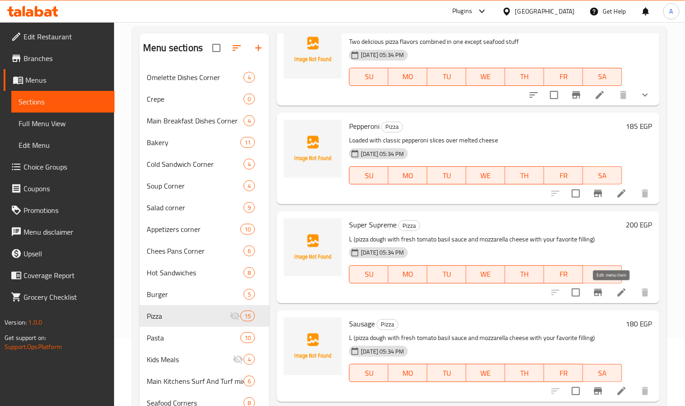
click at [616, 292] on icon at bounding box center [621, 292] width 11 height 11
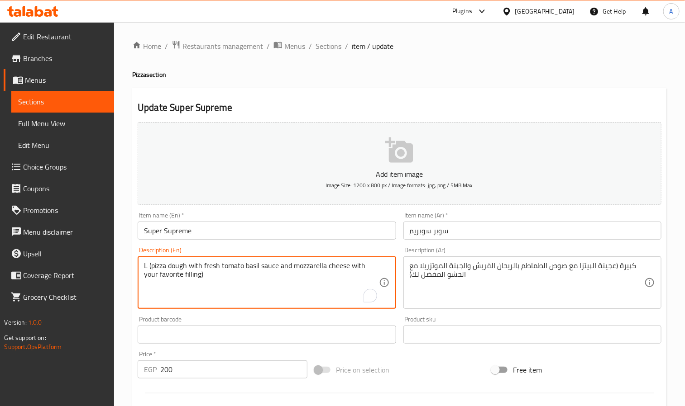
click at [281, 280] on textarea "L (pizza dough with fresh tomato basil sauce and mozzarella cheese with your fa…" at bounding box center [261, 283] width 234 height 43
click at [277, 265] on textarea "v" at bounding box center [261, 283] width 234 height 43
click at [276, 263] on textarea "v" at bounding box center [261, 283] width 234 height 43
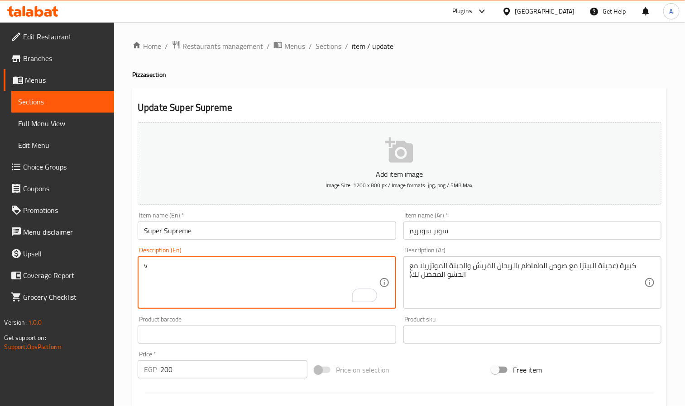
paste textarea "A hearty mix of meats and veggies for the ultimate taste"
type textarea "A hearty mix of meats and veggies for the ultimate taste"
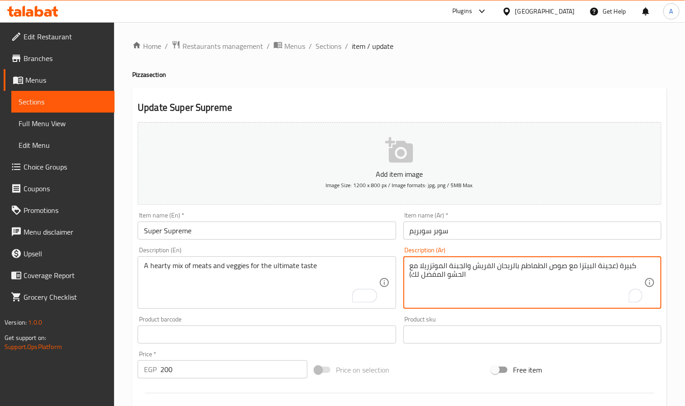
click at [449, 271] on textarea "كبيرة (عجينة البيتزا مع صوص الطماطم بالريحان الفريش والجبنة الموتزريلا مع الحشو…" at bounding box center [527, 283] width 234 height 43
paste textarea "زيج شهي من اللحوم والخضروات للحصول على أفضل مذاق"
type textarea "مزيج شهي من اللحوم والخضروات للحصول على أفضل مذاق"
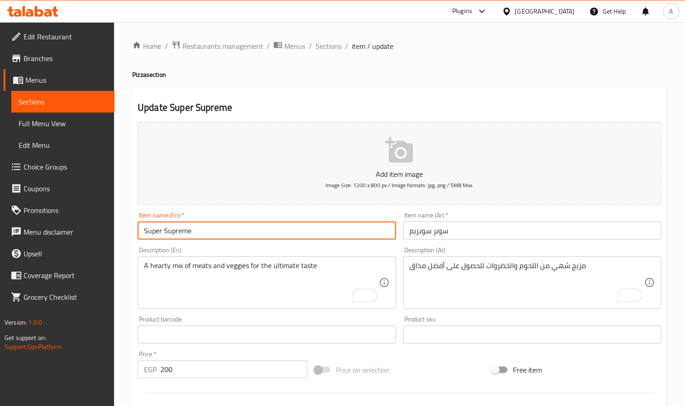
click at [290, 223] on input "Super Supreme" at bounding box center [267, 231] width 258 height 18
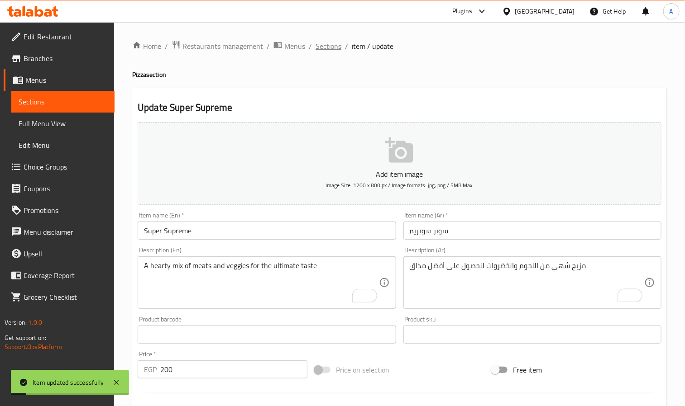
click at [326, 48] on span "Sections" at bounding box center [328, 46] width 26 height 11
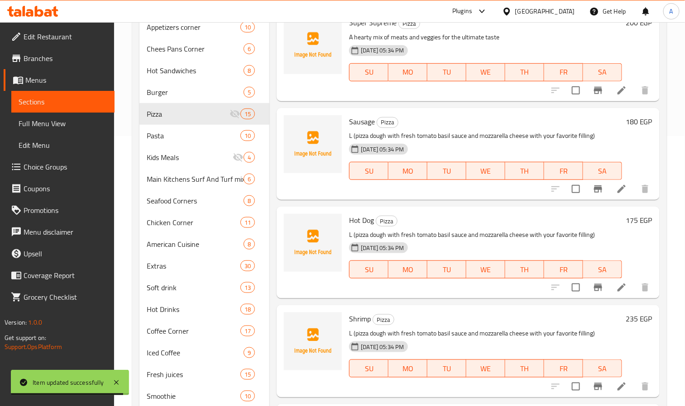
scroll to position [271, 0]
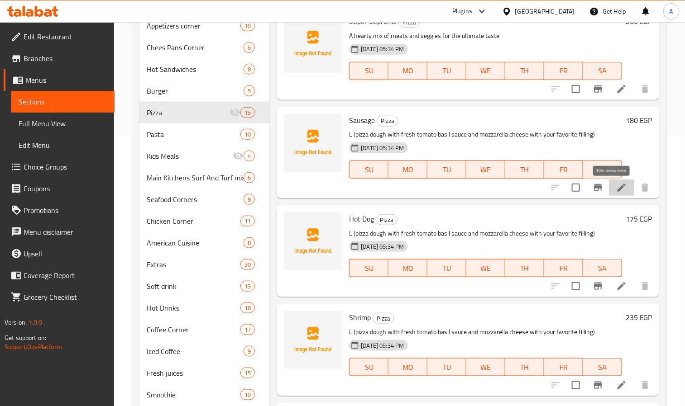
click at [616, 193] on icon at bounding box center [621, 187] width 11 height 11
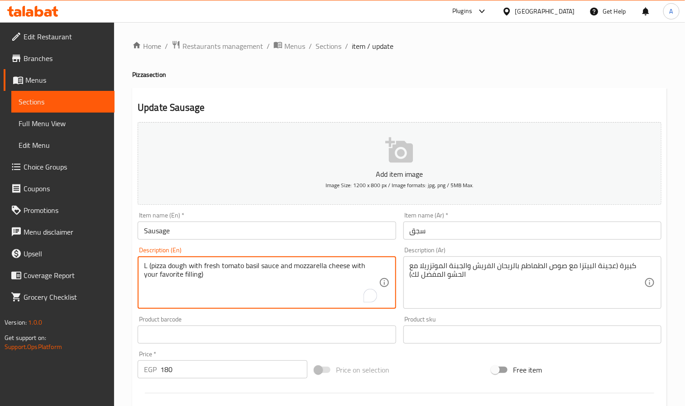
click at [195, 286] on textarea "L (pizza dough with fresh tomato basil sauce and mozzarella cheese with your fa…" at bounding box center [261, 283] width 234 height 43
paste textarea "Juicy sausage slices with mozzarella and tomato sauce"
click at [189, 271] on textarea "Juicy sausage slices with mozzarella and tomato sauce" at bounding box center [261, 283] width 234 height 43
click at [170, 284] on textarea "Juicy sausage slices with mozzarella and tomato sauce" at bounding box center [261, 283] width 234 height 43
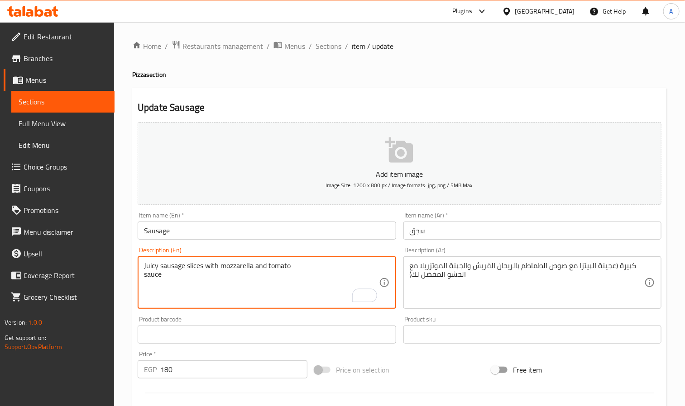
click at [170, 279] on textarea "Juicy sausage slices with mozzarella and tomato sauce" at bounding box center [261, 283] width 234 height 43
click at [302, 268] on textarea "Juicy sausage slices with mozzarella and tomato" at bounding box center [261, 283] width 234 height 43
paste textarea "sauce"
type textarea "Juicy sausage slices with mozzarella and tomato sauce"
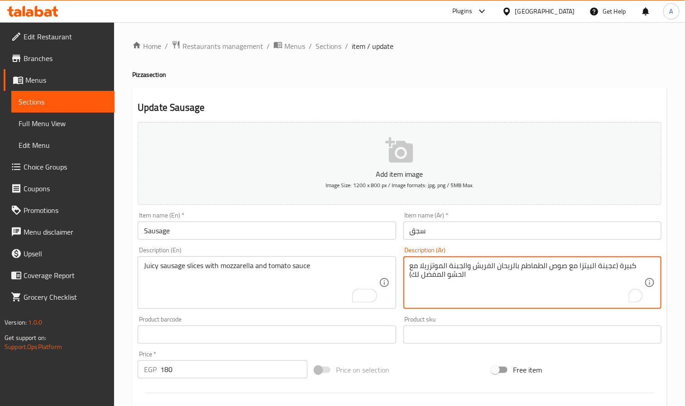
click at [462, 280] on textarea "كبيرة (عجينة البيتزا مع صوص الطماطم بالريحان الفريش والجبنة الموتزريلا مع الحشو…" at bounding box center [527, 283] width 234 height 43
paste textarea "شرائح سجق شهية مع جبنة الموزاريلا وصلصة الطماطم"
type textarea "شرائح سجق شهية مع جبنة الموزاريلا وصلصة الطماطم"
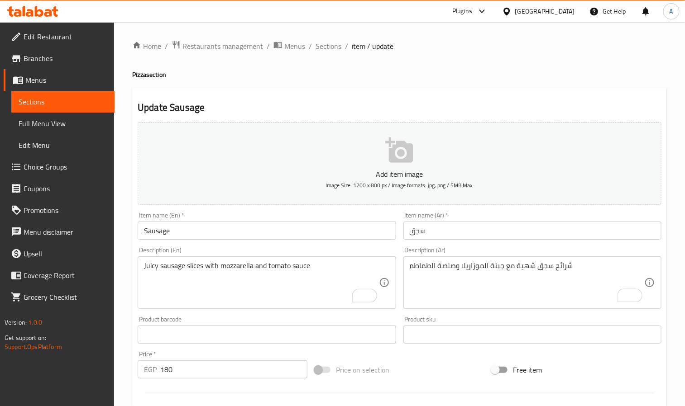
drag, startPoint x: 341, startPoint y: 241, endPoint x: 334, endPoint y: 235, distance: 8.7
click at [337, 239] on div "Item name (En)   * Sausage Item name (En) *" at bounding box center [266, 226] width 265 height 35
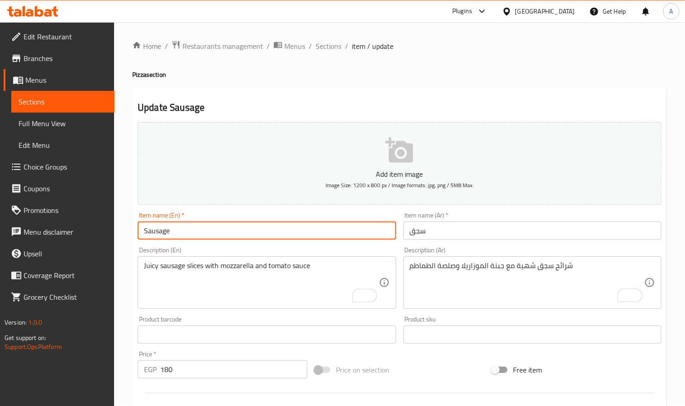
click at [334, 235] on input "Sausage" at bounding box center [267, 231] width 258 height 18
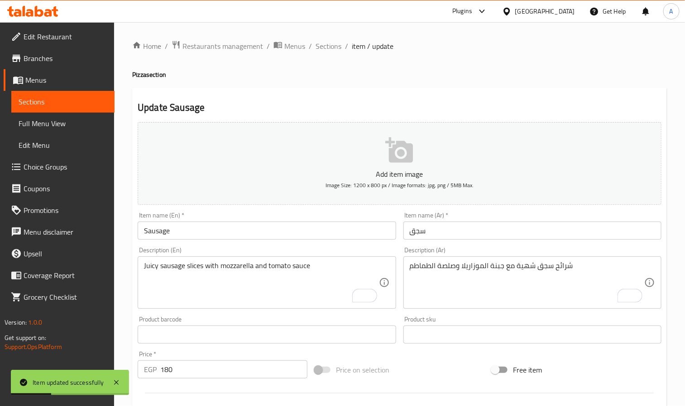
click at [322, 53] on div "Home / Restaurants management / Menus / Sections / item / update Pizza section …" at bounding box center [399, 330] width 534 height 581
click at [324, 50] on span "Sections" at bounding box center [328, 46] width 26 height 11
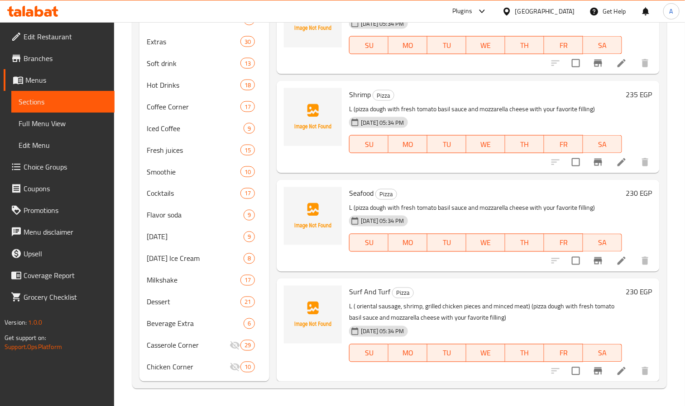
scroll to position [673, 0]
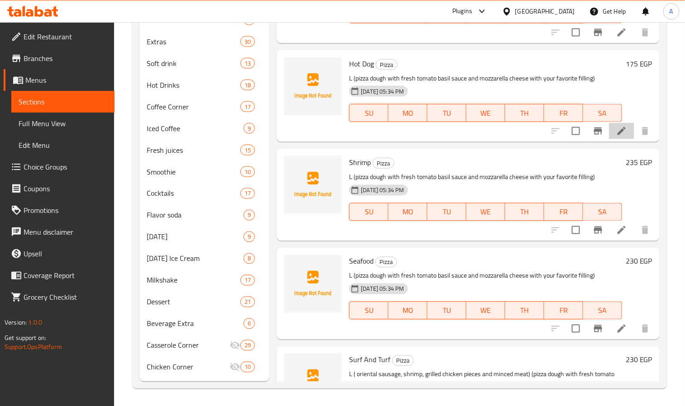
click at [616, 131] on icon at bounding box center [621, 131] width 11 height 11
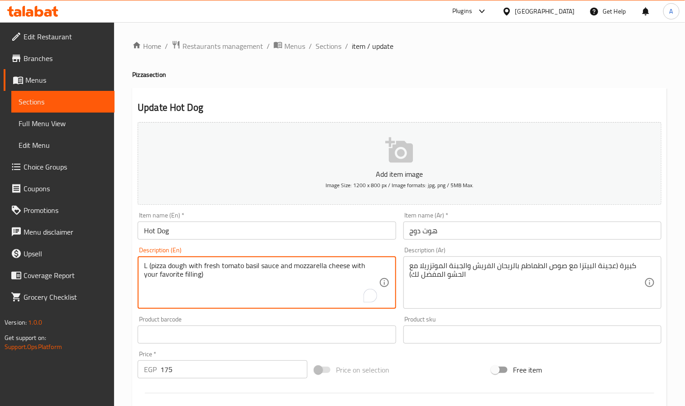
click at [207, 276] on textarea "L (pizza dough with fresh tomato basil sauce and mozzarella cheese with your fa…" at bounding box center [261, 283] width 234 height 43
paste textarea "Hot dog slices topped with cheese and a touch of ketchup and mayo"
type textarea "Hot dog slices topped with cheese and a touch of ketchup and mayo"
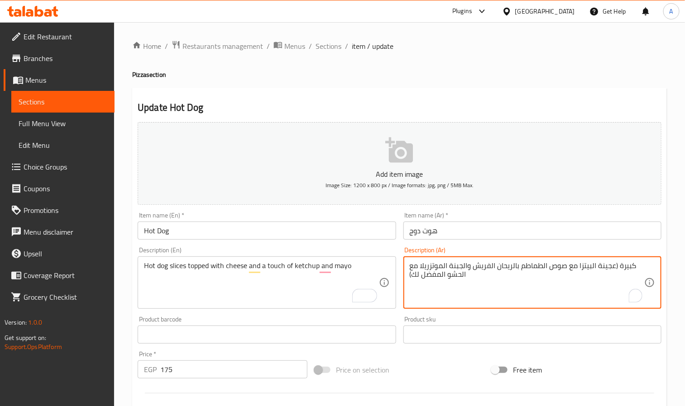
click at [470, 267] on textarea "كبيرة (عجينة البيتزا مع صوص الطماطم بالريحان الفريش والجبنة الموتزريلا مع الحشو…" at bounding box center [527, 283] width 234 height 43
paste textarea "شرائح هوت دوج مغطاة بالجبن مع لمسة من الكاتشب والمايونيز"
type textarea "شرائح هوت دوج مغطاة بالجبن مع لمسة من الكاتشب والمايونيز"
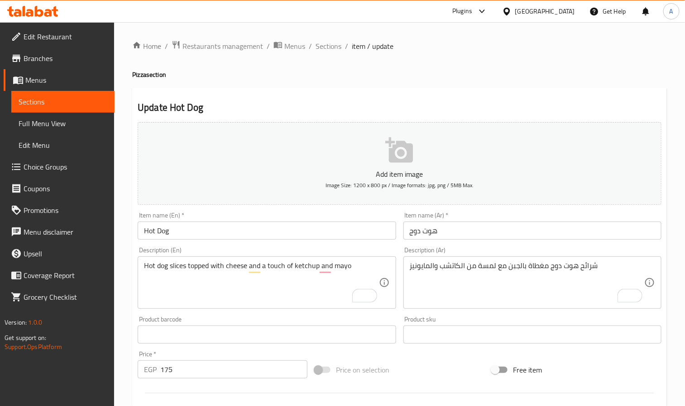
click at [305, 220] on div "Item name (En)   * Hot Dog Item name (En) *" at bounding box center [267, 226] width 258 height 28
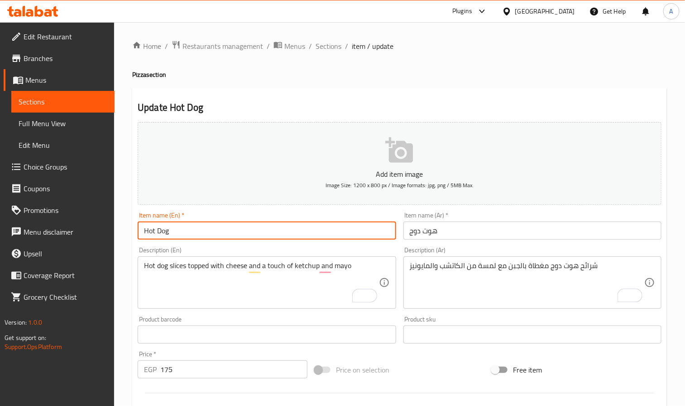
click at [305, 233] on input "Hot Dog" at bounding box center [267, 231] width 258 height 18
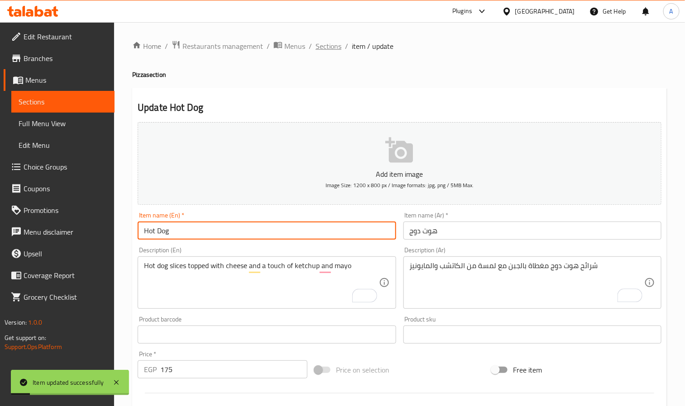
click at [326, 52] on span "Sections" at bounding box center [328, 46] width 26 height 11
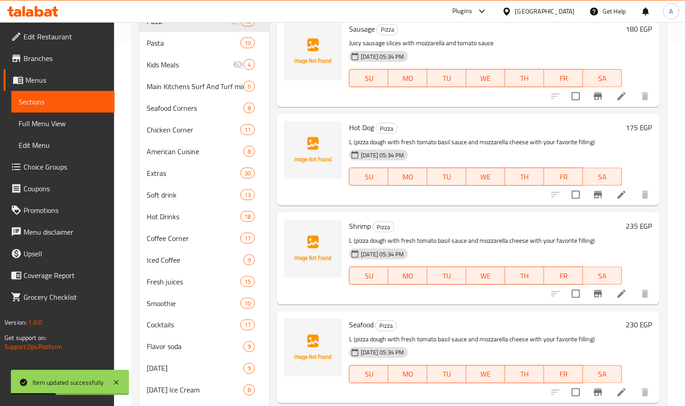
scroll to position [407, 0]
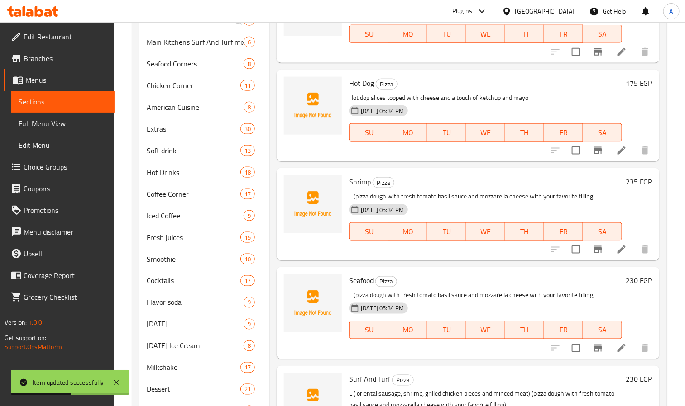
click at [609, 248] on li at bounding box center [621, 250] width 25 height 16
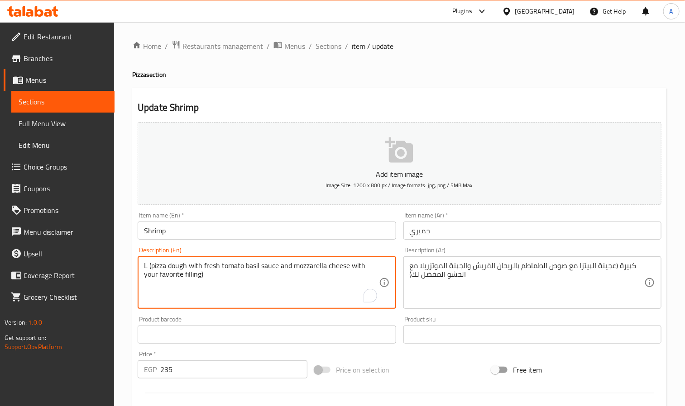
click at [170, 294] on textarea "L (pizza dough with fresh tomato basil sauce and mozzarella cheese with your fa…" at bounding box center [261, 283] width 234 height 43
paste textarea "Fresh shrimp with garlic, herbs, and creamy cheese"
type textarea "Fresh shrimp with garlic, herbs, and creamy cheese"
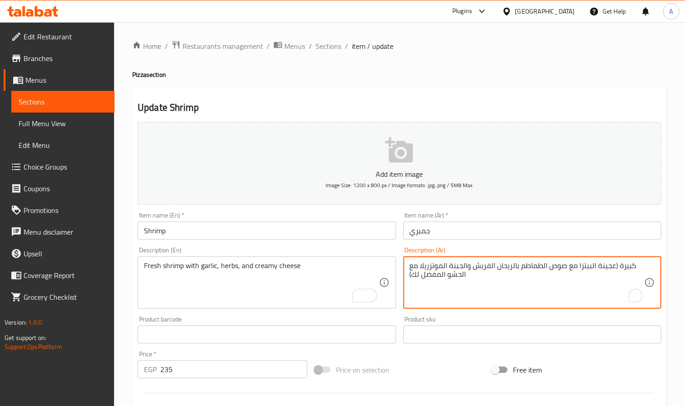
click at [487, 275] on textarea "كبيرة (عجينة البيتزا مع صوص الطماطم بالريحان الفريش والجبنة الموتزريلا مع الحشو…" at bounding box center [527, 283] width 234 height 43
paste textarea "روبيان طازج مع الثوم والأعشاب والجبن الكريمي"
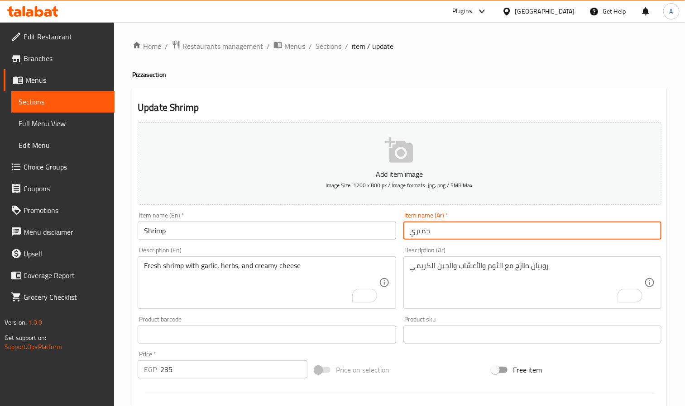
drag, startPoint x: 409, startPoint y: 235, endPoint x: 435, endPoint y: 235, distance: 26.2
click at [435, 235] on input "جمبري" at bounding box center [532, 231] width 258 height 18
click at [510, 209] on div "Item name (Ar)   * جمبري Item name (Ar) *" at bounding box center [532, 226] width 265 height 35
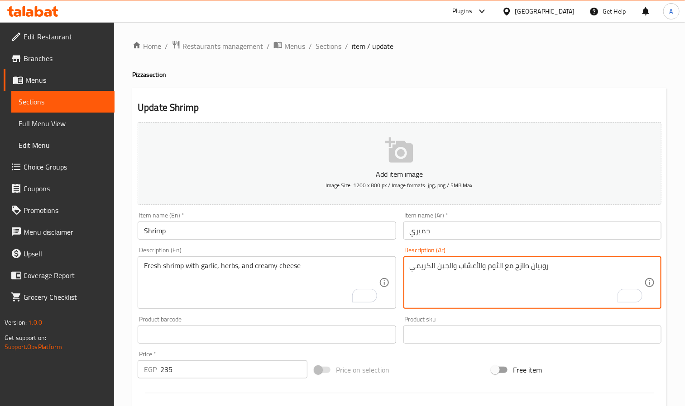
drag, startPoint x: 531, startPoint y: 269, endPoint x: 548, endPoint y: 267, distance: 17.7
paste textarea "مبري"
type textarea "جمبري طازج مع الثوم والأعشاب والجبن الكريمي"
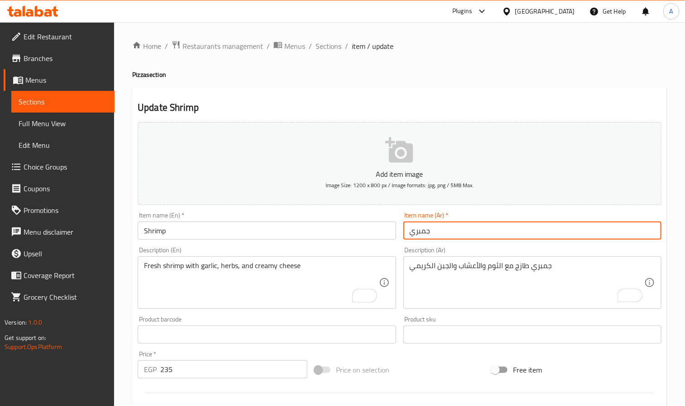
click at [534, 239] on input "جمبري" at bounding box center [532, 231] width 258 height 18
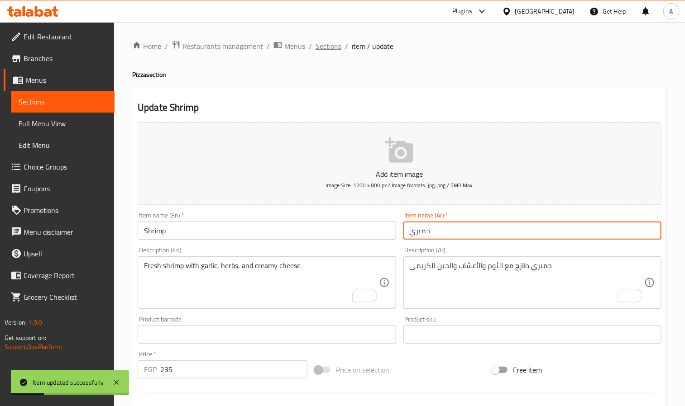
click at [315, 43] on span "Sections" at bounding box center [328, 46] width 26 height 11
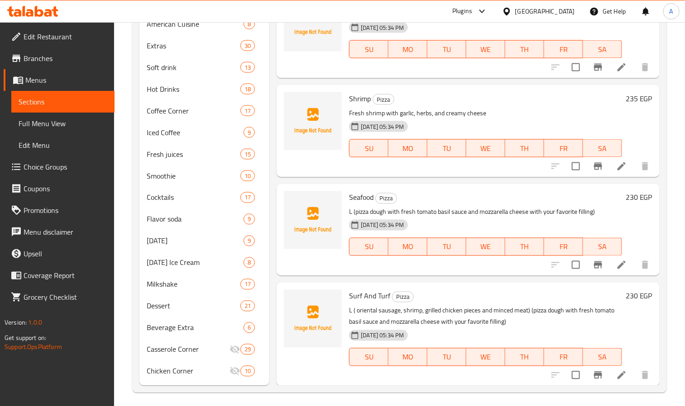
scroll to position [495, 0]
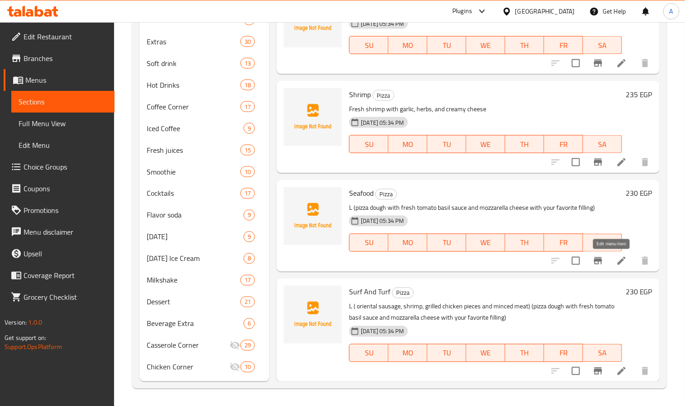
click at [616, 257] on icon at bounding box center [621, 261] width 11 height 11
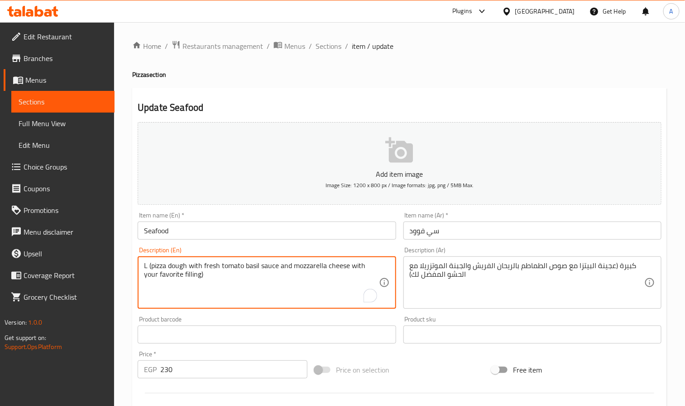
click at [176, 263] on textarea "L (pizza dough with fresh tomato basil sauce and mozzarella cheese with your fa…" at bounding box center [261, 283] width 234 height 43
paste textarea "A mix of fresh seafood on a cheesy and savory base"
type textarea "A mix of fresh seafood on a cheesy and savory base"
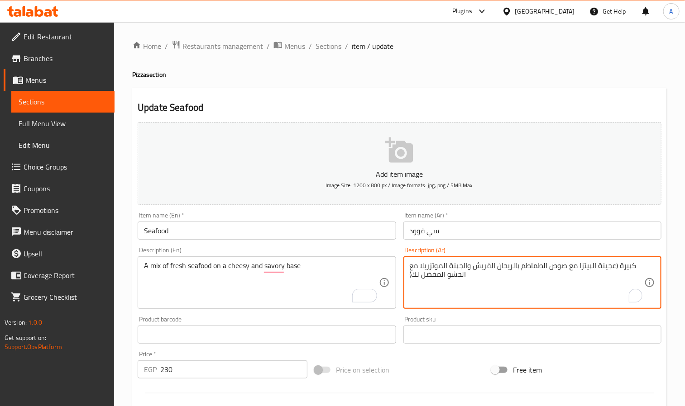
click at [528, 267] on textarea "كبيرة (عجينة البيتزا مع صوص الطماطم بالريحان الفريش والجبنة الموتزريلا مع الحشو…" at bounding box center [527, 283] width 234 height 43
paste textarea "زيج من المأكولات البحرية الطازجة على قاعدة من الجبن واللذيذ"
type textarea "مزيج من المأكولات البحرية الطازجة على قاعدة من الجبن واللذيذ"
click at [262, 220] on div "Item name (En)   * Seafood Item name (En) *" at bounding box center [267, 226] width 258 height 28
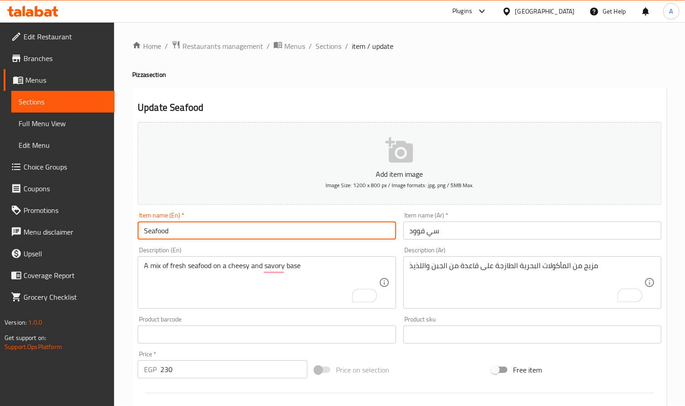
click at [254, 225] on input "Seafood" at bounding box center [267, 231] width 258 height 18
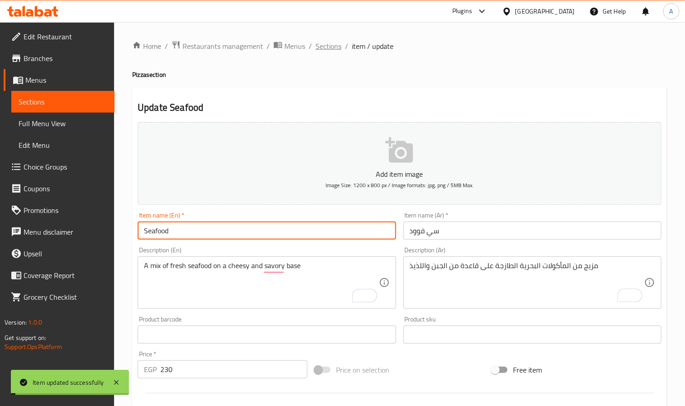
click at [327, 41] on span "Sections" at bounding box center [328, 46] width 26 height 11
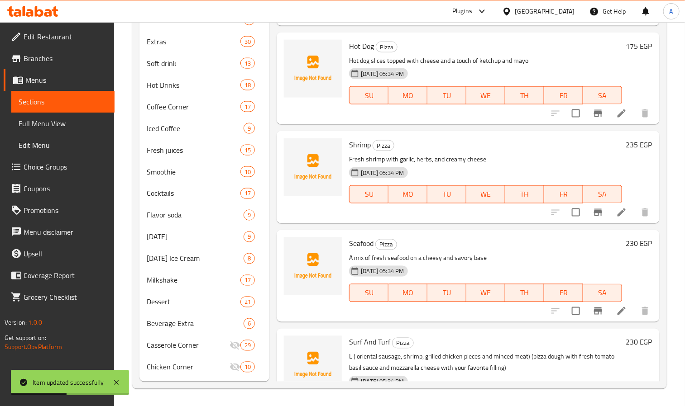
scroll to position [741, 0]
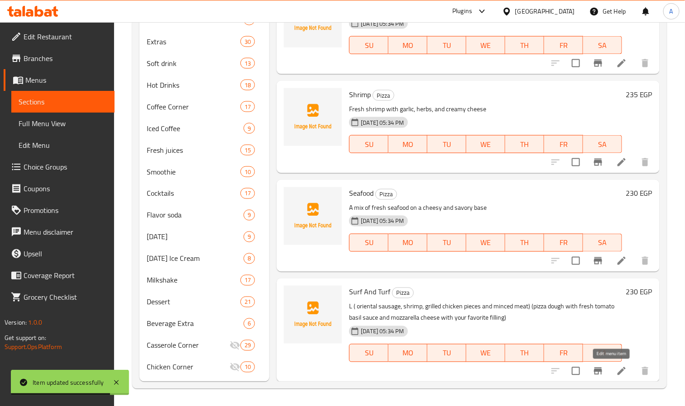
click at [616, 366] on icon at bounding box center [621, 371] width 11 height 11
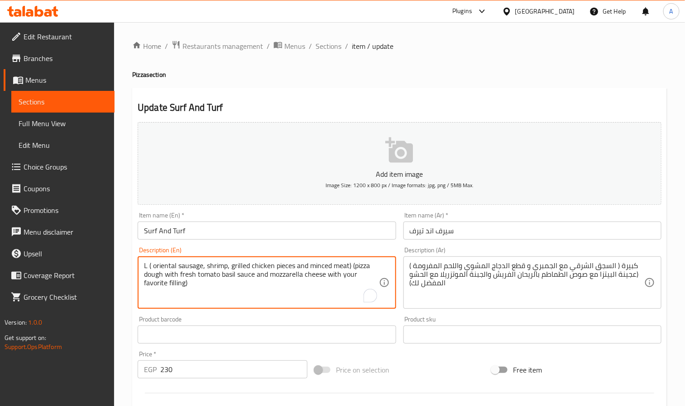
click at [211, 276] on textarea "L ( oriental sausage, shrimp, grilled chicken pieces and minced meat) (pizza do…" at bounding box center [261, 283] width 234 height 43
paste textarea "A unique mix of oriental sausage, shrimp, grilled chicken, and minced beef on a…"
type textarea "A unique mix of oriental sausage, shrimp, grilled chicken, and minced beef on a…"
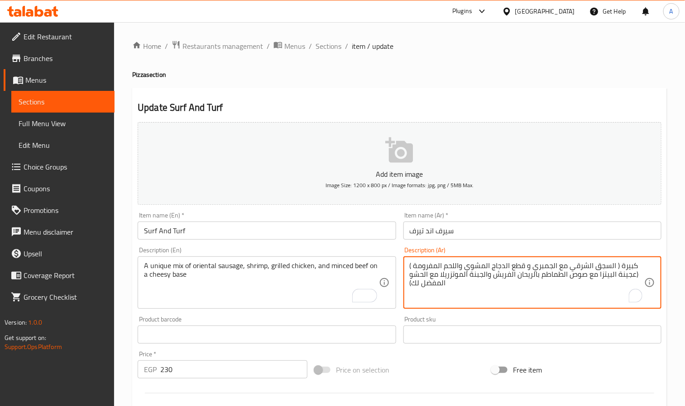
click at [454, 270] on textarea "كبيرة ( السجق الشرقي مع الجمبري و قطع الدجاج المشوي واللحم المفرومة ) (عجينة ال…" at bounding box center [527, 283] width 234 height 43
paste textarea "[PERSON_NAME] من النقانق الشرقية والروبيان والدجاج المشوي ولحم البقر المفروم عل…"
type textarea "مزيج فريد من النقانق الشرقية والروبيان والدجاج المشوي ولحم البقر المفروم على قا…"
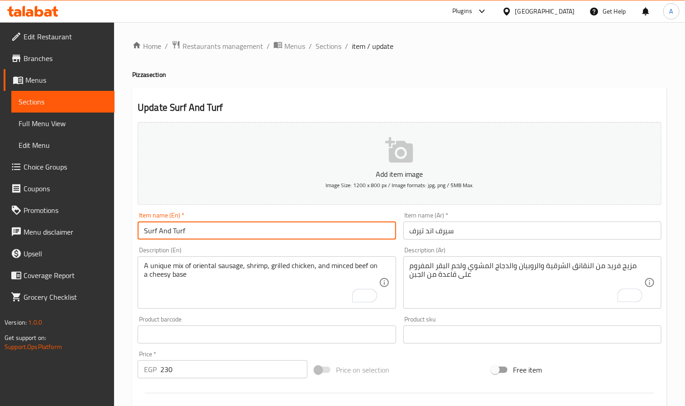
click at [329, 233] on input "Surf And Turf" at bounding box center [267, 231] width 258 height 18
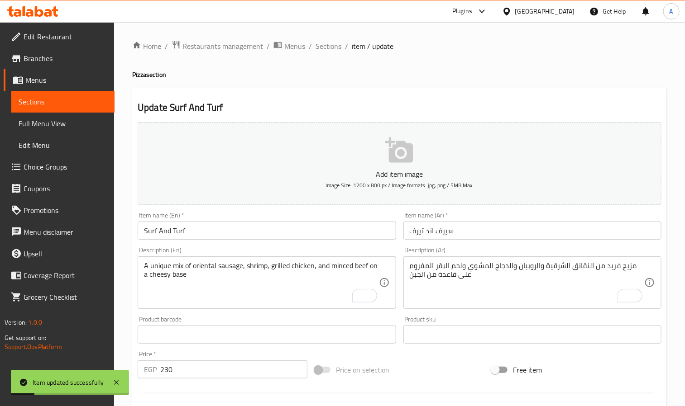
click at [324, 47] on span "Sections" at bounding box center [328, 46] width 26 height 11
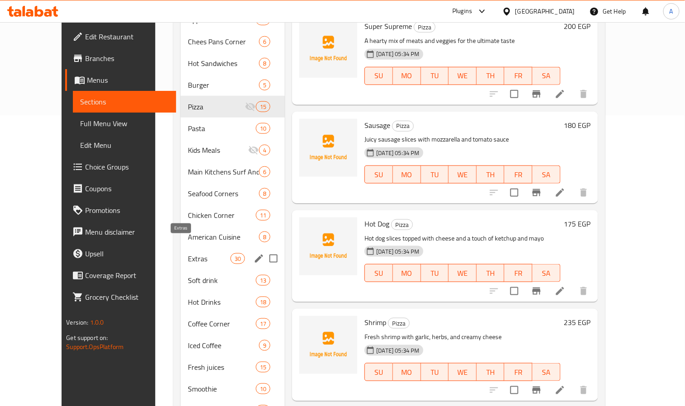
scroll to position [223, 0]
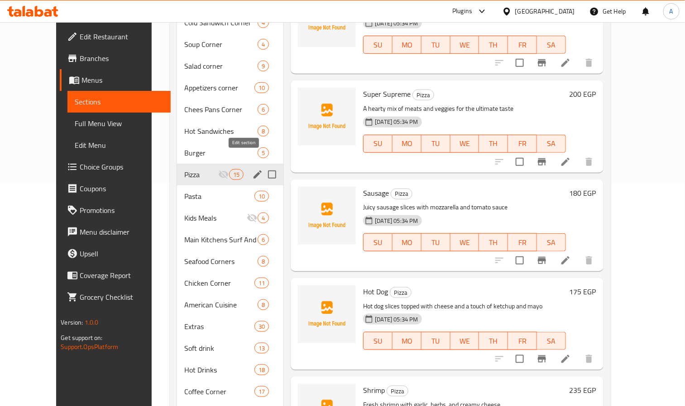
click at [252, 169] on icon "edit" at bounding box center [257, 174] width 11 height 11
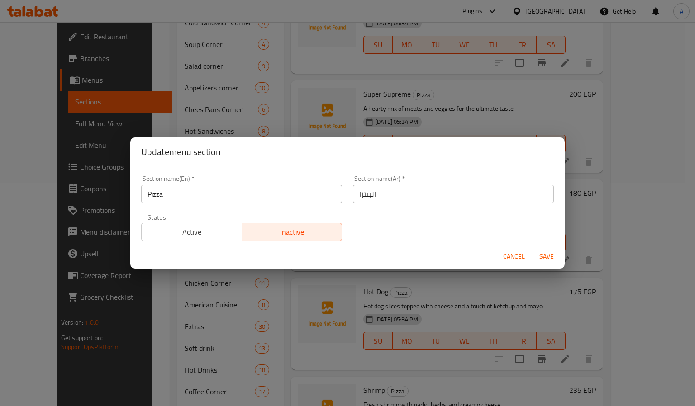
click at [195, 240] on button "Active" at bounding box center [191, 232] width 101 height 18
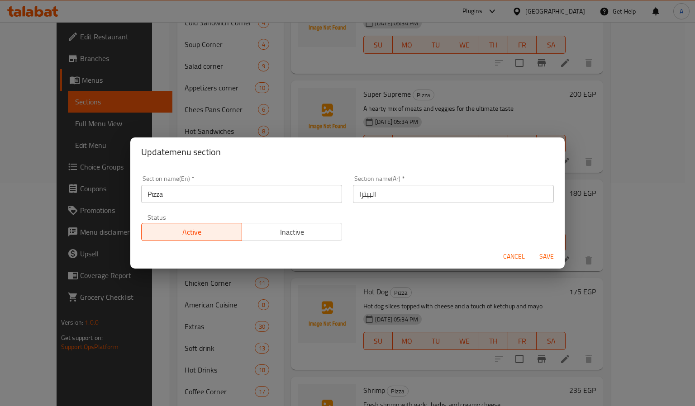
click at [547, 257] on span "Save" at bounding box center [547, 256] width 22 height 11
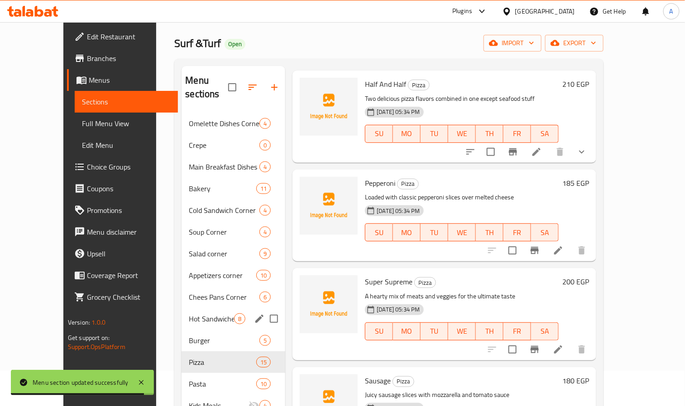
scroll to position [0, 0]
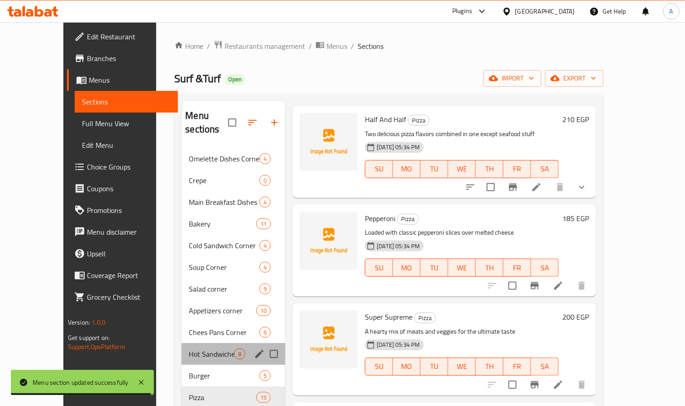
click at [183, 343] on div "Hot Sandwiches 8" at bounding box center [233, 354] width 104 height 22
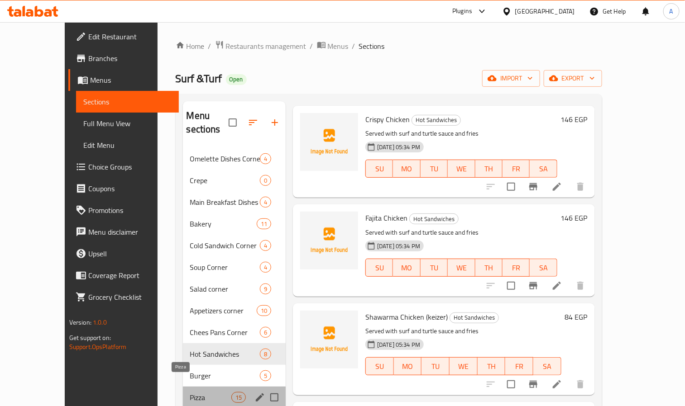
click at [190, 392] on span "Pizza" at bounding box center [210, 397] width 41 height 11
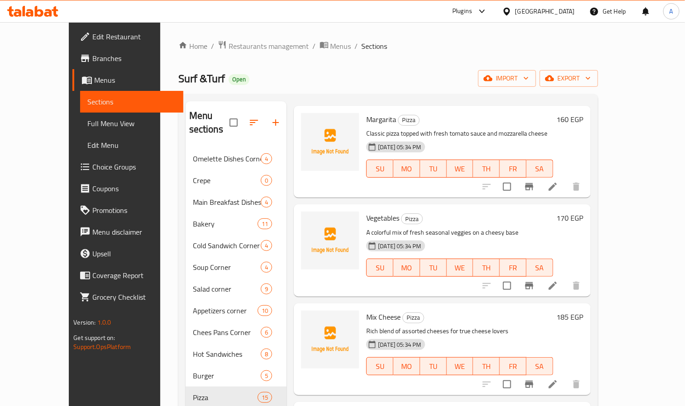
click at [379, 273] on div "Vegetables Pizza A colorful mix of fresh seasonal veggies on a cheesy base [DAT…" at bounding box center [459, 250] width 194 height 85
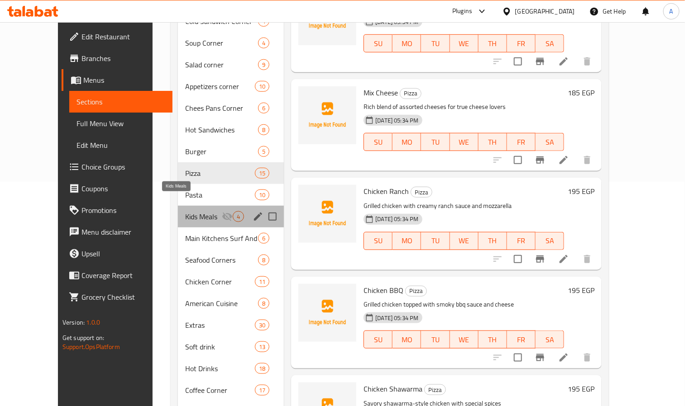
click at [185, 211] on span "Kids Meals" at bounding box center [203, 216] width 37 height 11
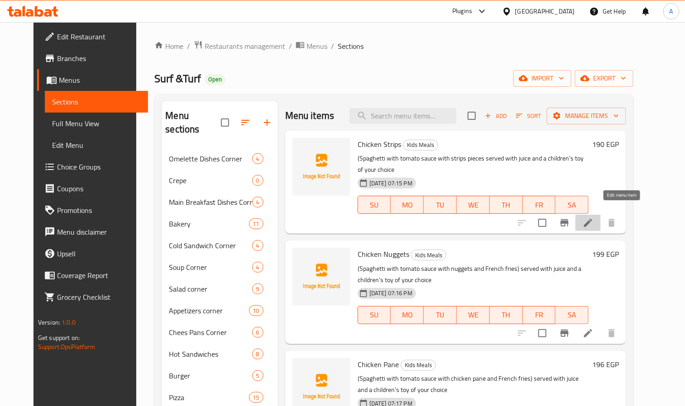
click at [593, 218] on icon at bounding box center [587, 223] width 11 height 11
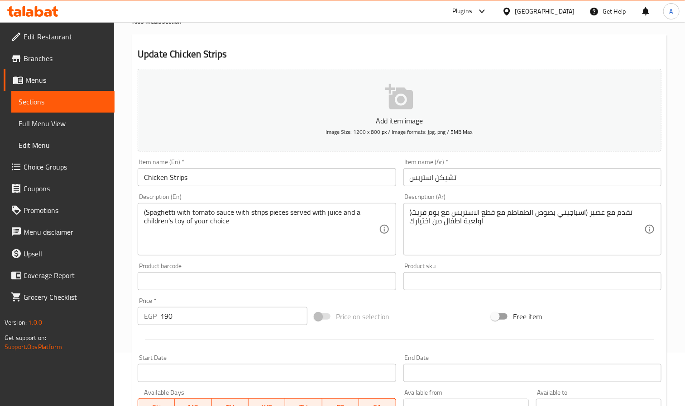
scroll to position [136, 0]
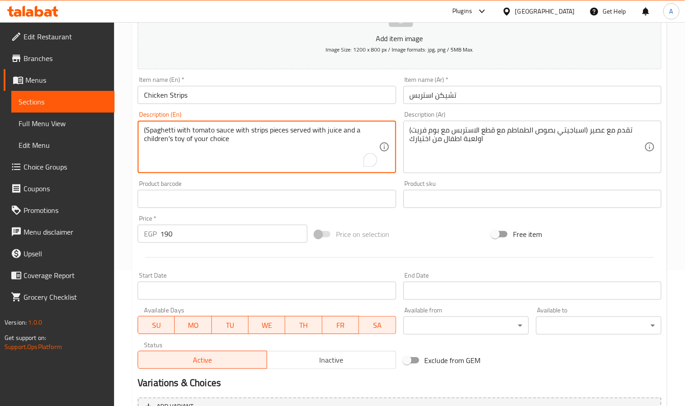
drag, startPoint x: 185, startPoint y: 136, endPoint x: 242, endPoint y: 145, distance: 57.3
click at [242, 145] on textarea "(Spaghetti with tomato sauce with strips pieces served with juice and a childre…" at bounding box center [261, 147] width 234 height 43
drag, startPoint x: 184, startPoint y: 138, endPoint x: 248, endPoint y: 142, distance: 64.8
click at [248, 142] on textarea "(Spaghetti with tomato sauce with strips pieces served with juice and a childre…" at bounding box center [261, 147] width 234 height 43
type textarea "(Spaghetti with tomato sauce with strips pieces served with juice and a childre…"
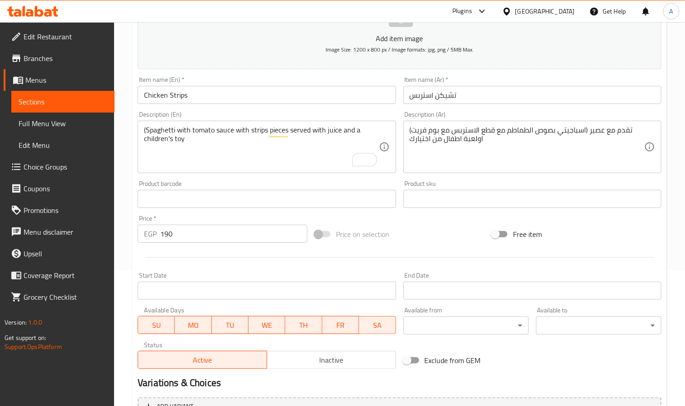
drag, startPoint x: 406, startPoint y: 141, endPoint x: 424, endPoint y: 141, distance: 18.1
click at [424, 141] on div "(اسباجيتي بصوص الطماطم مع قطع الاستربس مع بوم فريت) تقدم مع عصير اولعبة اطفال م…" at bounding box center [532, 147] width 258 height 52
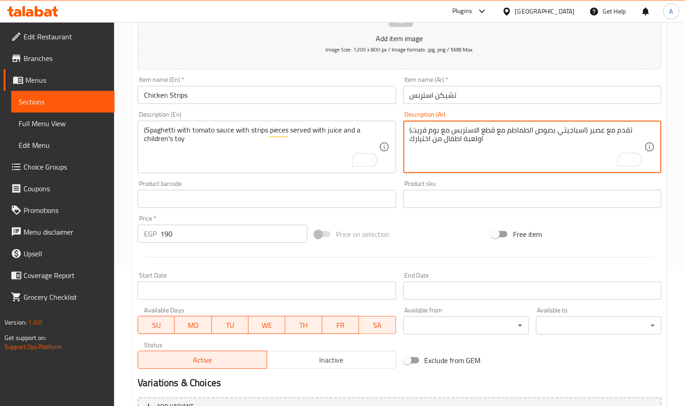
drag, startPoint x: 441, startPoint y: 142, endPoint x: 409, endPoint y: 140, distance: 32.6
click at [409, 140] on div "(اسباجيتي بصوص الطماطم مع قطع الاستربس مع بوم فريت) تقدم مع عصير اولعبة اطفال م…" at bounding box center [532, 147] width 258 height 52
type textarea "(اسباجيتي بصوص الطماطم مع قطع الاستربس مع بوم فريت) تقدم مع عصير اولعبة اطفال"
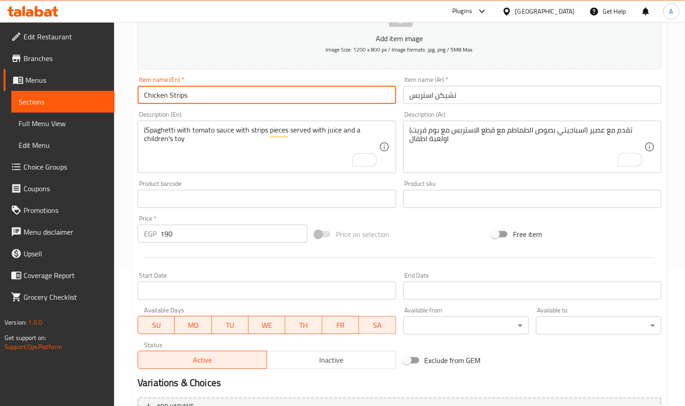
click at [322, 101] on input "Chicken Strips" at bounding box center [267, 95] width 258 height 18
type input "Chicken Strips"
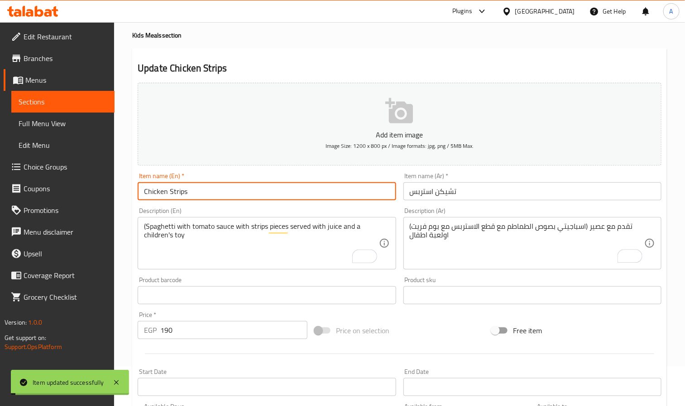
scroll to position [0, 0]
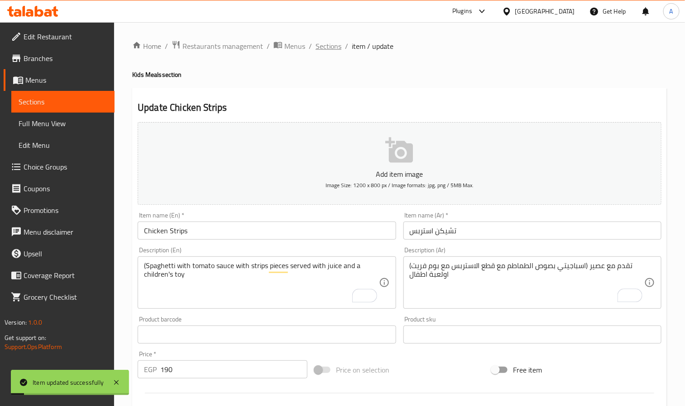
click at [333, 46] on span "Sections" at bounding box center [328, 46] width 26 height 11
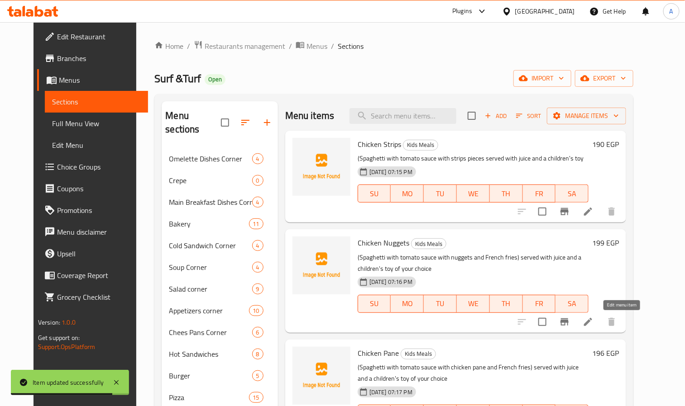
click at [593, 327] on icon at bounding box center [587, 322] width 11 height 11
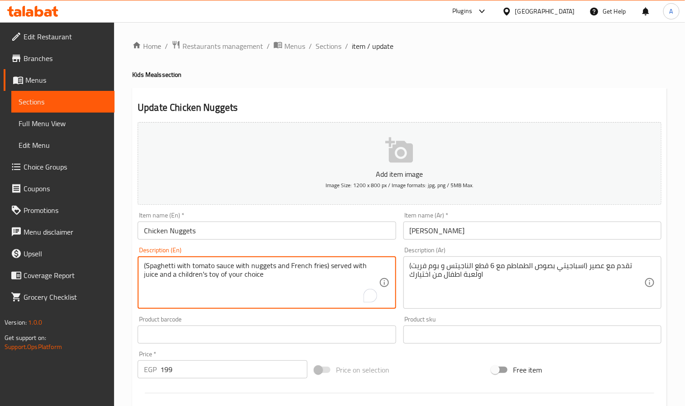
drag, startPoint x: 219, startPoint y: 277, endPoint x: 280, endPoint y: 285, distance: 61.6
type textarea "(Spaghetti with tomato sauce with nuggets and French fries) served with juice a…"
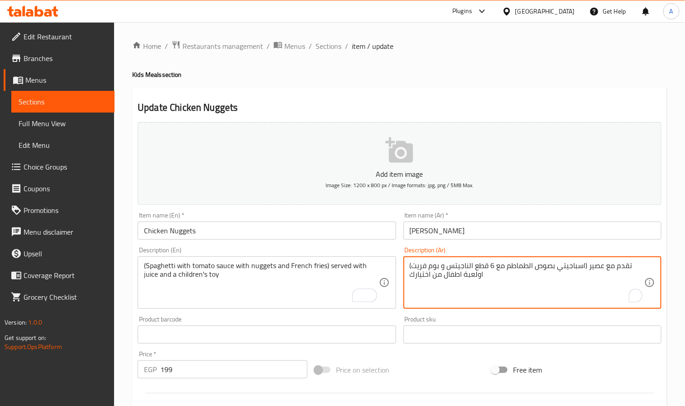
drag, startPoint x: 443, startPoint y: 276, endPoint x: 398, endPoint y: 274, distance: 44.8
type textarea "(اسباجيتي بصوص الطماطم مع 6 قطع الناجيتس و بوم فريت) تقدم مع عصير اولعبة اطفال"
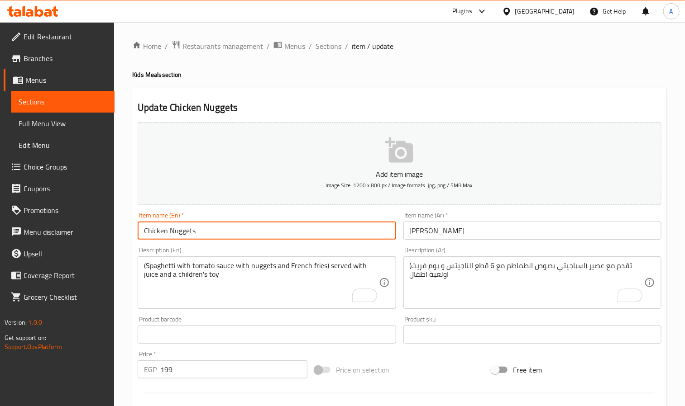
click at [294, 235] on input "Chicken Nuggets" at bounding box center [267, 231] width 258 height 18
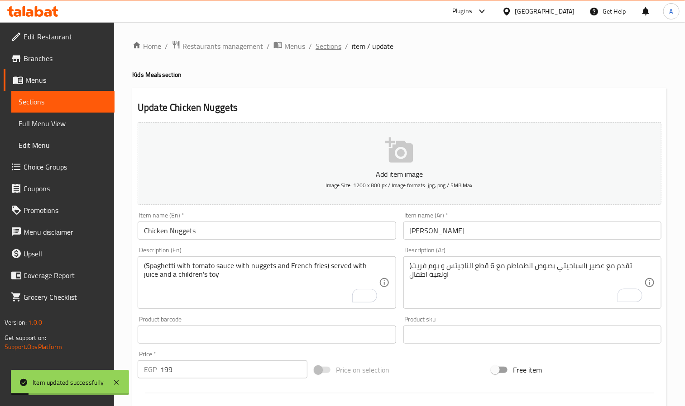
click at [330, 48] on span "Sections" at bounding box center [328, 46] width 26 height 11
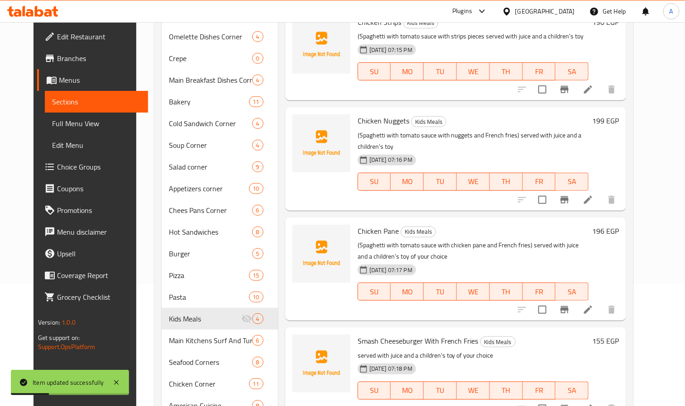
scroll to position [136, 0]
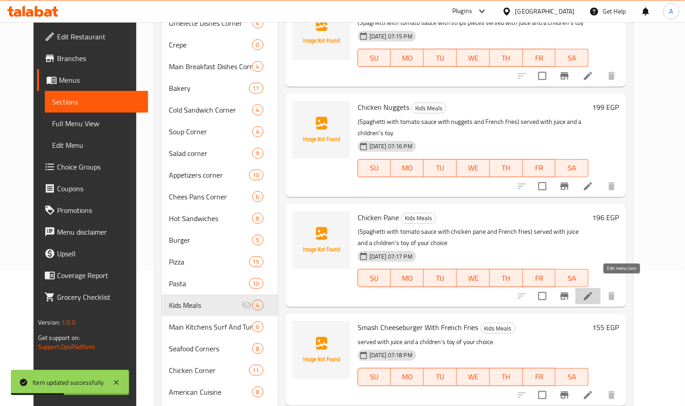
click at [592, 292] on icon at bounding box center [588, 296] width 8 height 8
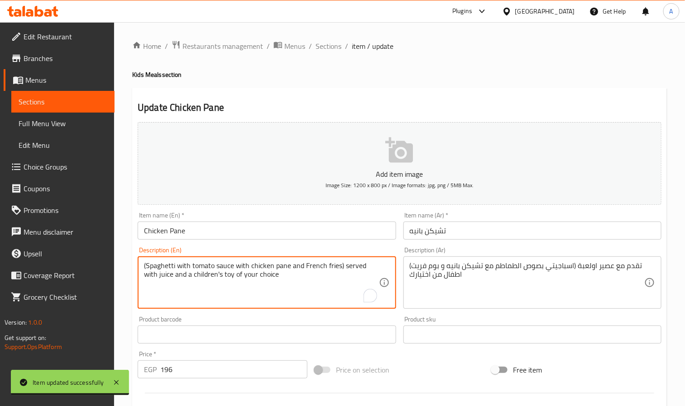
drag, startPoint x: 219, startPoint y: 280, endPoint x: 284, endPoint y: 280, distance: 65.6
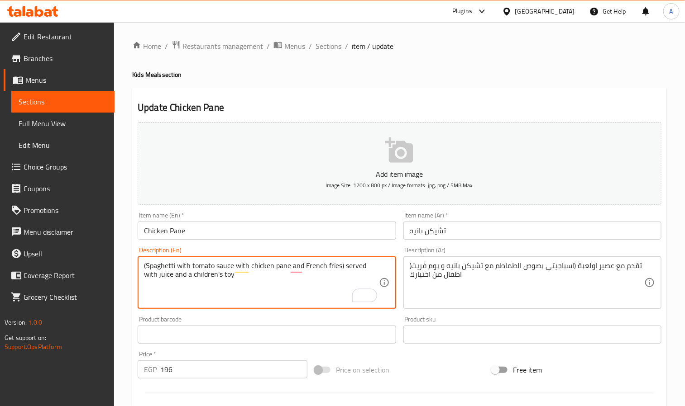
type textarea "(Spaghetti with tomato sauce with chicken pane and French fries) served with ju…"
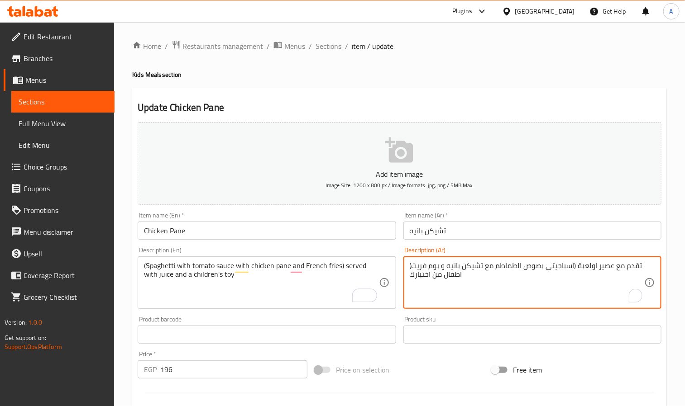
drag, startPoint x: 444, startPoint y: 278, endPoint x: 401, endPoint y: 274, distance: 43.2
type textarea "(اسباجيتي بصوص الطماطم مع تشيكن بانيه و بوم فريت) تقدم مع عصير اولعبة اطفال"
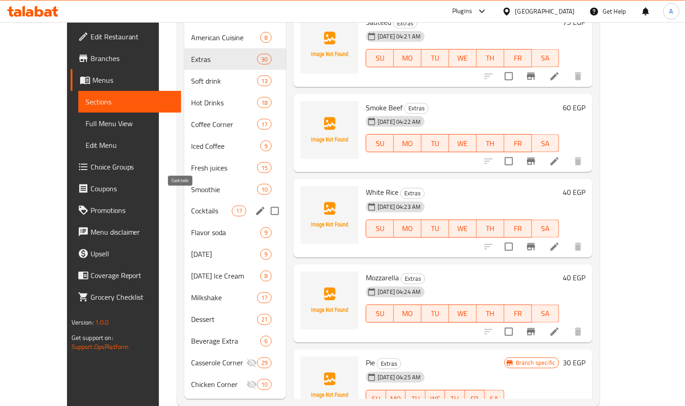
scroll to position [495, 0]
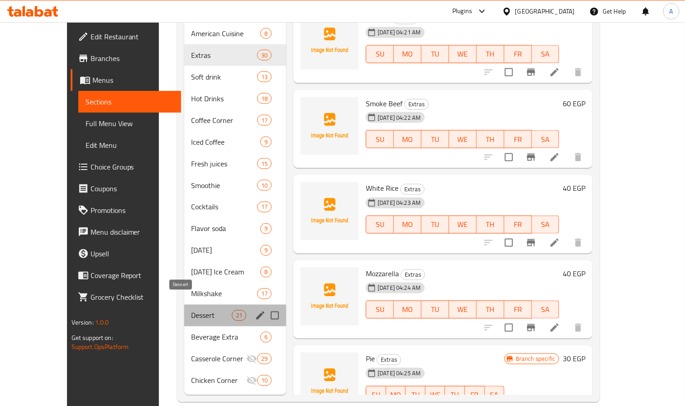
click at [191, 310] on span "Dessert" at bounding box center [211, 315] width 40 height 11
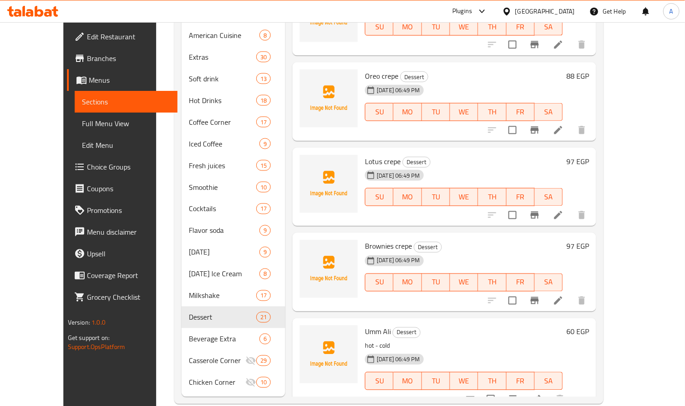
scroll to position [495, 0]
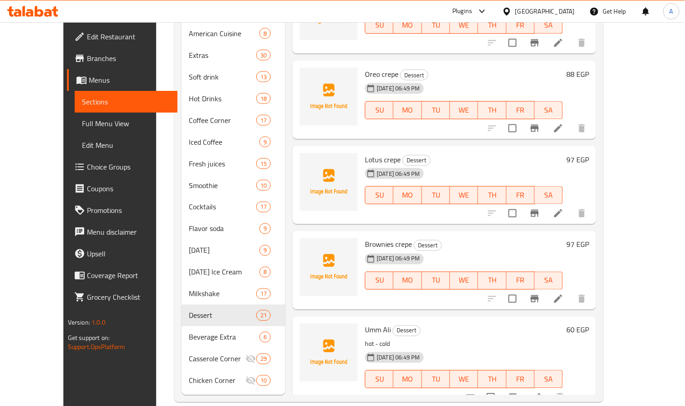
click at [566, 349] on div "[DATE] 06:49 PM SU MO TU WE TH FR SA" at bounding box center [463, 373] width 205 height 49
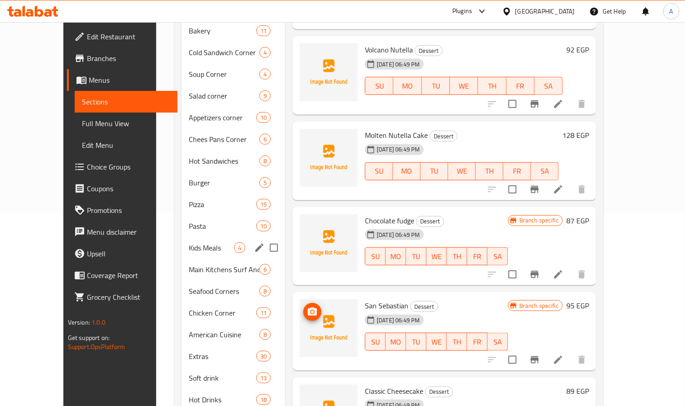
scroll to position [110, 0]
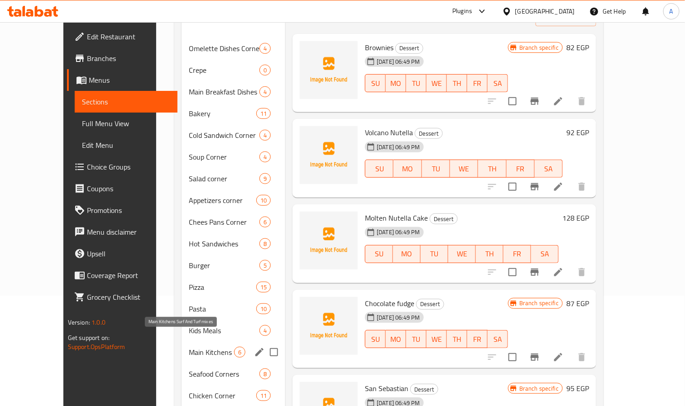
click at [189, 347] on span "Main Kitchens Surf And Turf mixes" at bounding box center [211, 352] width 45 height 11
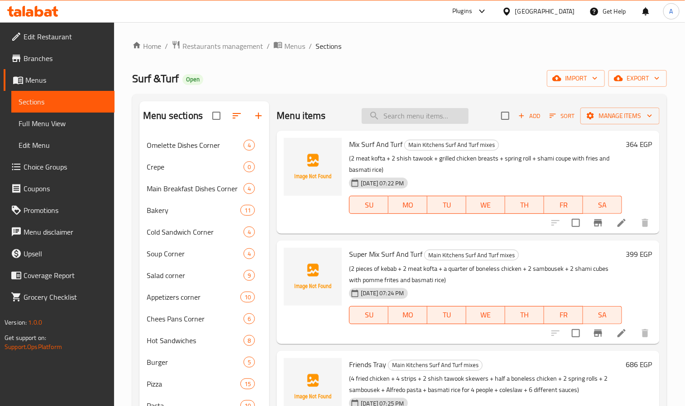
click at [439, 119] on input "search" at bounding box center [415, 116] width 107 height 16
paste input "Surf and turf"
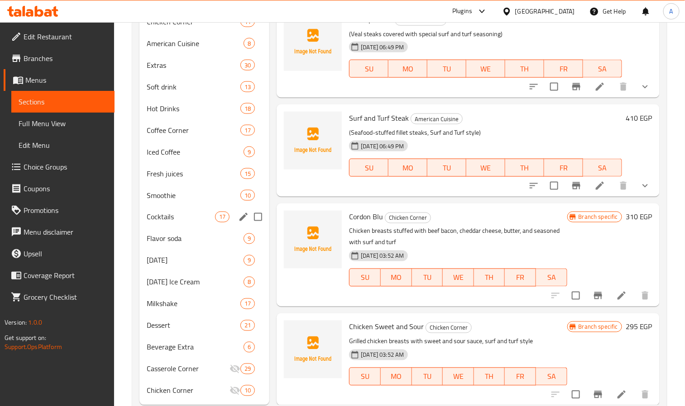
scroll to position [495, 0]
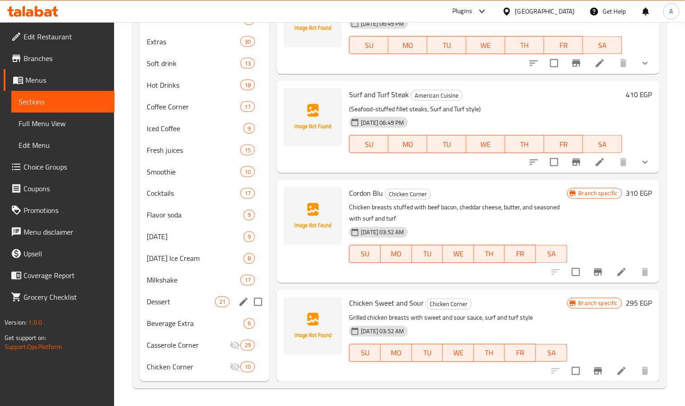
type input "Surf and turf"
click at [162, 307] on div "Dessert 21" at bounding box center [204, 302] width 130 height 22
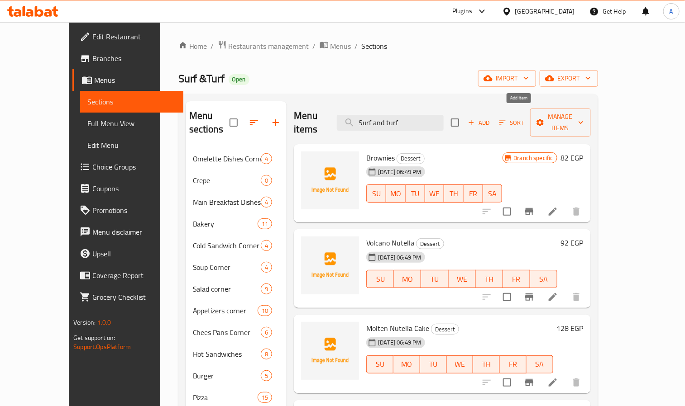
click at [475, 119] on icon "button" at bounding box center [471, 123] width 8 height 8
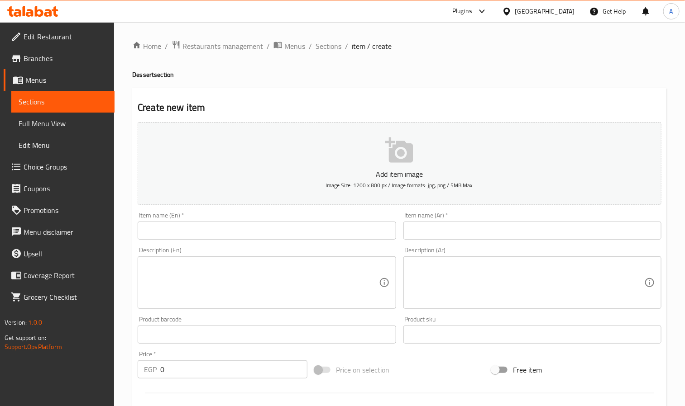
click at [205, 235] on input "text" at bounding box center [267, 231] width 258 height 18
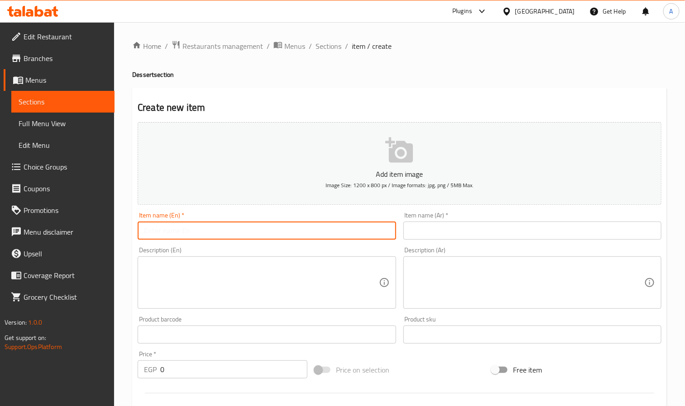
paste input "Surf And Turf Cheesecake"
type input "Surf And Turf Cheesecake"
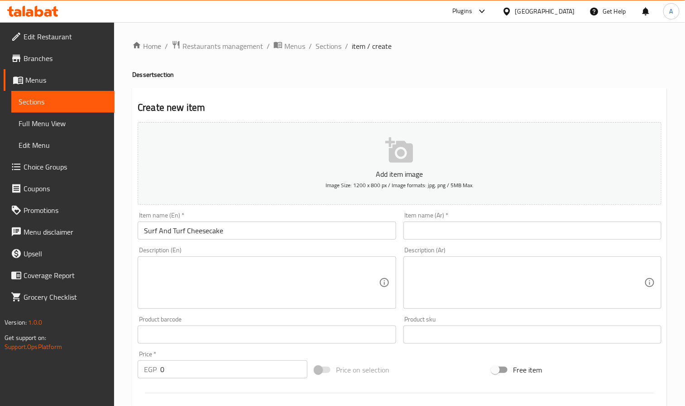
click at [440, 237] on input "text" at bounding box center [532, 231] width 258 height 18
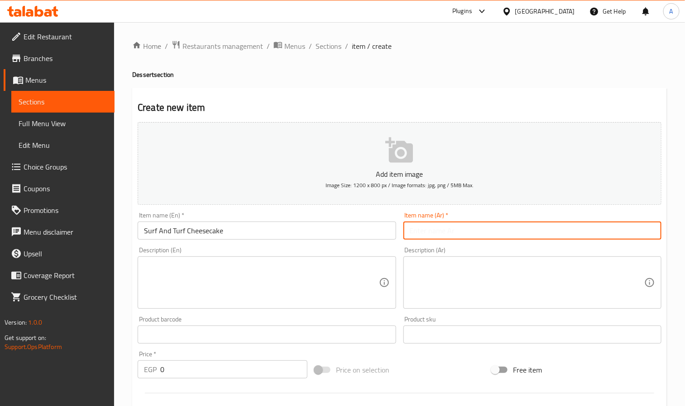
paste input "تشيز كيك سيرف اند تيرف"
type input "تشيز كيك سيرف اند تيرف"
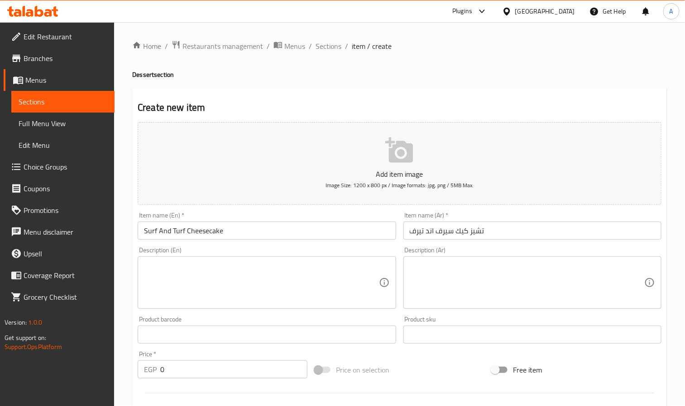
click at [529, 293] on textarea at bounding box center [527, 283] width 234 height 43
paste textarea "يقدم مع اتنين توبينج من اختيارك"
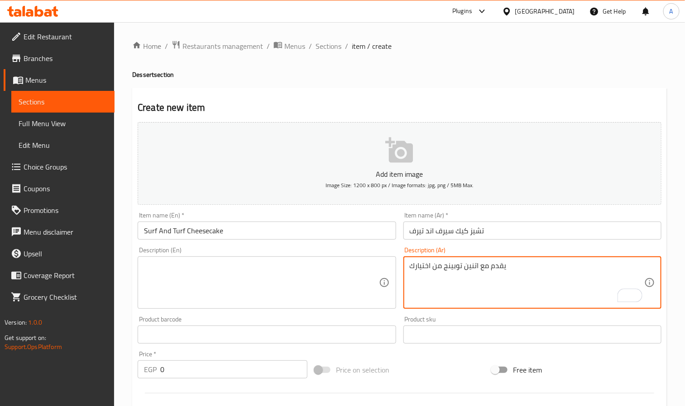
type textarea "يقدم مع اتنين توبينج من اختيارك"
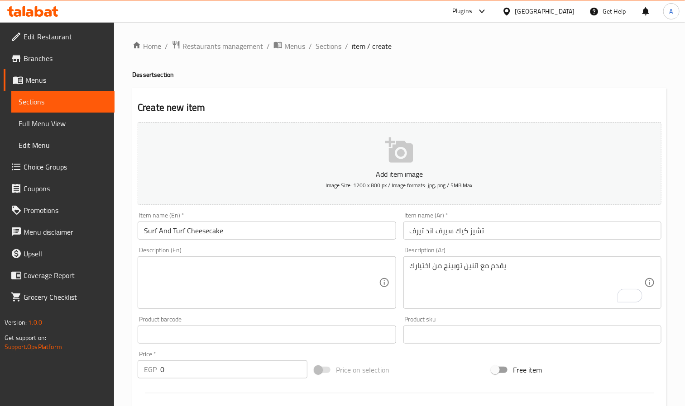
click at [249, 273] on textarea at bounding box center [261, 283] width 234 height 43
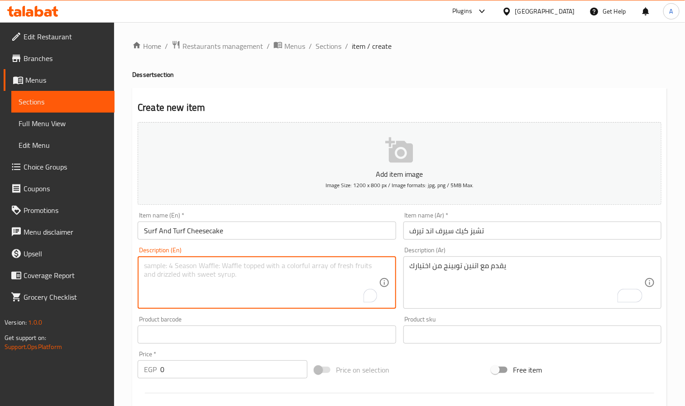
paste textarea "served with two toppings of your choice"
type textarea "served with two toppings of your choice"
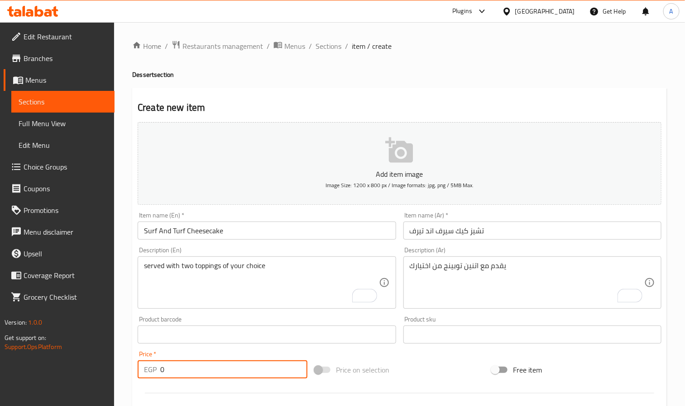
drag, startPoint x: 176, startPoint y: 364, endPoint x: 139, endPoint y: 368, distance: 37.8
click at [139, 368] on div "EGP 0 Price *" at bounding box center [223, 370] width 170 height 18
paste input "95"
type input "95"
click at [248, 238] on input "Surf And Turf Cheesecake" at bounding box center [267, 231] width 258 height 18
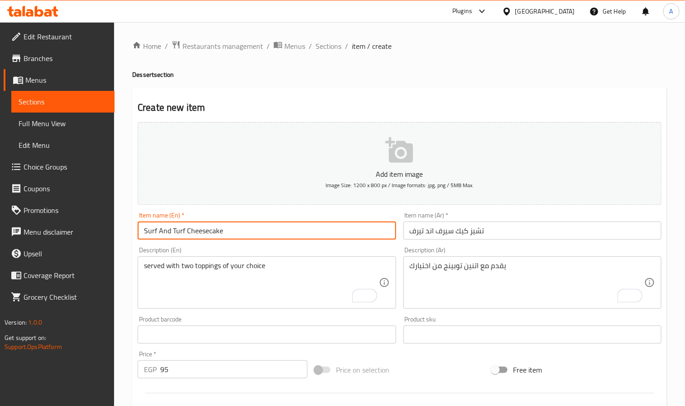
click at [248, 238] on input "Surf And Turf Cheesecake" at bounding box center [267, 231] width 258 height 18
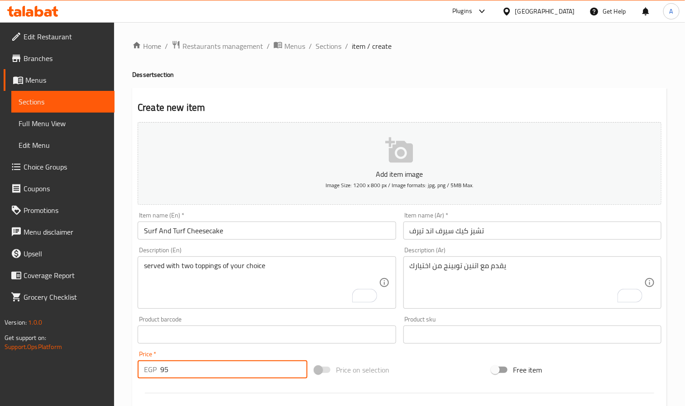
click at [201, 369] on input "95" at bounding box center [233, 370] width 147 height 18
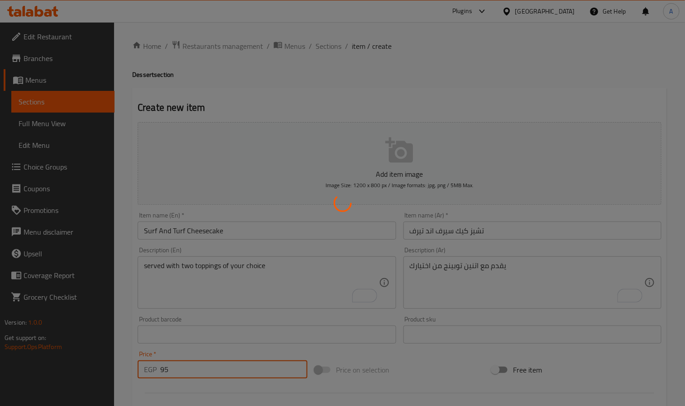
type input "0"
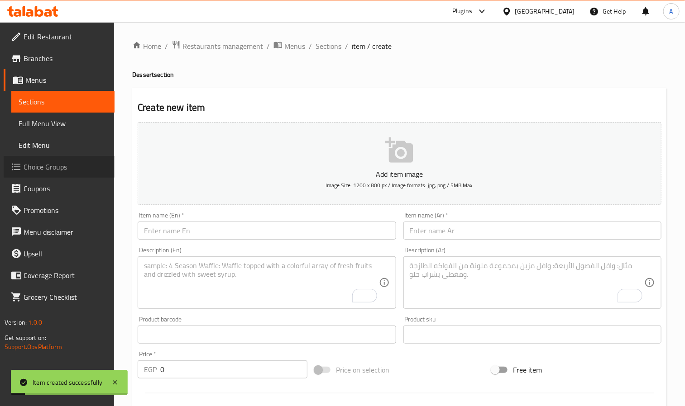
click at [64, 164] on span "Choice Groups" at bounding box center [66, 167] width 84 height 11
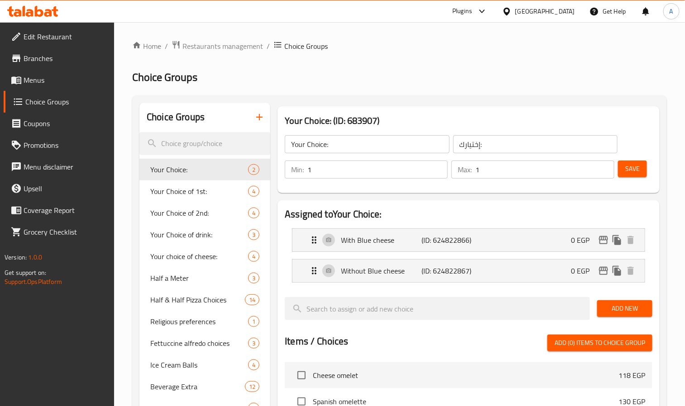
click at [257, 122] on icon "button" at bounding box center [259, 117] width 11 height 11
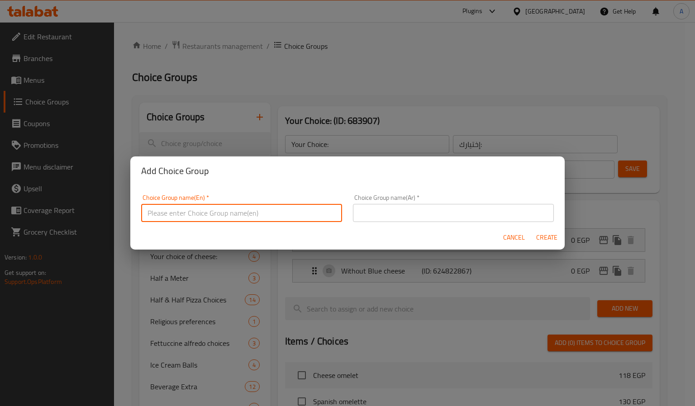
click at [259, 209] on input "text" at bounding box center [241, 213] width 201 height 18
click at [201, 211] on input "Your Choice Of Sauce" at bounding box center [241, 213] width 201 height 18
paste input "urf And Turf Cheesecak"
type input "Your Choice Of Surf And Turf Cheesecake"
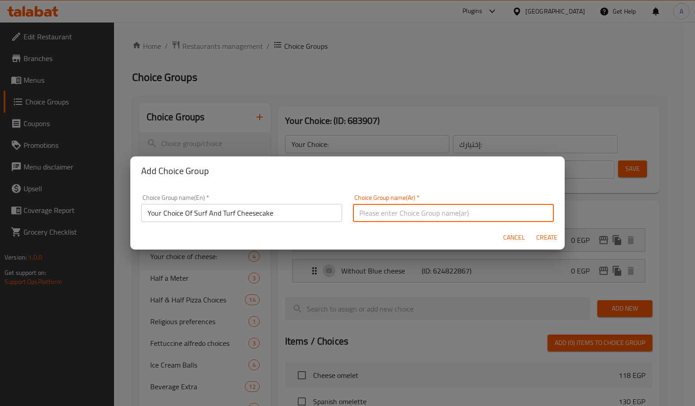
click at [422, 218] on input "text" at bounding box center [453, 213] width 201 height 18
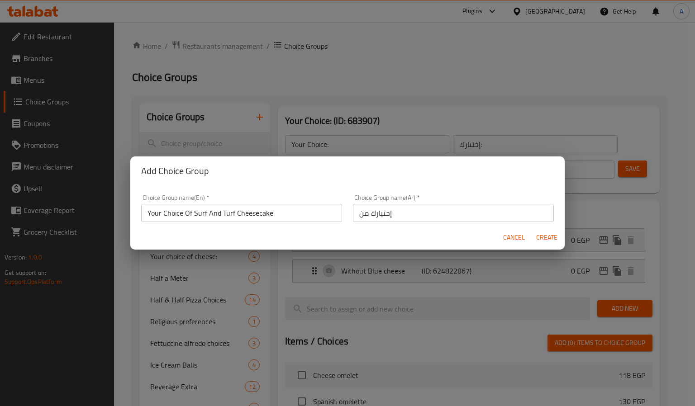
click at [463, 212] on input "إختيارك من" at bounding box center [453, 213] width 201 height 18
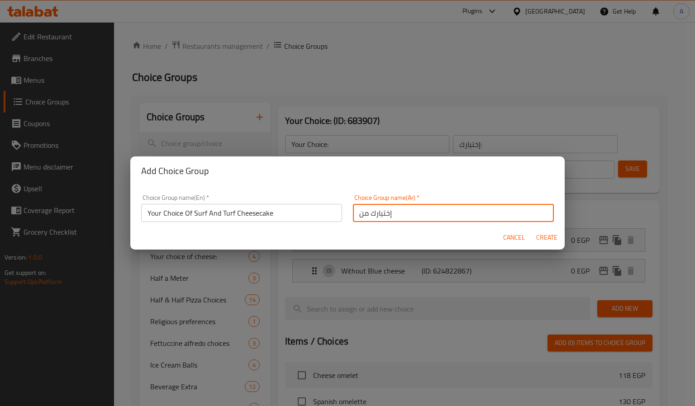
paste input "تشيز كيك سيرف اند تيرف"
type input "إختيارك من تشيز كيك سيرف اند تيرف"
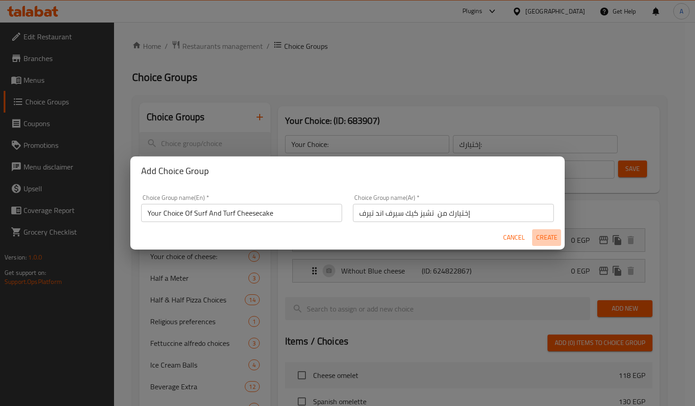
click at [551, 237] on span "Create" at bounding box center [547, 237] width 22 height 11
type input "Your Choice Of Surf And Turf Cheesecake"
type input "إختيارك من تشيز كيك سيرف اند تيرف"
type input "0"
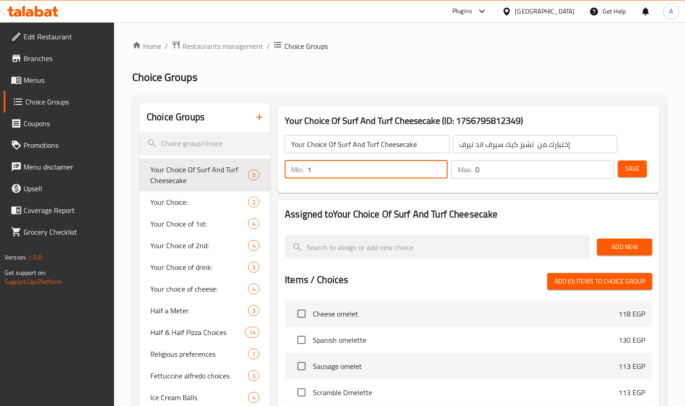
click at [437, 167] on input "1" at bounding box center [377, 170] width 140 height 18
type input "2"
click at [438, 165] on input "2" at bounding box center [377, 170] width 140 height 18
click at [605, 166] on input "1" at bounding box center [544, 170] width 139 height 18
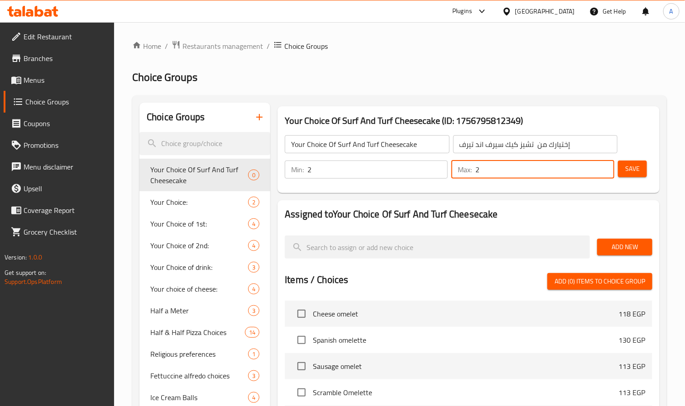
type input "2"
click at [605, 166] on input "2" at bounding box center [544, 170] width 139 height 18
click at [564, 206] on div "Assigned to Your Choice Of Surf And Turf Cheesecake Add New Items / Choices Add…" at bounding box center [468, 374] width 382 height 348
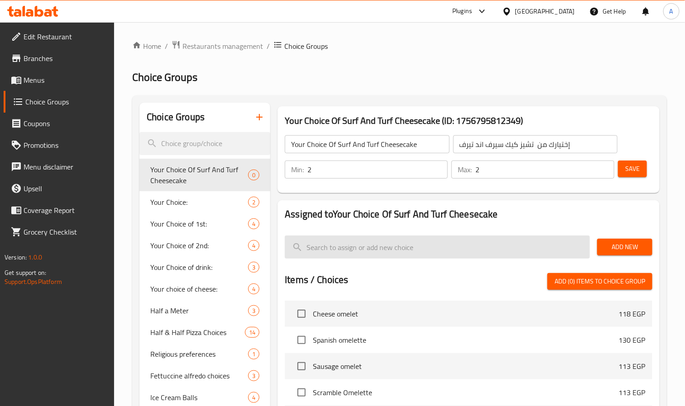
click at [412, 238] on input "search" at bounding box center [437, 247] width 305 height 23
paste input "Pistachio"
type input "Pistachio"
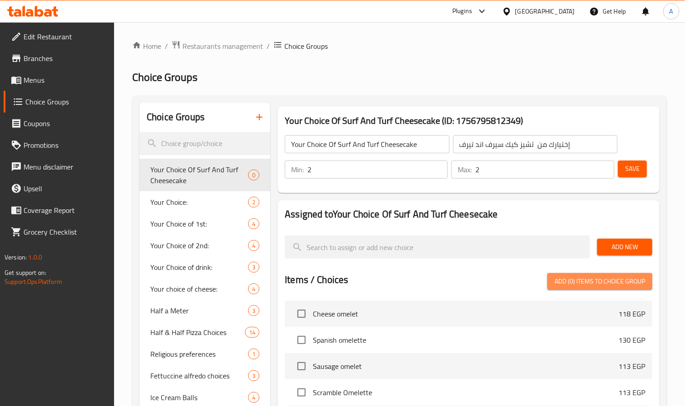
click at [572, 274] on button "Add (0) items to choice group" at bounding box center [599, 281] width 105 height 17
click at [615, 243] on span "Add New" at bounding box center [624, 247] width 41 height 11
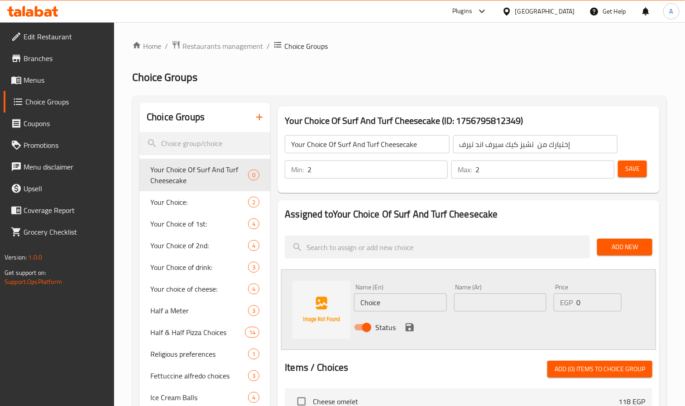
click at [415, 307] on input "Choice" at bounding box center [400, 303] width 92 height 18
paste input "Pistachio"
type input "Pistachio"
click at [505, 301] on input "text" at bounding box center [500, 303] width 92 height 18
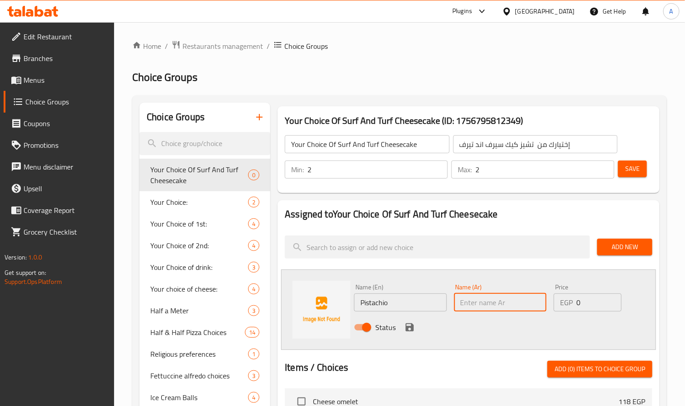
paste input "فستق"
type input "فستق"
click at [410, 329] on icon "save" at bounding box center [409, 328] width 8 height 8
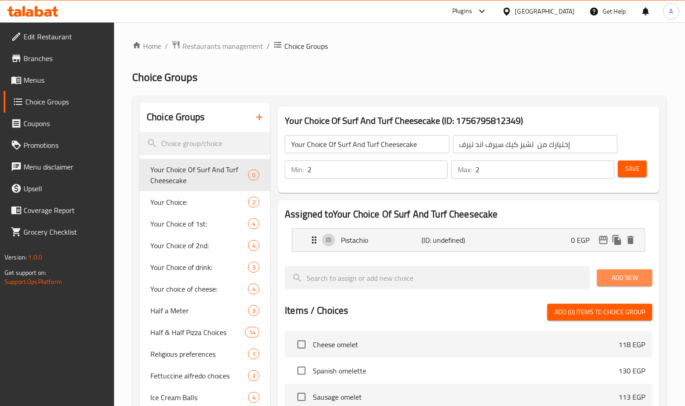
click at [624, 277] on span "Add New" at bounding box center [624, 277] width 41 height 11
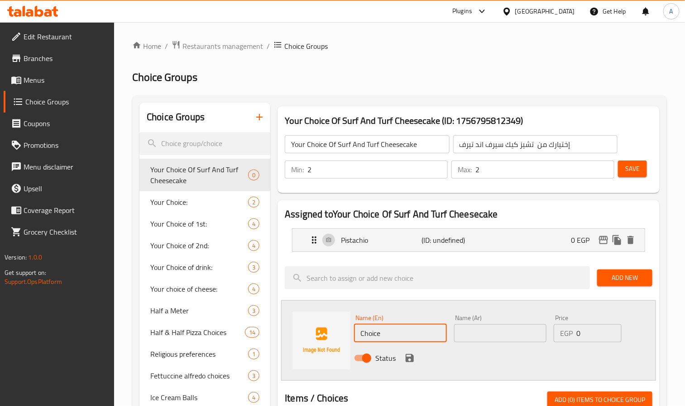
click at [402, 335] on input "Choice" at bounding box center [400, 333] width 92 height 18
paste input "Lotus"
type input "Lotus"
click at [467, 337] on input "text" at bounding box center [500, 333] width 92 height 18
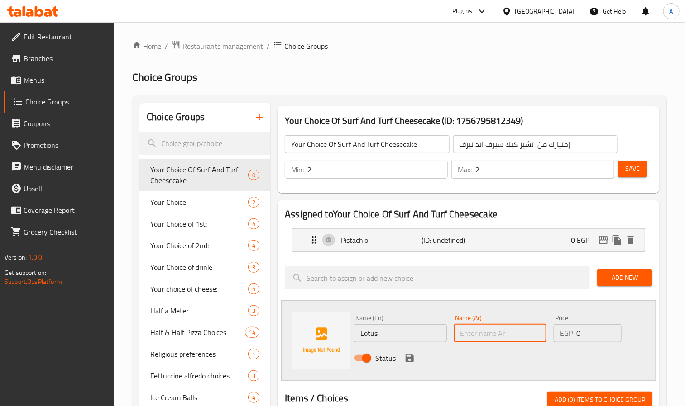
paste input "لوتس"
type input "لوتس"
click at [406, 360] on icon "save" at bounding box center [409, 358] width 8 height 8
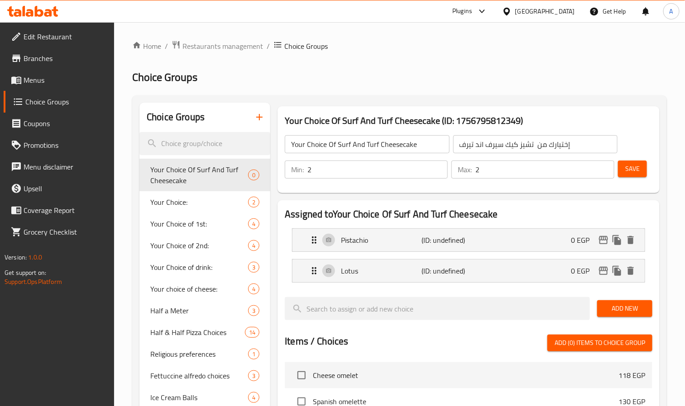
drag, startPoint x: 629, startPoint y: 307, endPoint x: 624, endPoint y: 307, distance: 5.0
click at [629, 307] on span "Add New" at bounding box center [624, 308] width 41 height 11
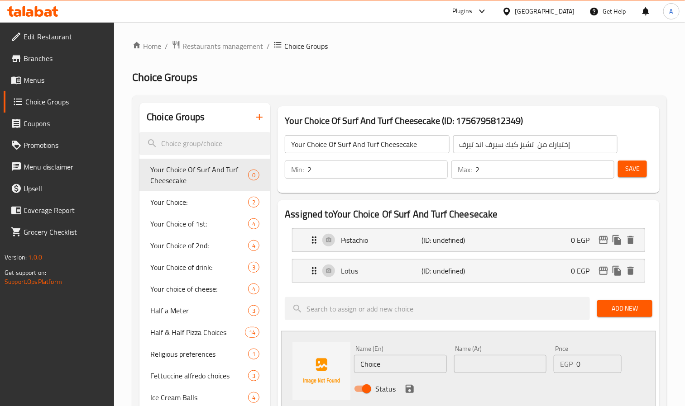
click at [390, 361] on input "Choice" at bounding box center [400, 364] width 92 height 18
paste input "aramel"
type input "Caramel"
click at [486, 357] on input "text" at bounding box center [500, 364] width 92 height 18
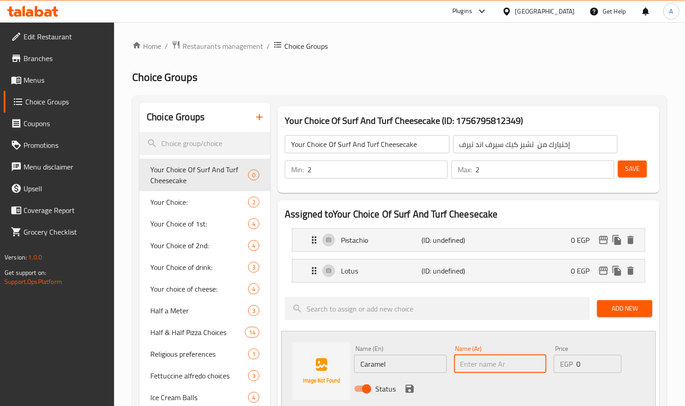
paste input "كراميل"
type input "كراميل"
click at [406, 382] on div "Status" at bounding box center [499, 389] width 299 height 24
click at [409, 387] on icon "save" at bounding box center [409, 389] width 11 height 11
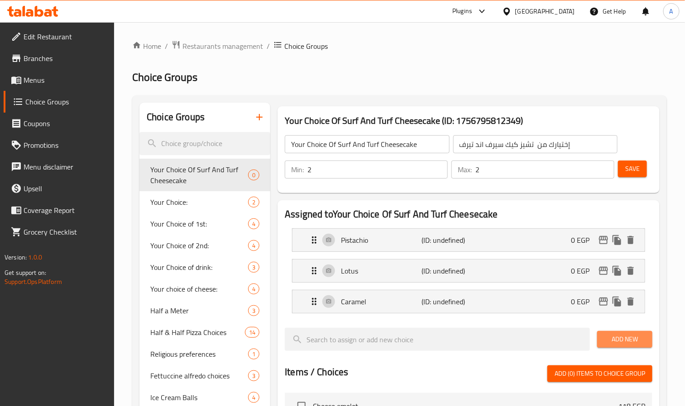
click at [613, 340] on span "Add New" at bounding box center [624, 339] width 41 height 11
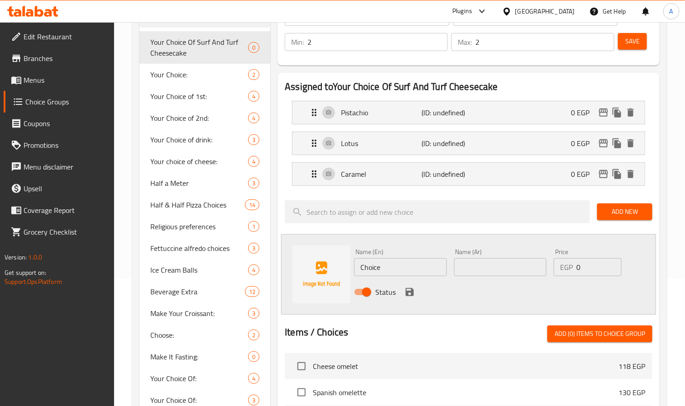
scroll to position [136, 0]
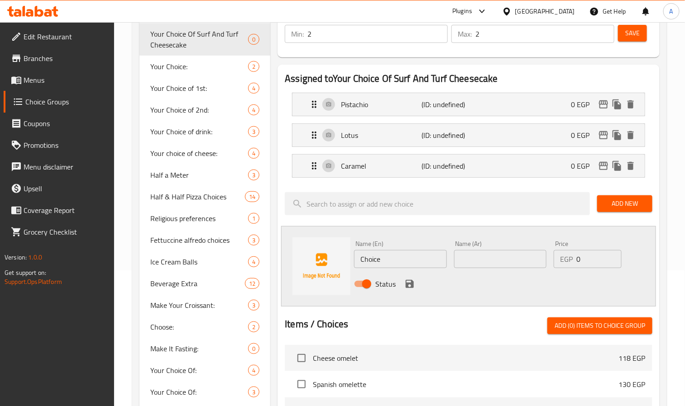
click at [379, 254] on input "Choice" at bounding box center [400, 259] width 92 height 18
paste input "Blueberry"
type input "Blueberry"
click at [475, 264] on input "text" at bounding box center [500, 259] width 92 height 18
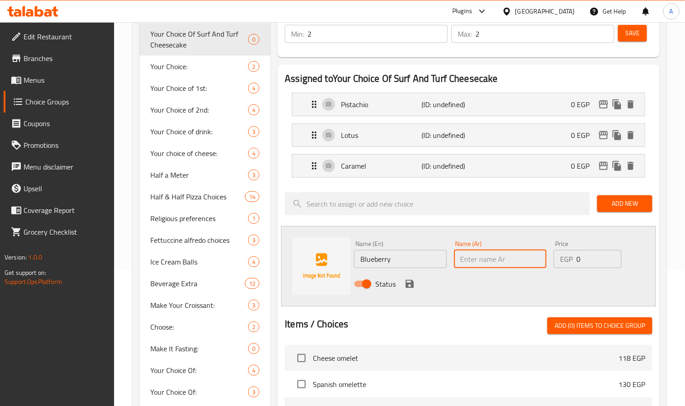
paste input "توت أزرق"
type input "توت أزرق"
click at [410, 281] on icon "save" at bounding box center [409, 284] width 8 height 8
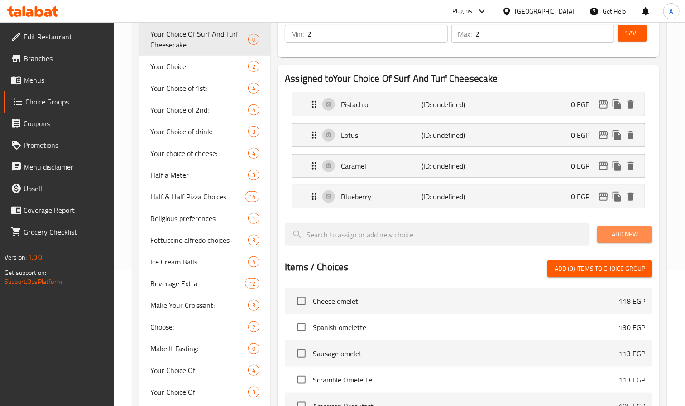
click at [645, 233] on button "Add New" at bounding box center [624, 234] width 55 height 17
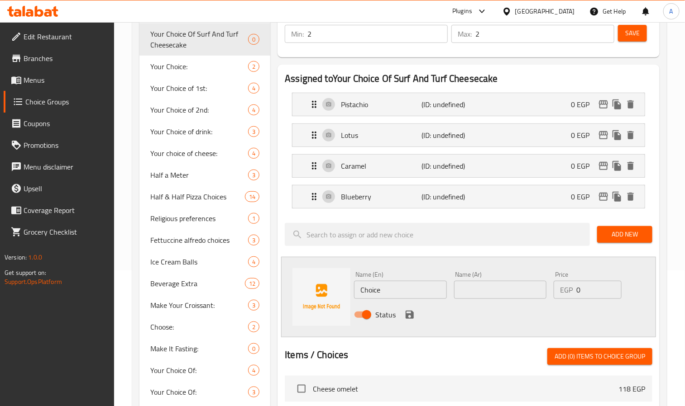
click at [396, 288] on input "Choice" at bounding box center [400, 290] width 92 height 18
click at [397, 288] on input "Choice" at bounding box center [400, 290] width 92 height 18
paste input "Strawberry"
type input "Strawberry"
click at [502, 295] on input "text" at bounding box center [500, 290] width 92 height 18
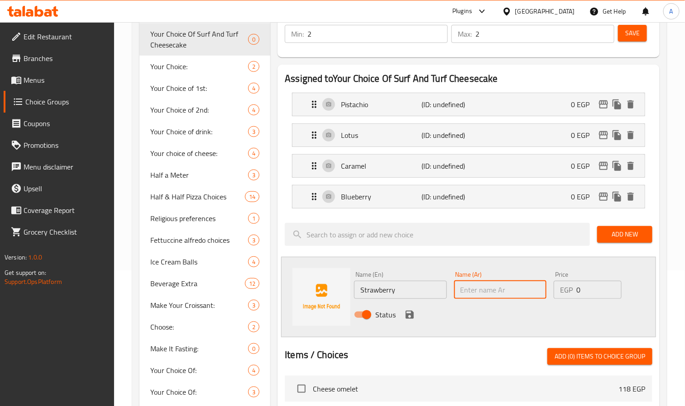
paste input "فراولة"
type input "فراولة"
click at [403, 319] on button "save" at bounding box center [410, 315] width 14 height 14
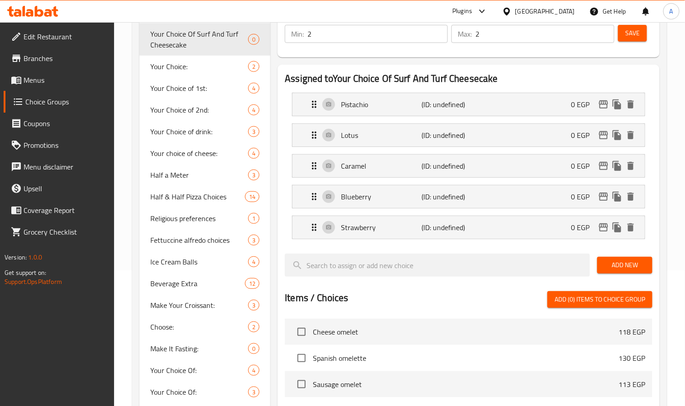
drag, startPoint x: 614, startPoint y: 262, endPoint x: 604, endPoint y: 262, distance: 9.5
click at [614, 262] on span "Add New" at bounding box center [624, 265] width 41 height 11
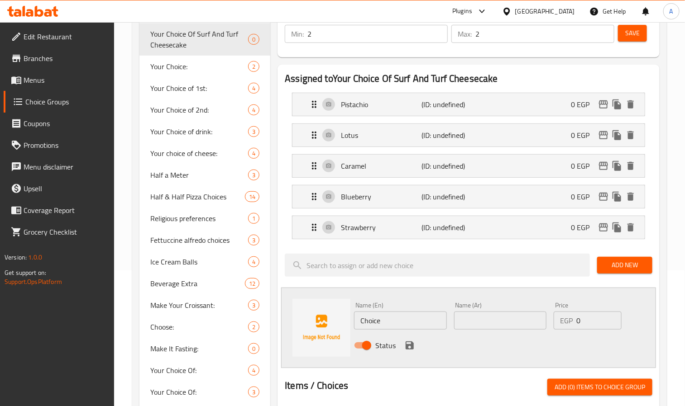
click at [384, 325] on input "Choice" at bounding box center [400, 321] width 92 height 18
paste input "colet"
type input "Chocolete"
click at [484, 329] on input "text" at bounding box center [500, 321] width 92 height 18
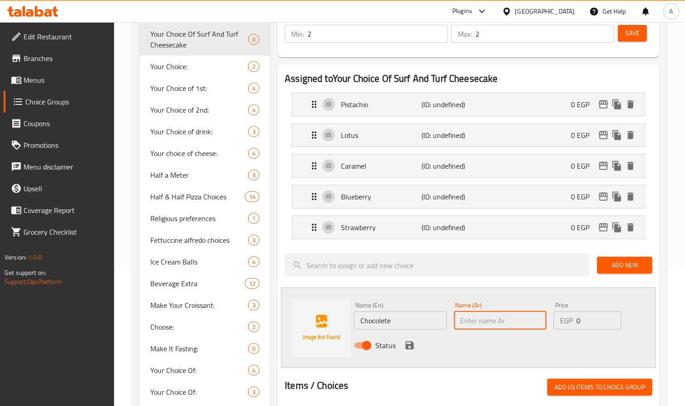
paste input "شوكولاتة"
type input "شوكولاتة"
click at [409, 341] on button "save" at bounding box center [410, 346] width 14 height 14
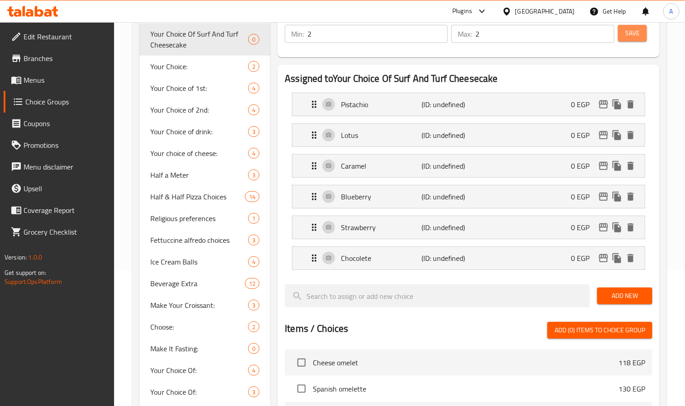
click at [628, 38] on span "Save" at bounding box center [632, 33] width 14 height 11
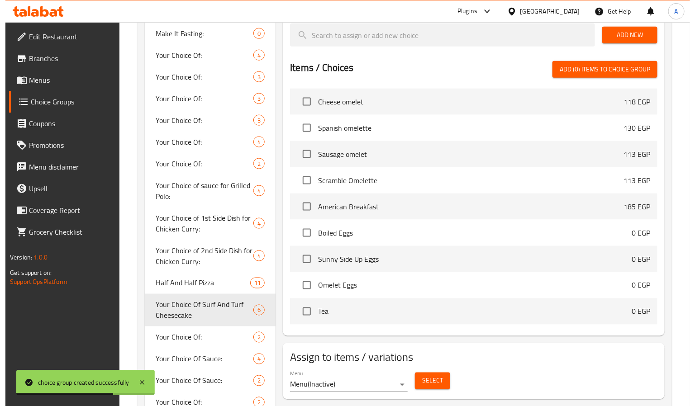
scroll to position [475, 0]
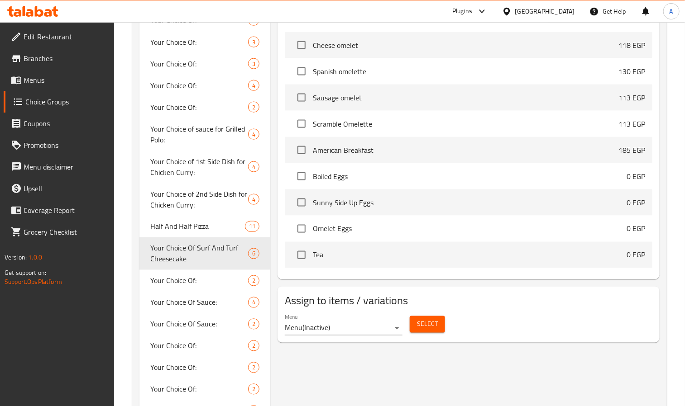
click at [346, 322] on div "Menu Menu ( Inactive )" at bounding box center [344, 325] width 118 height 22
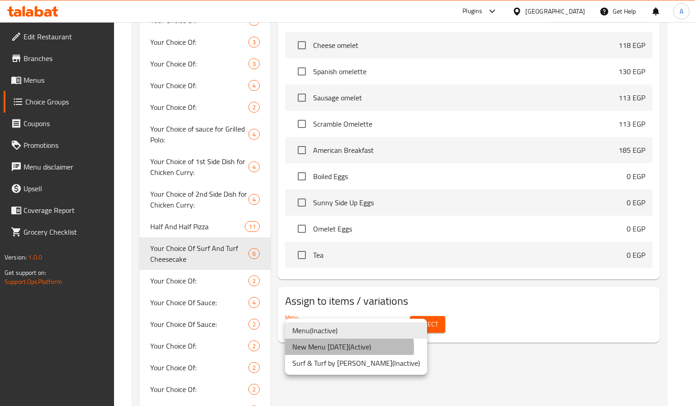
click at [349, 348] on li "New Menu 27 Aug 2025 ( Active )" at bounding box center [356, 347] width 142 height 16
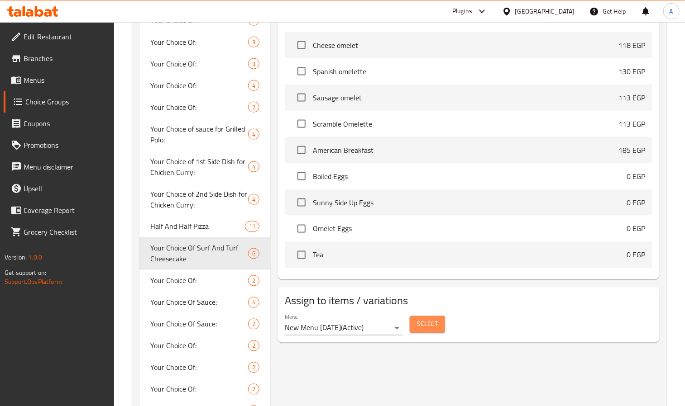
click at [425, 323] on span "Select" at bounding box center [427, 324] width 21 height 11
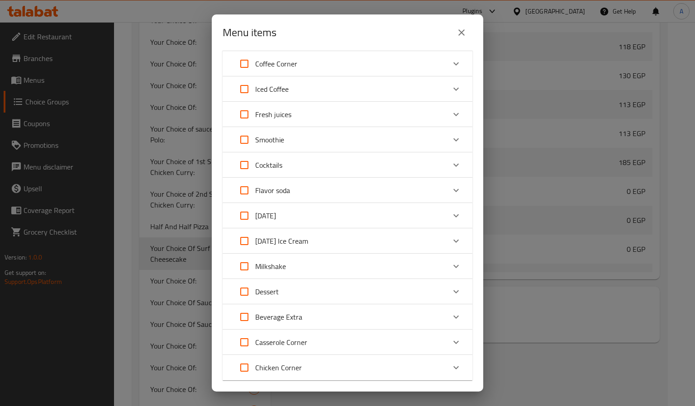
scroll to position [518, 0]
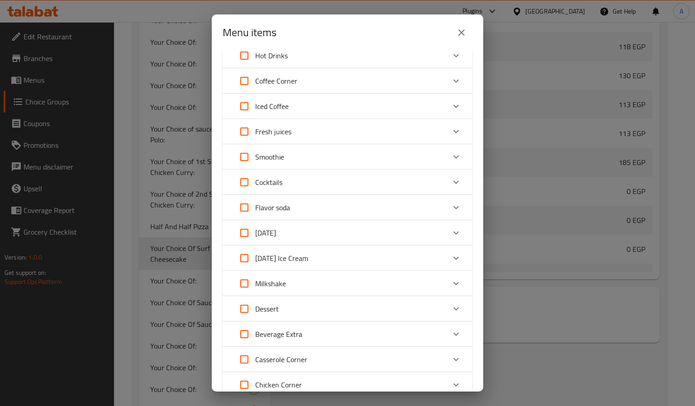
click at [296, 302] on div "Dessert" at bounding box center [339, 309] width 212 height 22
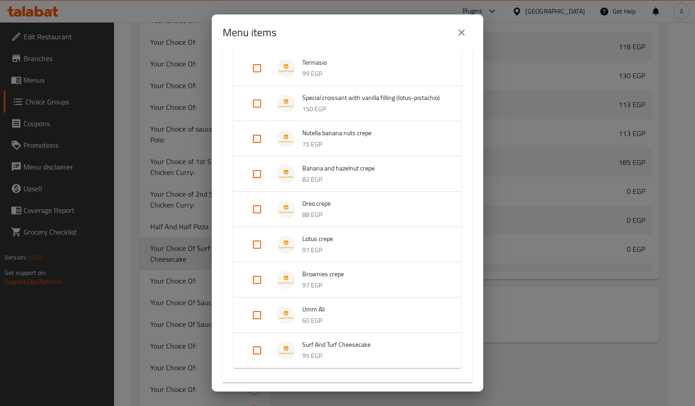
scroll to position [1400, 0]
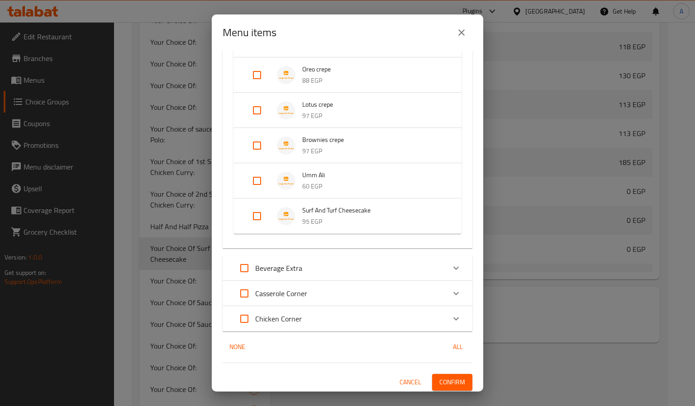
click at [255, 227] on input "Expand" at bounding box center [257, 216] width 22 height 22
checkbox input "true"
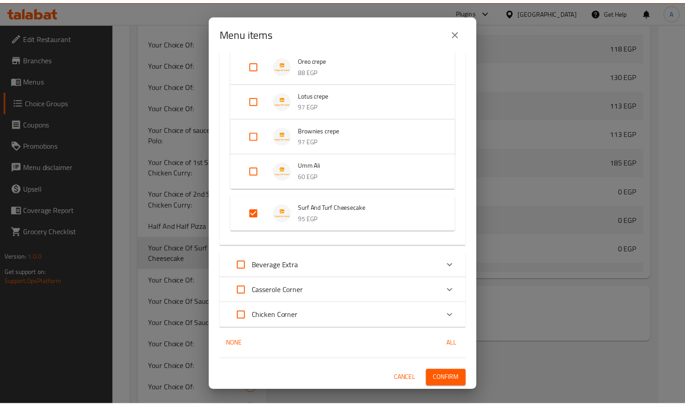
scroll to position [1419, 0]
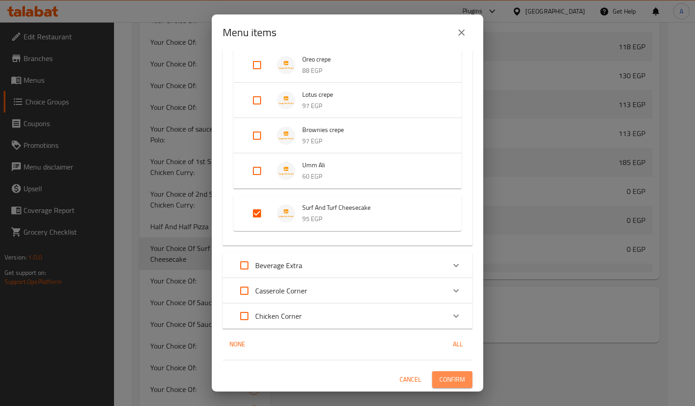
click at [454, 379] on span "Confirm" at bounding box center [452, 379] width 26 height 11
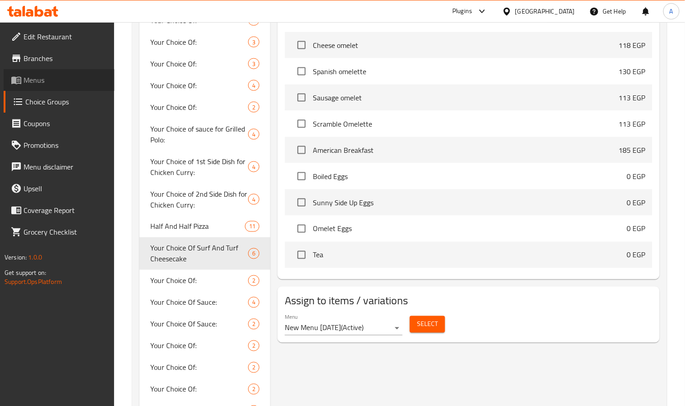
click at [58, 81] on span "Menus" at bounding box center [66, 80] width 84 height 11
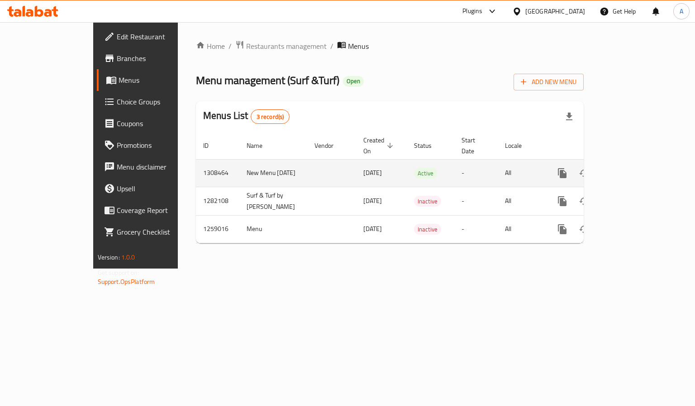
click at [638, 162] on link "enhanced table" at bounding box center [628, 173] width 22 height 22
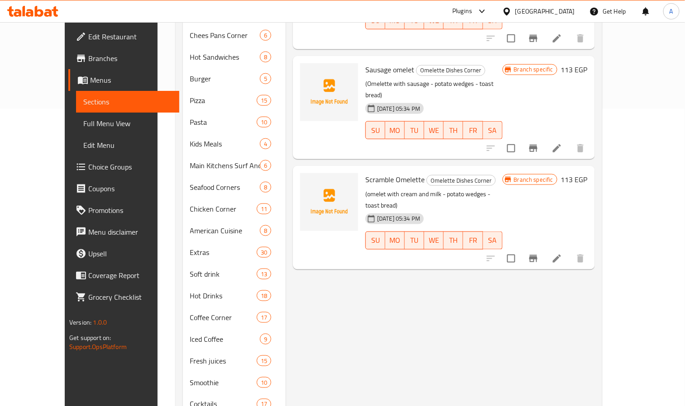
scroll to position [339, 0]
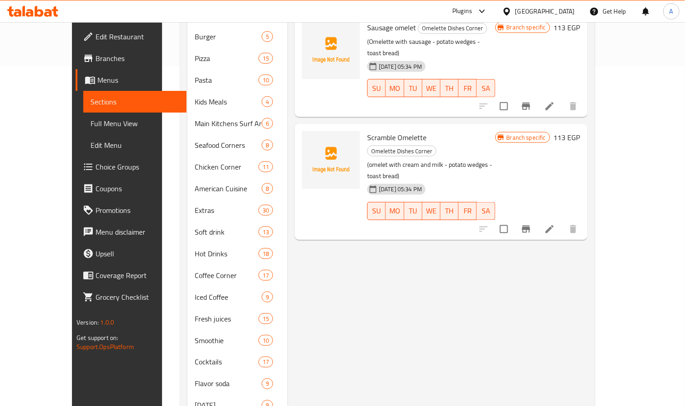
click at [318, 251] on div "Menu items Add Sort Manage items Cheese omelet Omelette Dishes Corner (Cheese o…" at bounding box center [437, 156] width 300 height 789
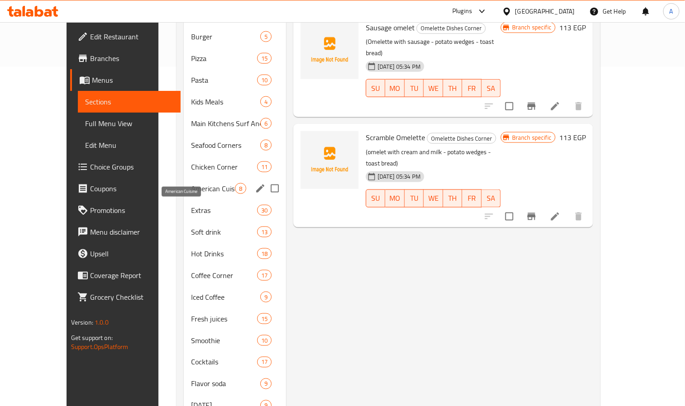
scroll to position [495, 0]
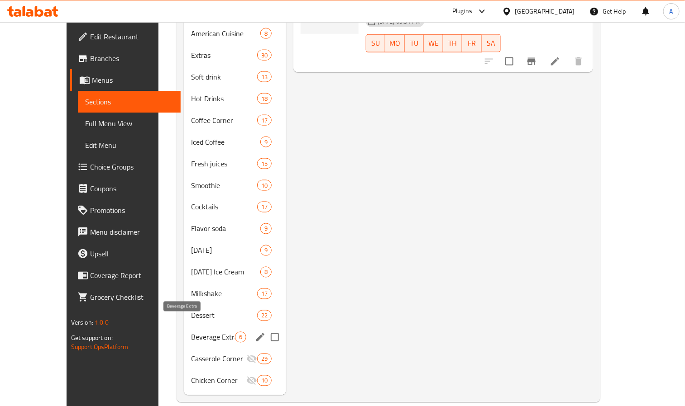
click at [191, 332] on span "Beverage Extra" at bounding box center [213, 337] width 44 height 11
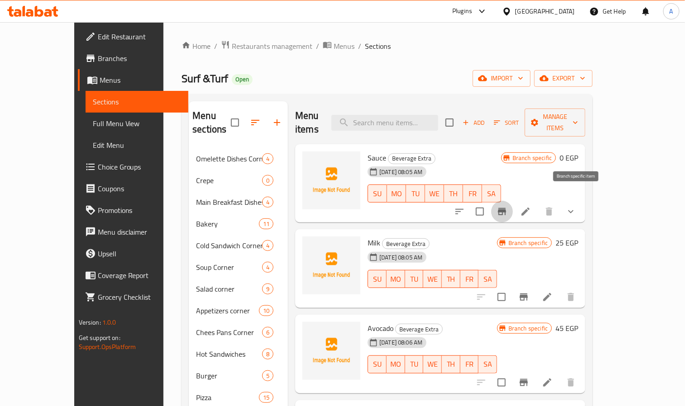
click at [507, 206] on icon "Branch-specific-item" at bounding box center [501, 211] width 11 height 11
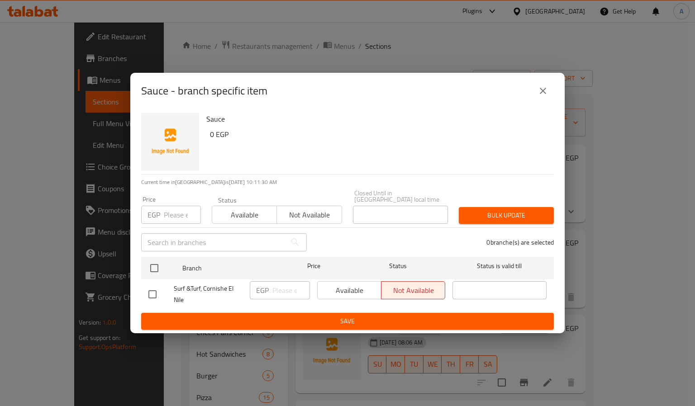
click at [541, 91] on icon "close" at bounding box center [543, 91] width 11 height 11
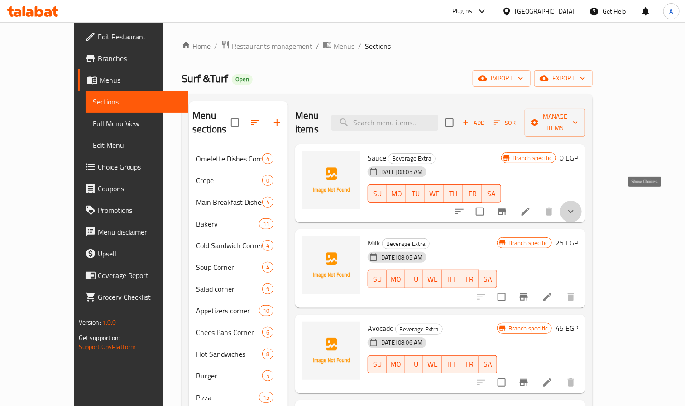
click at [576, 206] on icon "show more" at bounding box center [570, 211] width 11 height 11
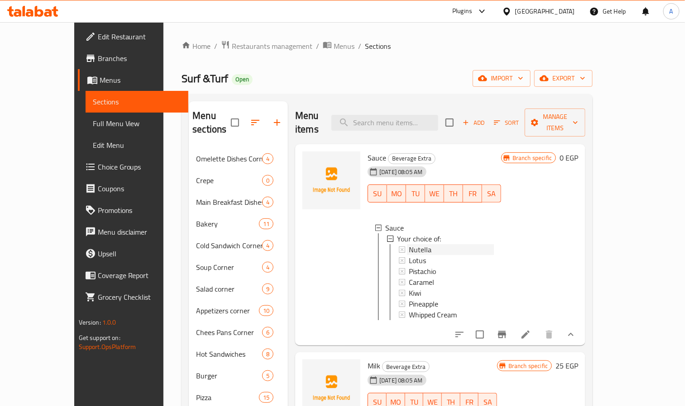
click at [410, 244] on span "Nutella" at bounding box center [420, 249] width 23 height 11
click at [414, 255] on div "Lotus" at bounding box center [451, 260] width 85 height 11
click at [409, 266] on span "Pistachio" at bounding box center [422, 271] width 27 height 11
click at [409, 277] on span "Caramel" at bounding box center [421, 282] width 25 height 11
click at [409, 288] on span "Kiwi" at bounding box center [415, 293] width 12 height 11
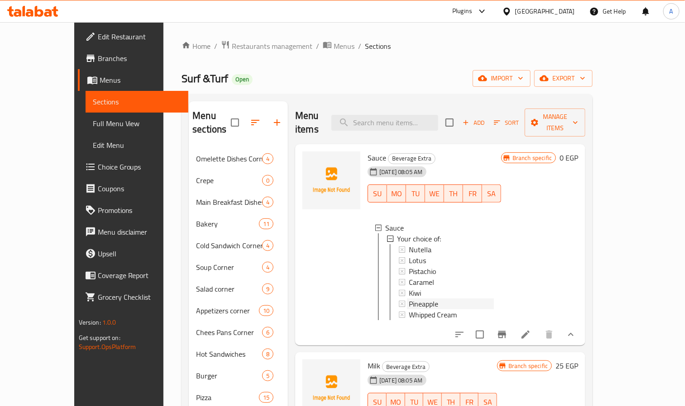
click at [409, 299] on span "Pineapple" at bounding box center [423, 304] width 29 height 11
click at [409, 310] on span "Whipped Cream" at bounding box center [433, 315] width 48 height 11
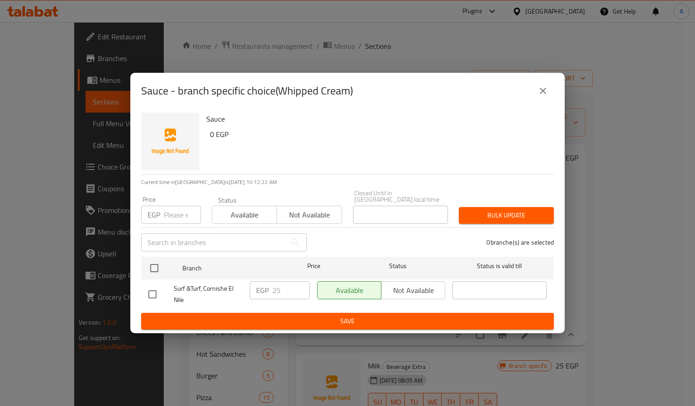
click at [543, 96] on icon "close" at bounding box center [543, 91] width 11 height 11
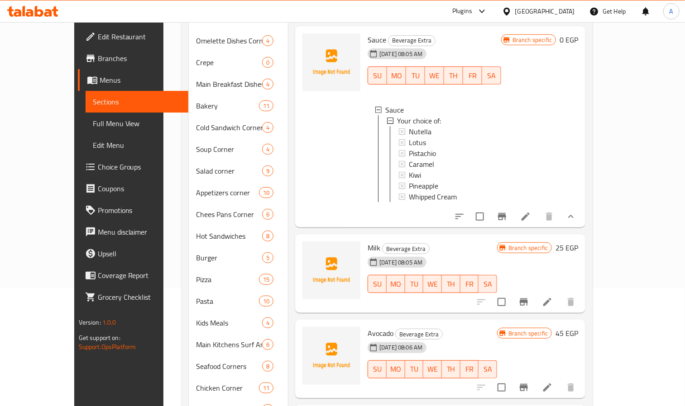
scroll to position [136, 0]
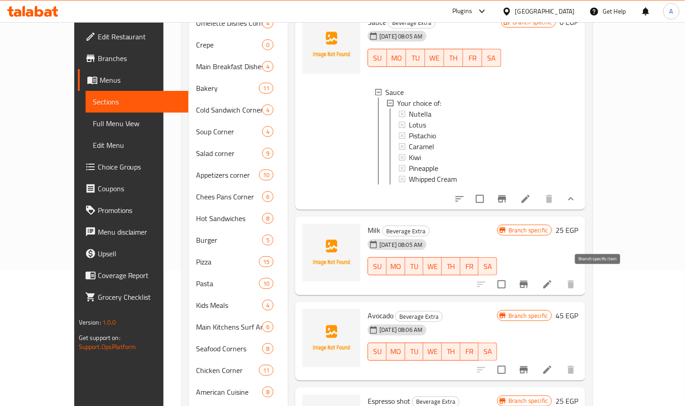
click at [528, 284] on icon "Branch-specific-item" at bounding box center [523, 284] width 8 height 7
click at [528, 367] on icon "Branch-specific-item" at bounding box center [523, 370] width 8 height 7
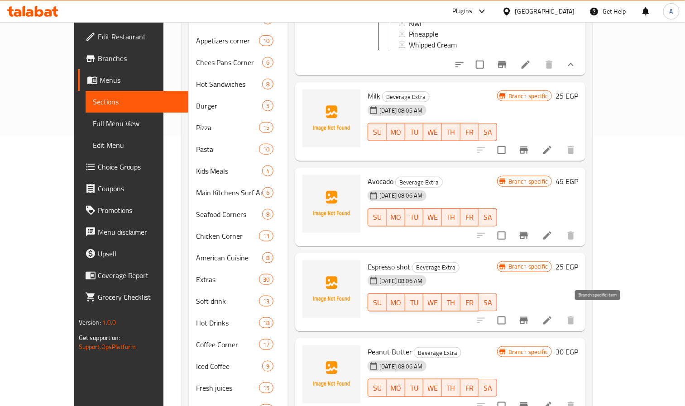
scroll to position [271, 0]
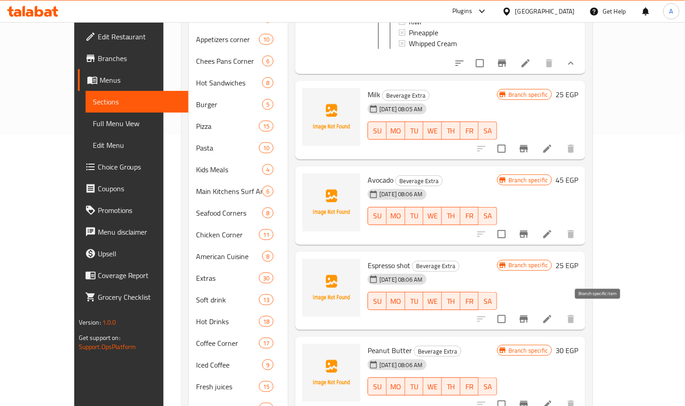
click at [528, 316] on icon "Branch-specific-item" at bounding box center [523, 319] width 8 height 7
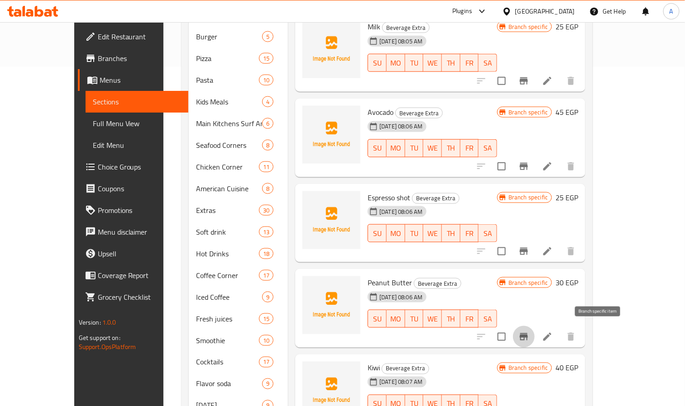
click at [529, 332] on icon "Branch-specific-item" at bounding box center [523, 337] width 11 height 11
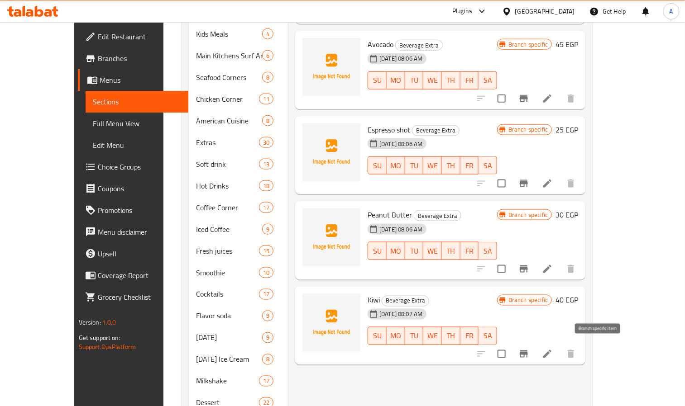
click at [528, 351] on icon "Branch-specific-item" at bounding box center [523, 354] width 8 height 7
click at [358, 364] on div "Menu items Add Sort Manage items Sauce Beverage Extra 31-08-2025 08:05 AM SU MO…" at bounding box center [436, 88] width 297 height 789
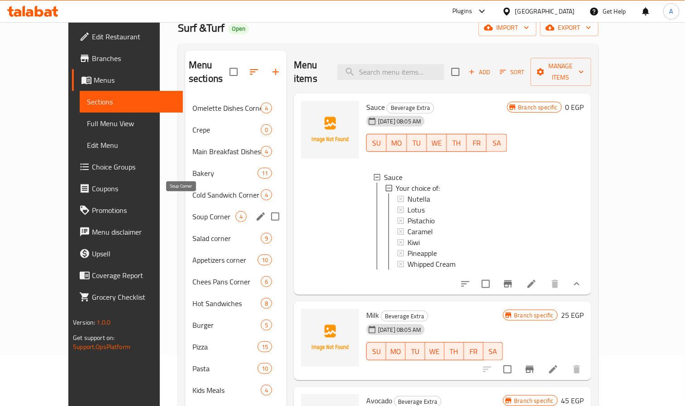
click at [192, 211] on span "Soup Corner" at bounding box center [213, 216] width 43 height 11
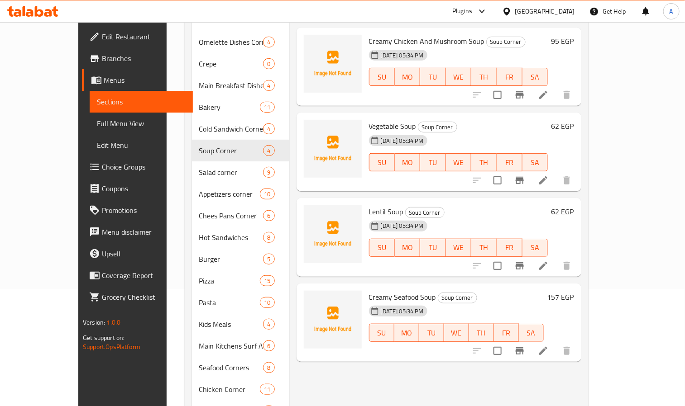
scroll to position [136, 0]
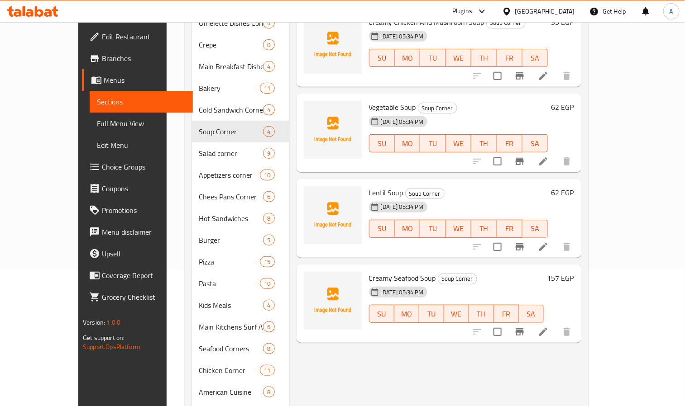
click at [468, 334] on div "Menu items Add Sort Manage items Creamy Chicken And Mushroom Soup Soup Corner 2…" at bounding box center [435, 360] width 292 height 789
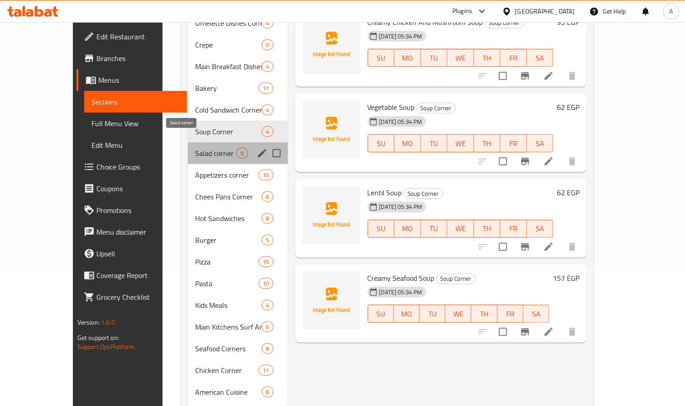
click at [195, 148] on span "Salad corner" at bounding box center [215, 153] width 41 height 11
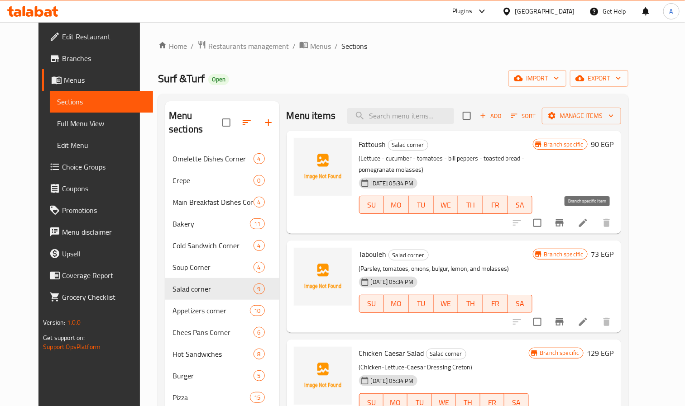
click at [563, 223] on icon "Branch-specific-item" at bounding box center [559, 222] width 8 height 7
click at [570, 328] on button "Branch-specific-item" at bounding box center [559, 322] width 22 height 22
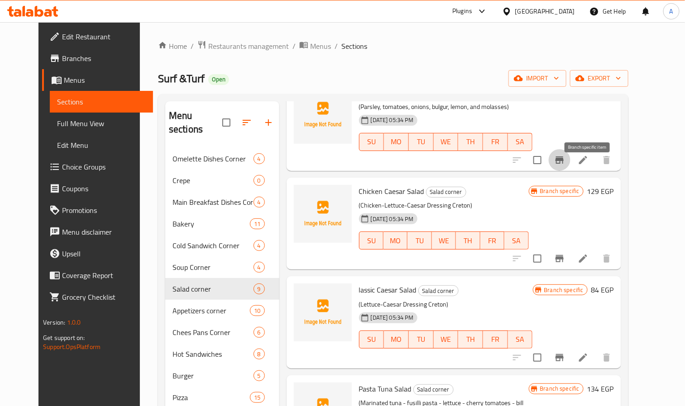
scroll to position [194, 0]
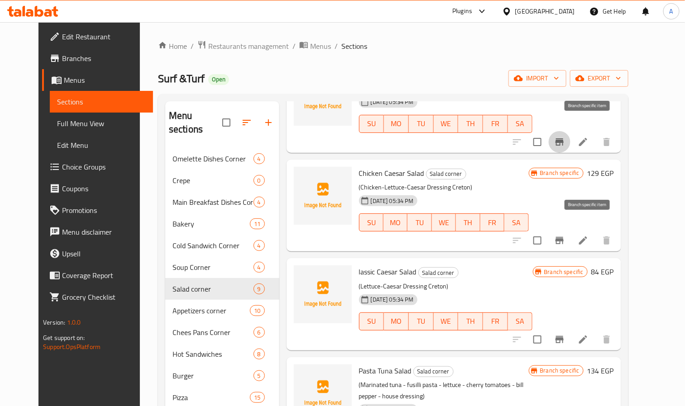
click at [565, 235] on icon "Branch-specific-item" at bounding box center [559, 240] width 11 height 11
click at [563, 336] on icon "Branch-specific-item" at bounding box center [559, 339] width 8 height 7
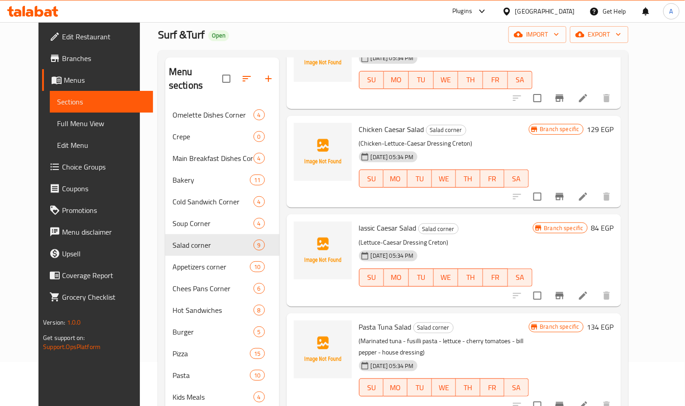
scroll to position [136, 0]
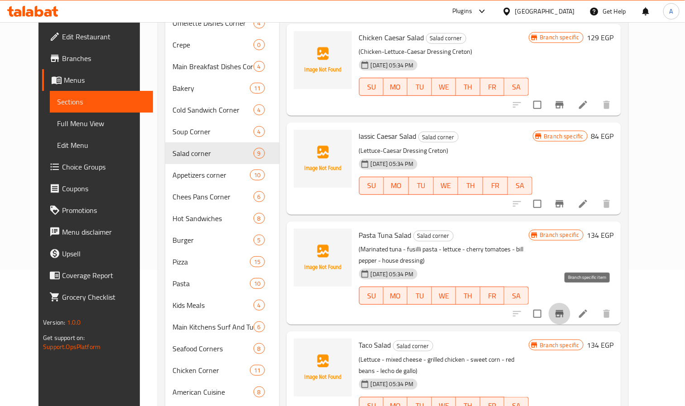
click at [563, 310] on icon "Branch-specific-item" at bounding box center [559, 313] width 8 height 7
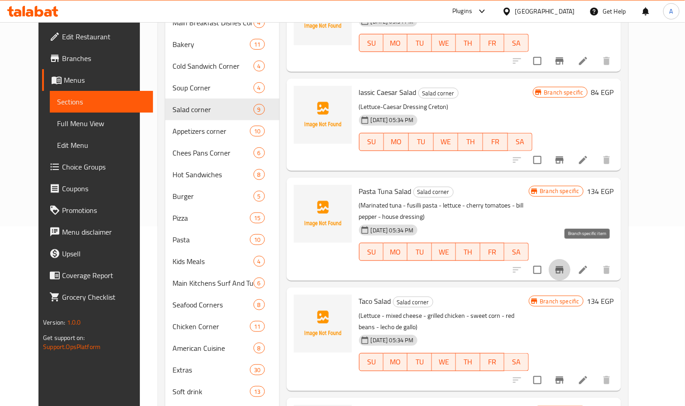
scroll to position [204, 0]
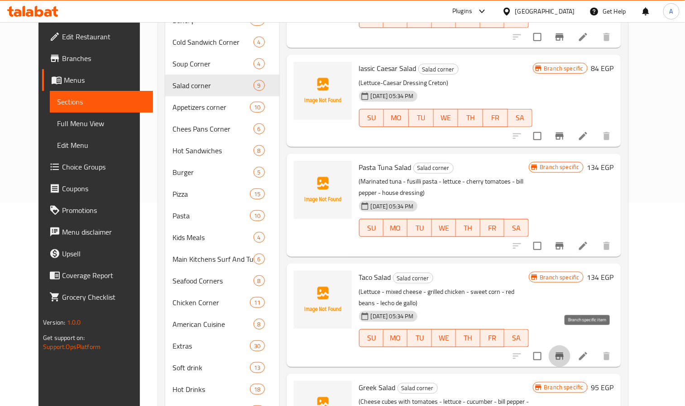
click at [565, 351] on icon "Branch-specific-item" at bounding box center [559, 356] width 11 height 11
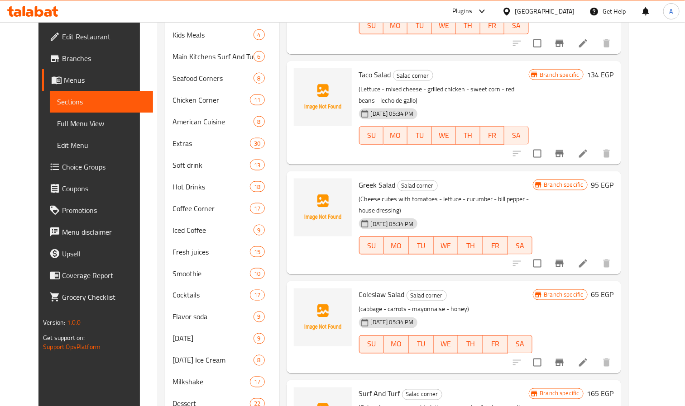
scroll to position [407, 0]
click at [570, 252] on button "Branch-specific-item" at bounding box center [559, 263] width 22 height 22
click at [570, 351] on button "Branch-specific-item" at bounding box center [559, 362] width 22 height 22
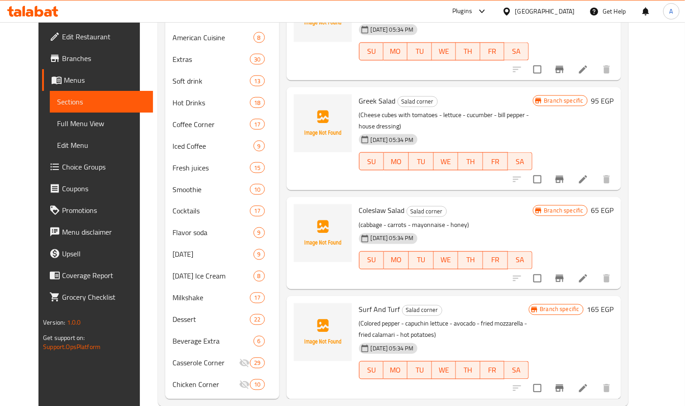
scroll to position [495, 0]
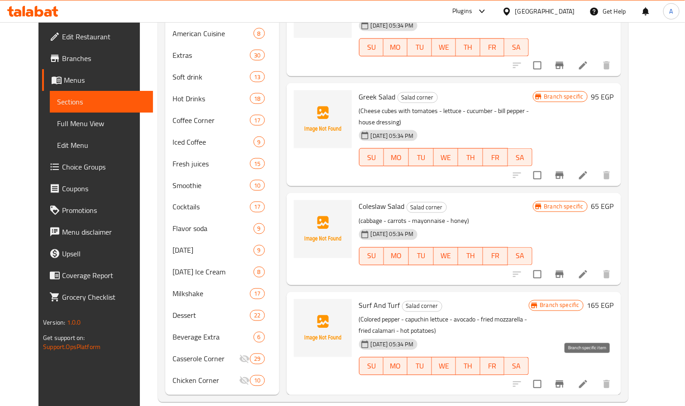
click at [570, 374] on button "Branch-specific-item" at bounding box center [559, 385] width 22 height 22
click at [508, 314] on p "(Colored pepper - capuchin lettuce - avocado - fried mozzarella - fried calamar…" at bounding box center [444, 325] width 170 height 23
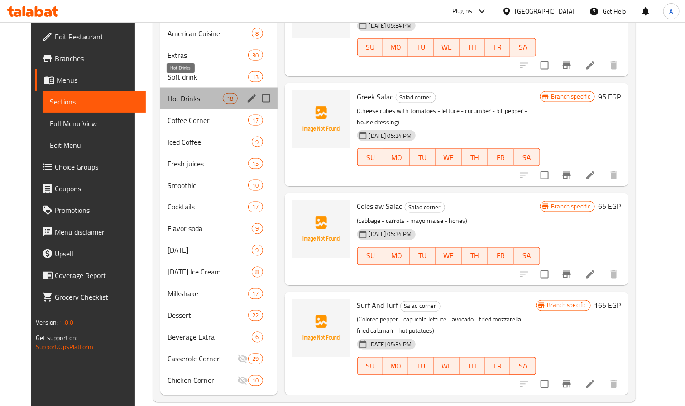
click at [193, 93] on span "Hot Drinks" at bounding box center [194, 98] width 55 height 11
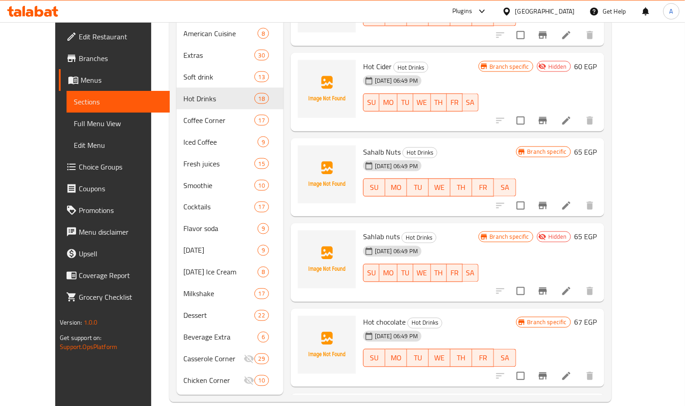
click at [501, 175] on div "SU MO TU WE TH FR SA" at bounding box center [439, 187] width 160 height 25
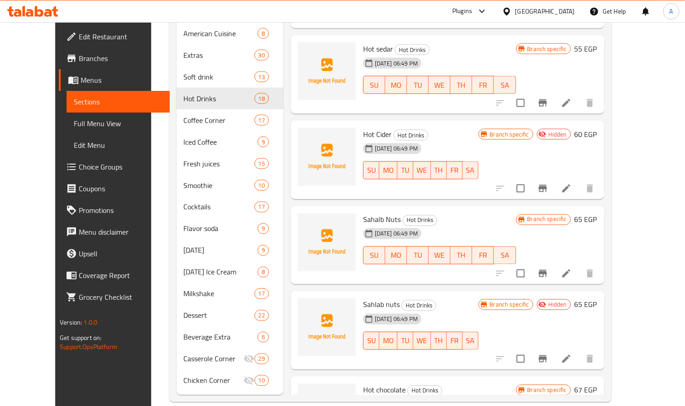
scroll to position [194, 0]
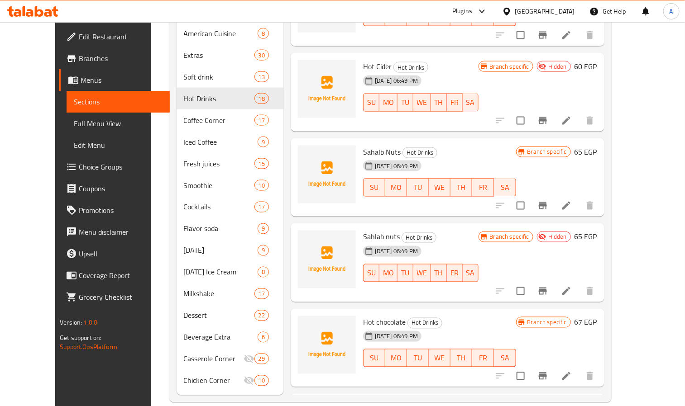
click at [55, 389] on div "Edit Restaurant Branches Menus Sections Full Menu View Edit Menu Choice Groups …" at bounding box center [112, 225] width 114 height 406
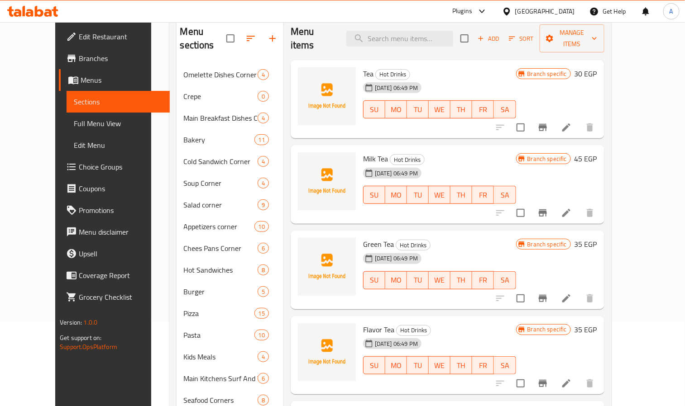
scroll to position [0, 0]
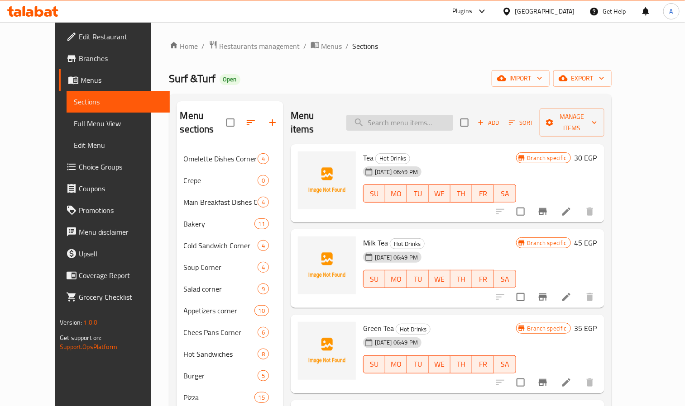
click at [432, 109] on div "Menu items Add Sort Manage items" at bounding box center [447, 122] width 314 height 43
click at [430, 115] on input "search" at bounding box center [399, 123] width 107 height 16
paste input "س اوريو"
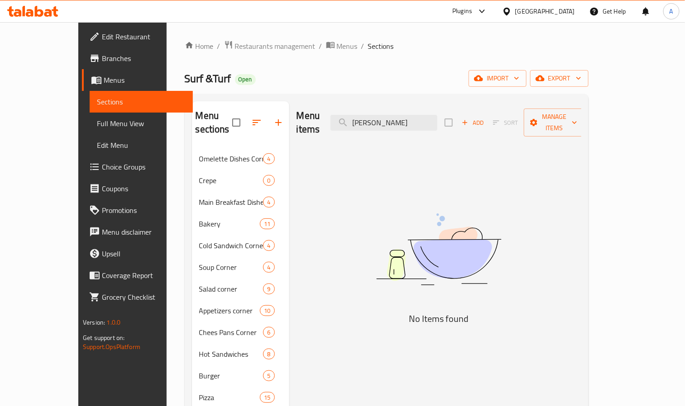
click at [459, 106] on div "Menu items س اوريو Add Sort Manage items" at bounding box center [438, 122] width 285 height 43
click at [437, 119] on input "س اوريو" at bounding box center [383, 123] width 107 height 16
paste input "Madness”"
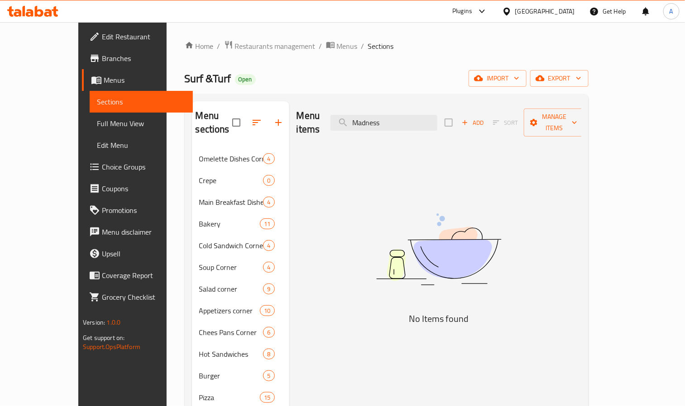
type input "Madness"
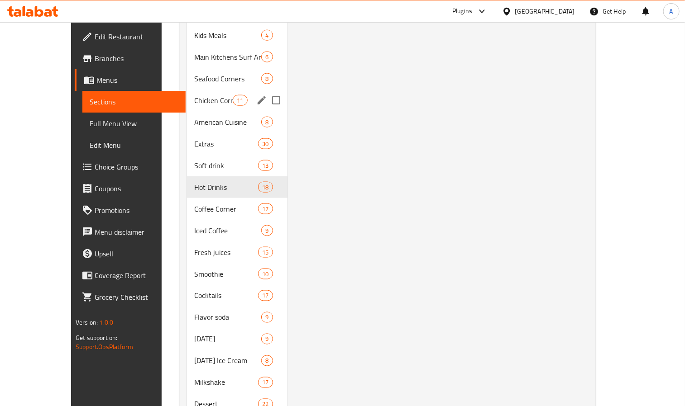
scroll to position [407, 0]
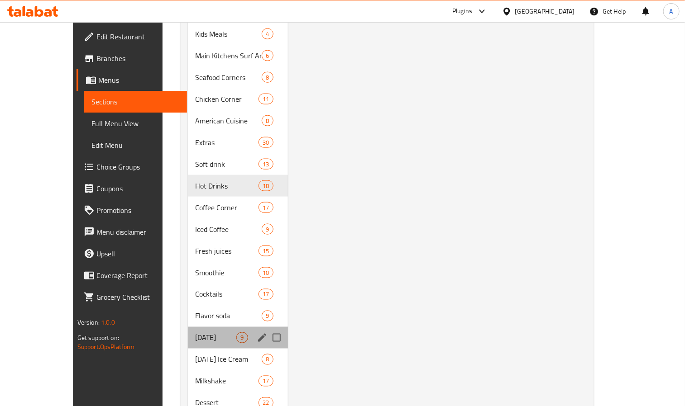
click at [188, 327] on div "Sunday 9" at bounding box center [238, 338] width 100 height 22
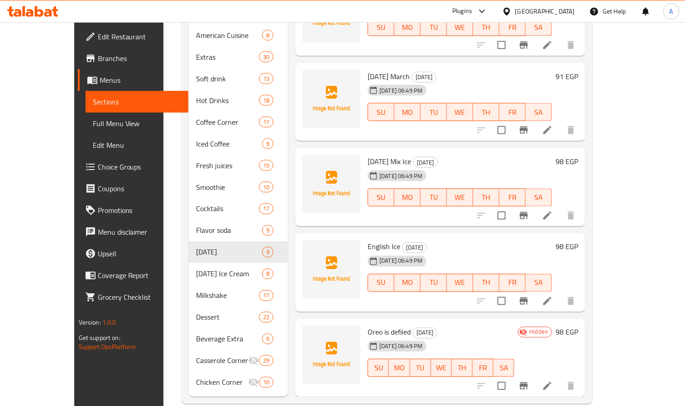
scroll to position [495, 0]
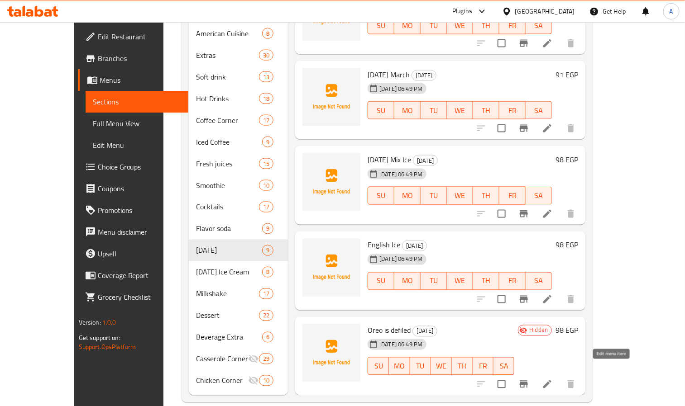
click at [552, 379] on icon at bounding box center [547, 384] width 11 height 11
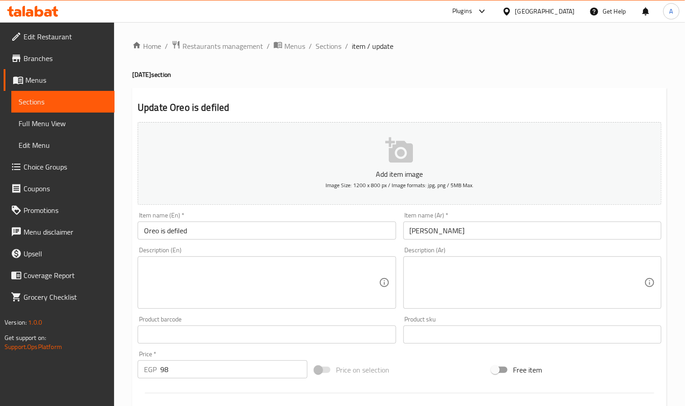
drag, startPoint x: 258, startPoint y: 214, endPoint x: 258, endPoint y: 220, distance: 6.3
click at [258, 214] on div "Item name (En)   * Oreo is defiled Item name (En) *" at bounding box center [267, 226] width 258 height 28
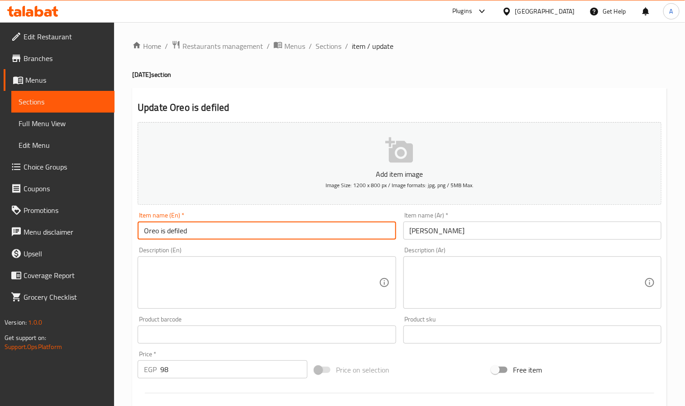
click at [258, 227] on input "Oreo is defiled" at bounding box center [267, 231] width 258 height 18
paste input "Madness"
type input "Oreo Madness"
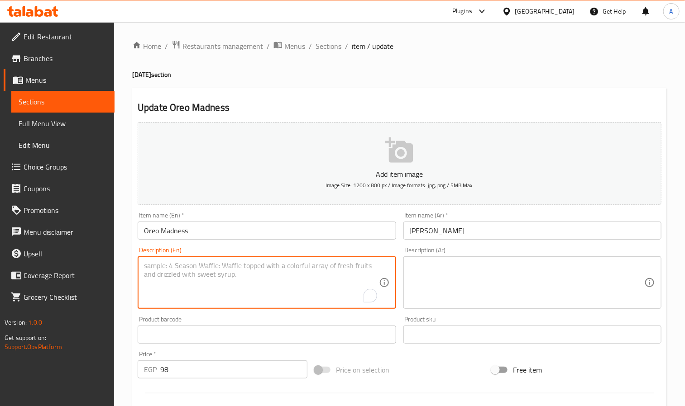
click at [257, 296] on textarea "To enrich screen reader interactions, please activate Accessibility in Grammarl…" at bounding box center [261, 283] width 234 height 43
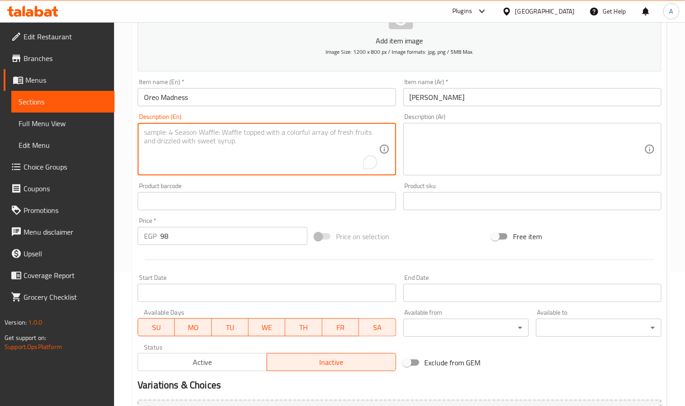
scroll to position [136, 0]
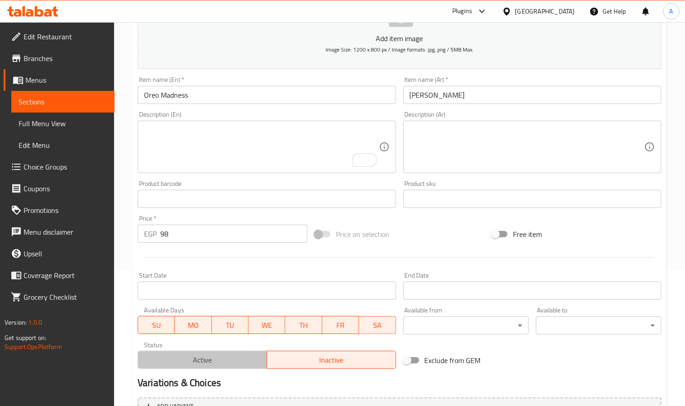
click at [233, 351] on button "Active" at bounding box center [202, 360] width 129 height 18
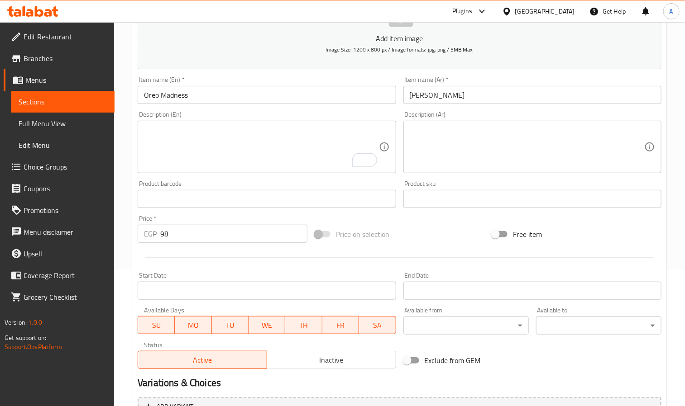
click at [214, 83] on div "Item name (En)   * Oreo Madness Item name (En) *" at bounding box center [267, 90] width 258 height 28
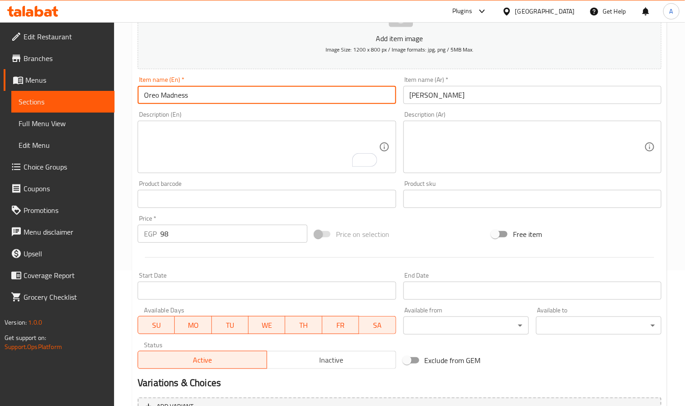
click at [212, 97] on input "Oreo Madness" at bounding box center [267, 95] width 258 height 18
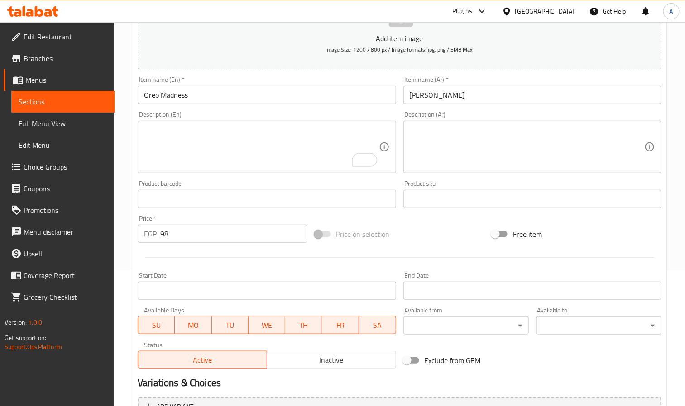
drag, startPoint x: 29, startPoint y: 125, endPoint x: 29, endPoint y: 130, distance: 5.4
click at [29, 125] on span "Full Menu View" at bounding box center [63, 123] width 89 height 11
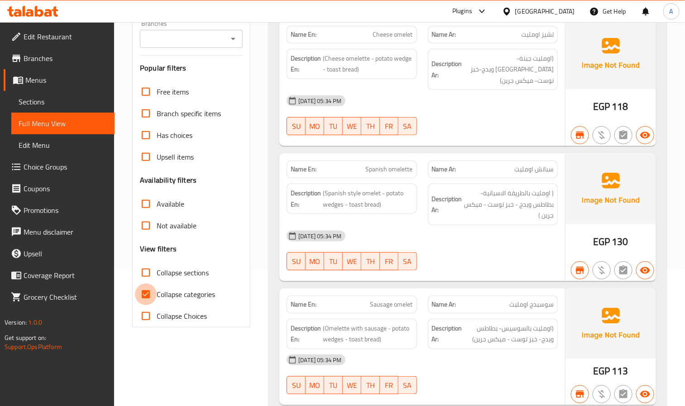
click at [140, 305] on input "Collapse categories" at bounding box center [146, 295] width 22 height 22
checkbox input "false"
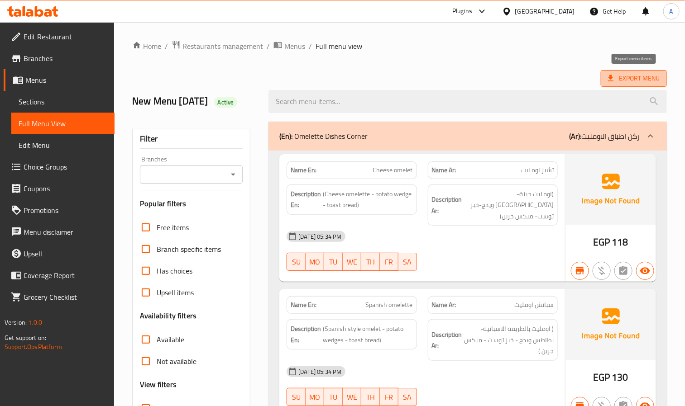
click at [629, 76] on span "Export Menu" at bounding box center [634, 78] width 52 height 11
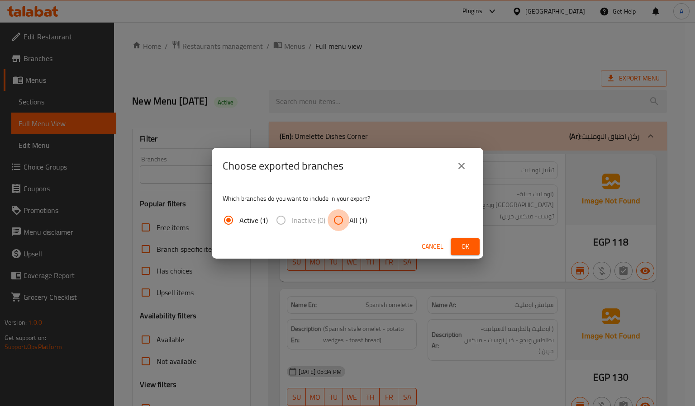
click at [348, 213] on input "All (1)" at bounding box center [339, 221] width 22 height 22
radio input "true"
click at [471, 249] on span "Ok" at bounding box center [465, 246] width 14 height 11
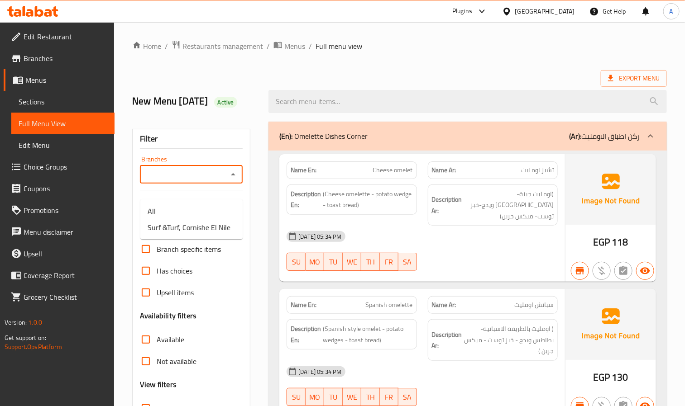
click at [167, 181] on input "Branches" at bounding box center [184, 174] width 82 height 13
click at [174, 224] on span "Surf &Turf, Cornishe El Nile" at bounding box center [189, 227] width 83 height 11
type input "Surf &Turf, Cornishe El Nile"
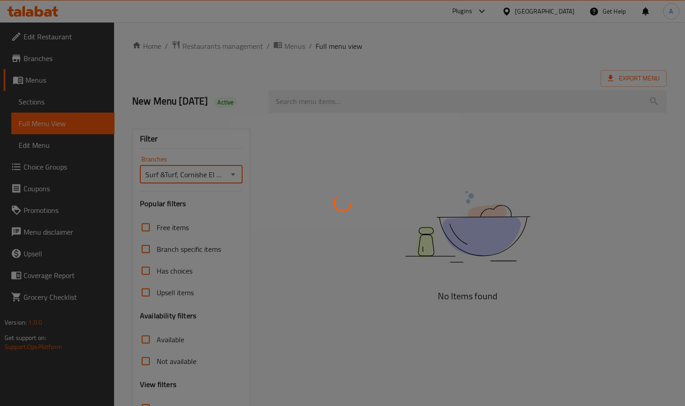
scroll to position [42, 0]
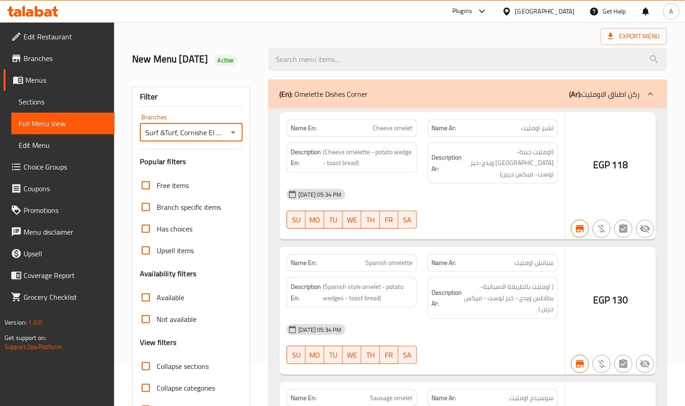
click at [520, 95] on div at bounding box center [342, 203] width 685 height 406
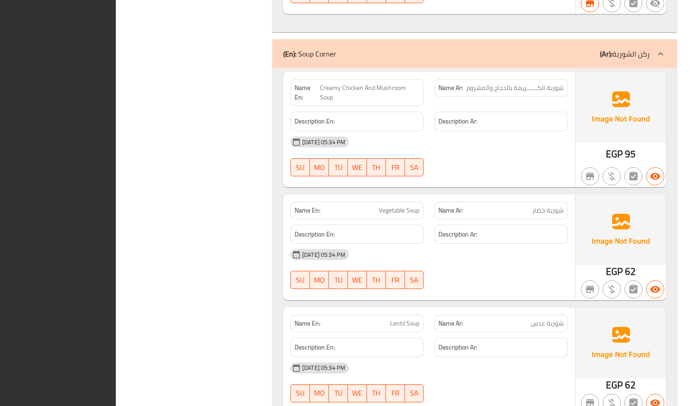
scroll to position [4409, 0]
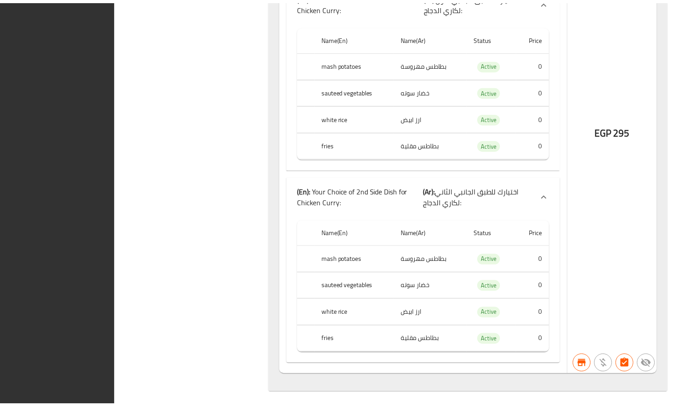
scroll to position [57208, 0]
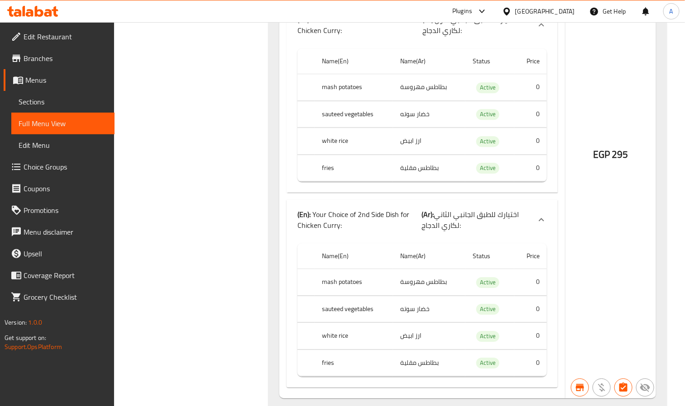
click at [563, 11] on div "[GEOGRAPHIC_DATA]" at bounding box center [545, 11] width 60 height 10
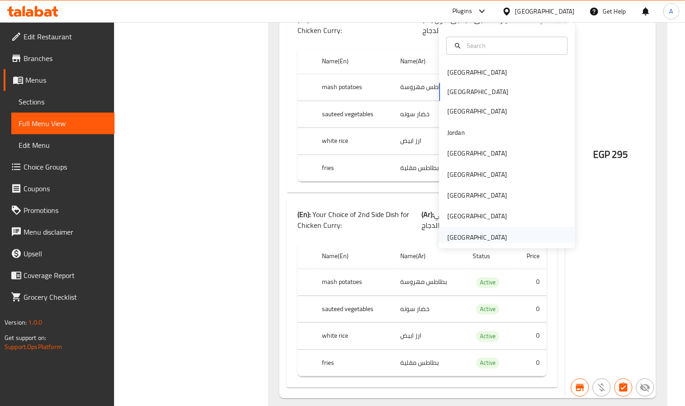
click at [474, 234] on div "[GEOGRAPHIC_DATA]" at bounding box center [477, 238] width 60 height 10
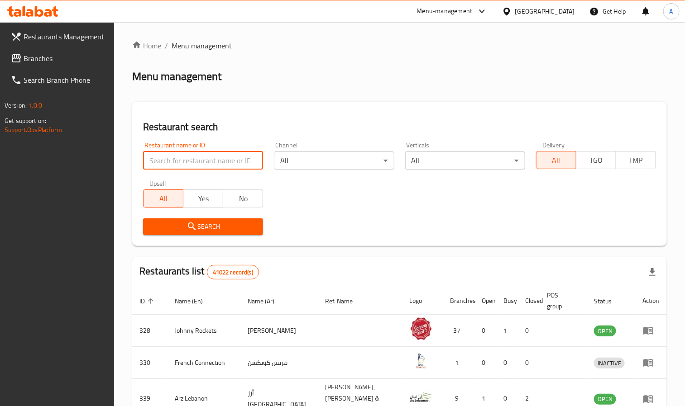
click at [211, 161] on input "search" at bounding box center [203, 161] width 120 height 18
paste input "645039"
click button "Search" at bounding box center [203, 227] width 120 height 17
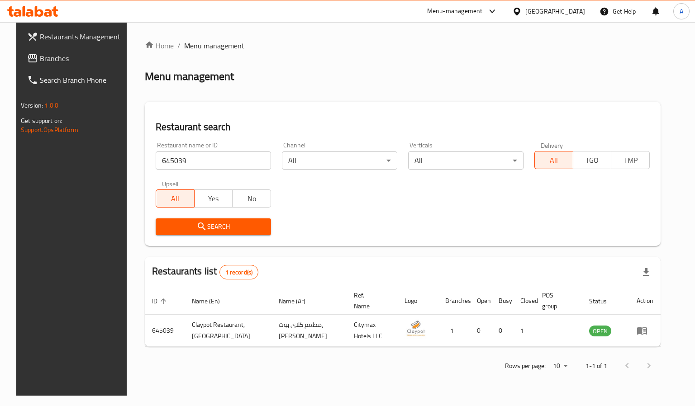
click at [193, 167] on input "645039" at bounding box center [213, 161] width 115 height 18
paste input "40"
click button "Search" at bounding box center [213, 227] width 115 height 17
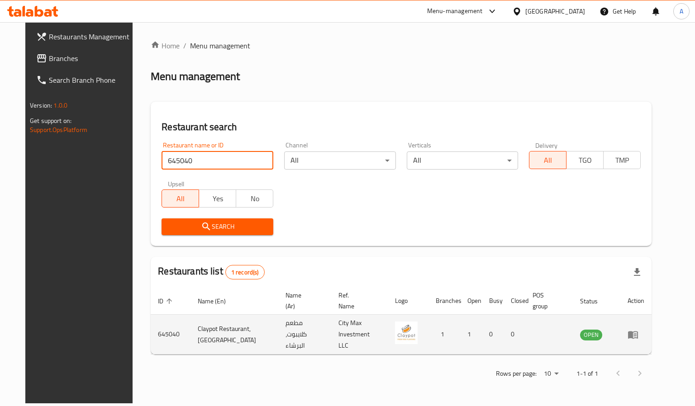
click at [652, 325] on td "enhanced table" at bounding box center [635, 335] width 31 height 40
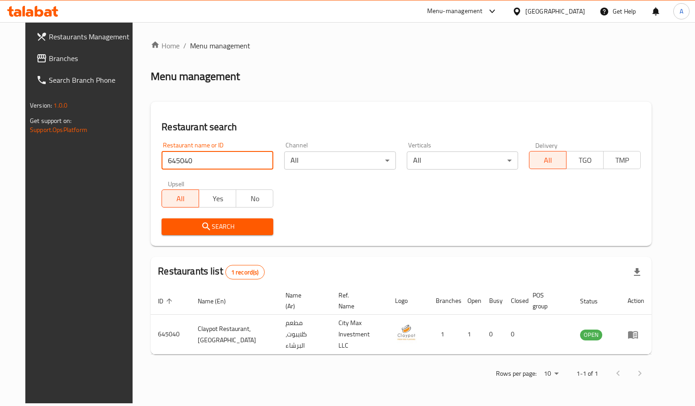
click at [205, 168] on input "645040" at bounding box center [218, 161] width 112 height 18
paste input "39"
type input "645039"
click button "Search" at bounding box center [218, 227] width 112 height 17
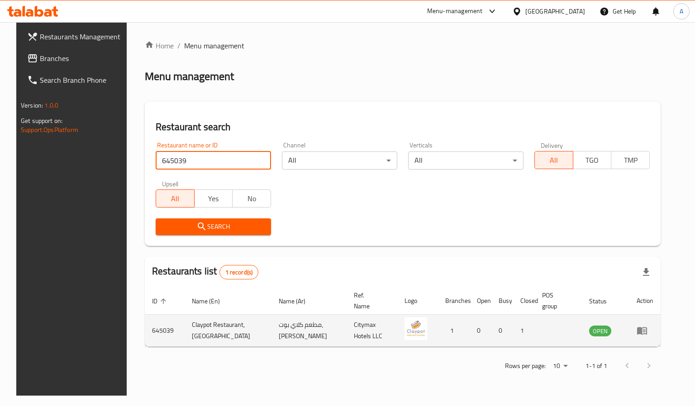
click at [647, 330] on icon "enhanced table" at bounding box center [642, 332] width 10 height 8
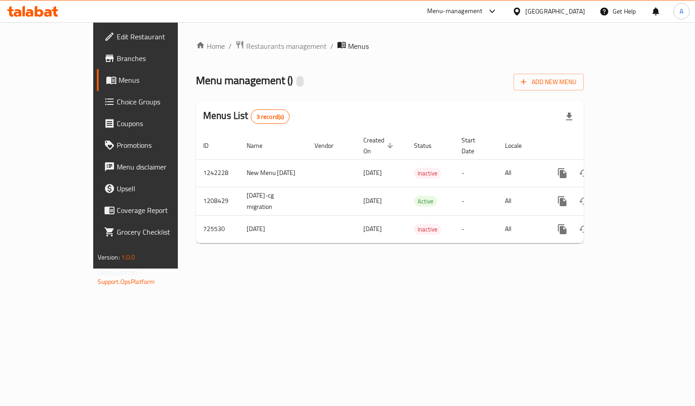
click at [117, 62] on span "Branches" at bounding box center [160, 58] width 86 height 11
